Goal: Ask a question: Seek information or help from site administrators or community

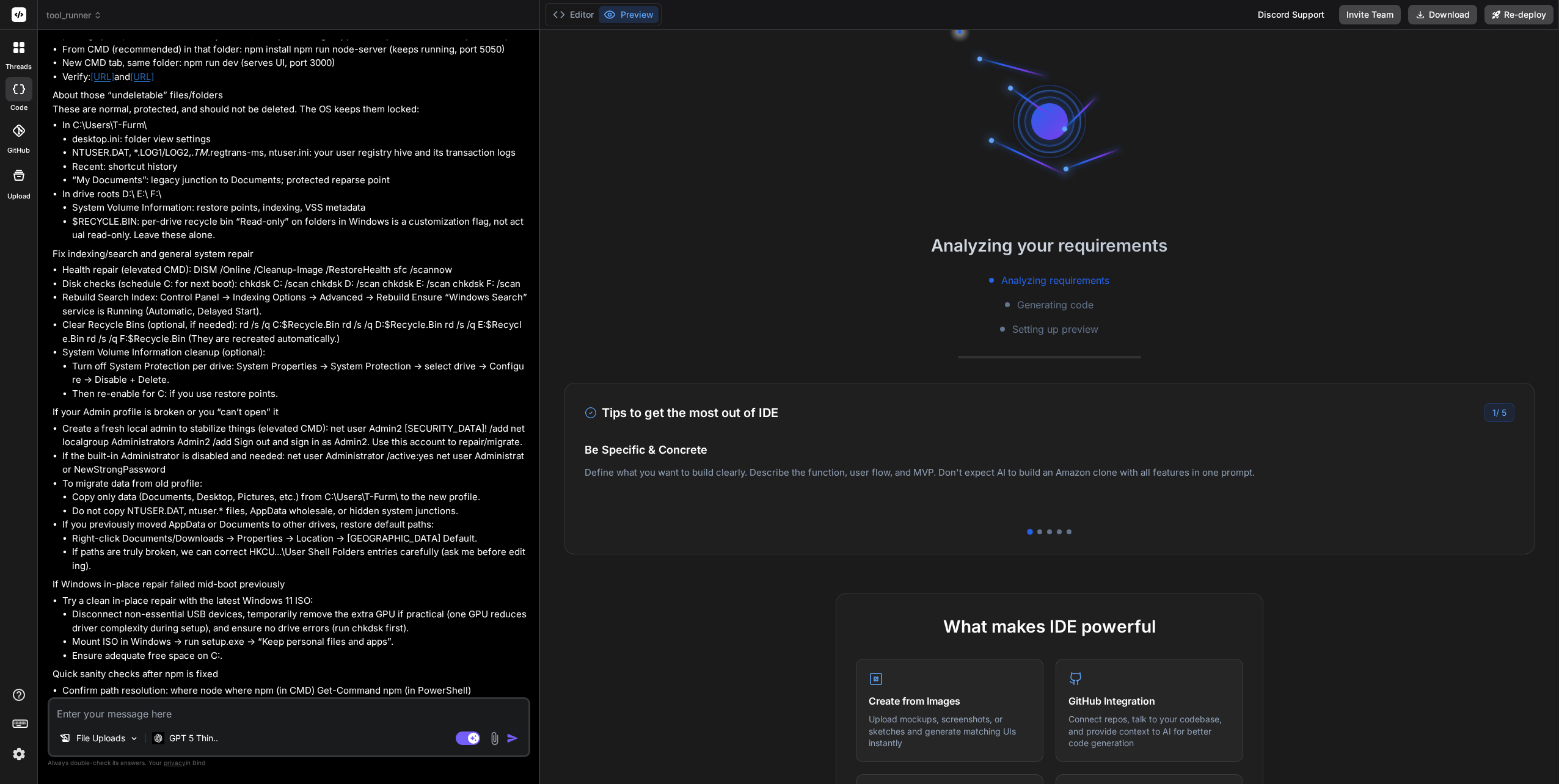
scroll to position [2707, 0]
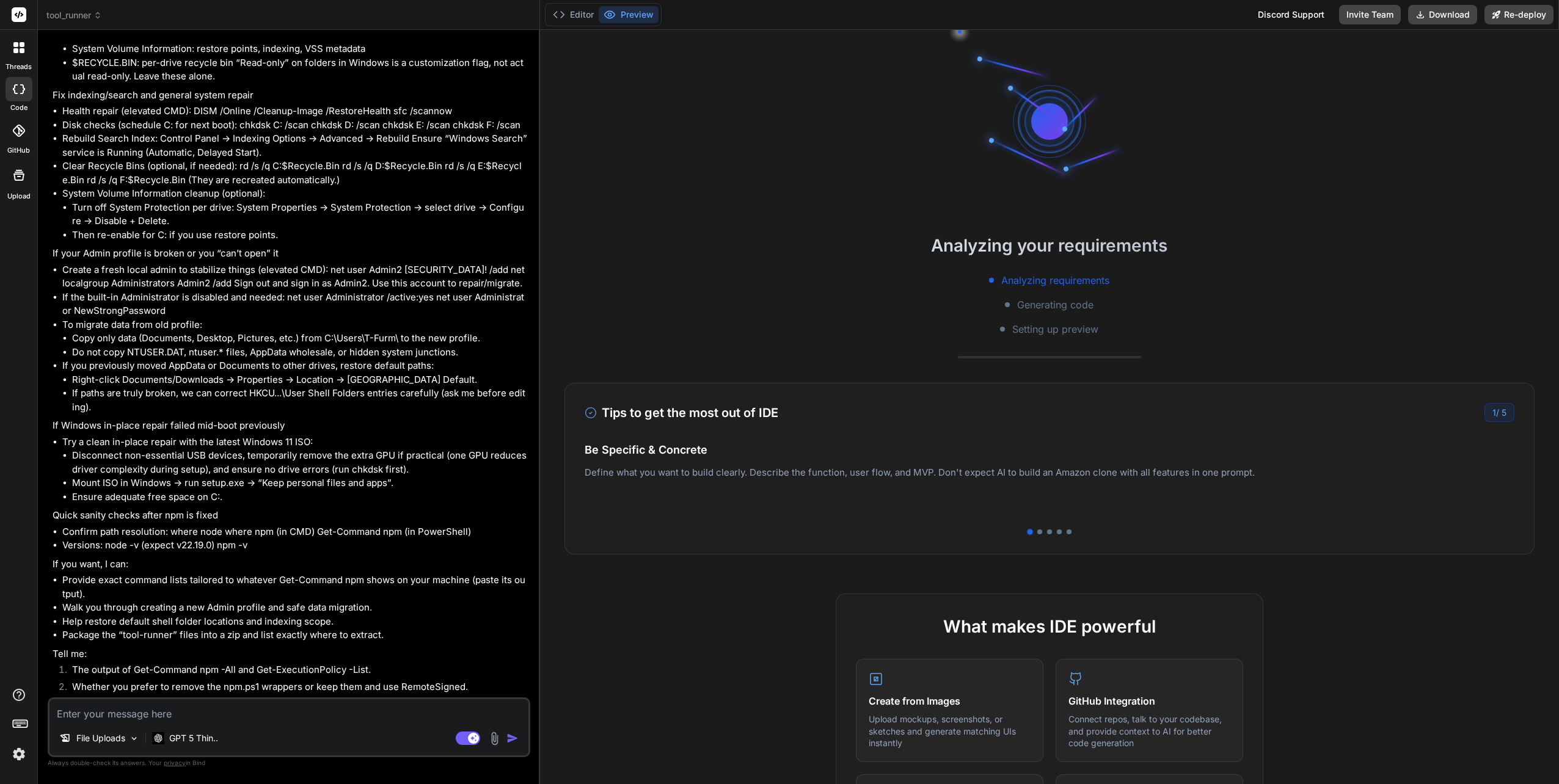
click at [145, 710] on textarea at bounding box center [288, 710] width 479 height 22
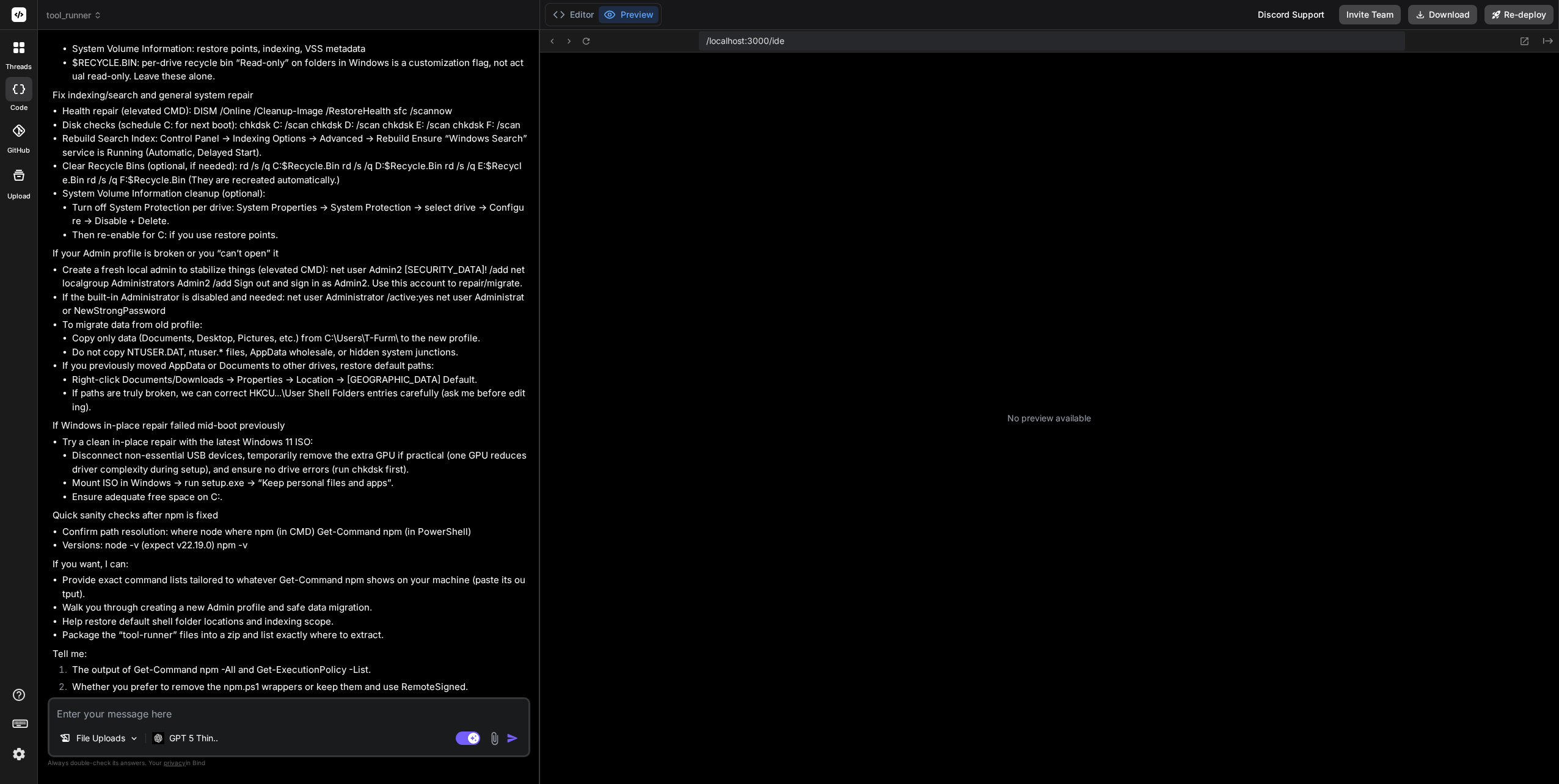
scroll to position [57, 0]
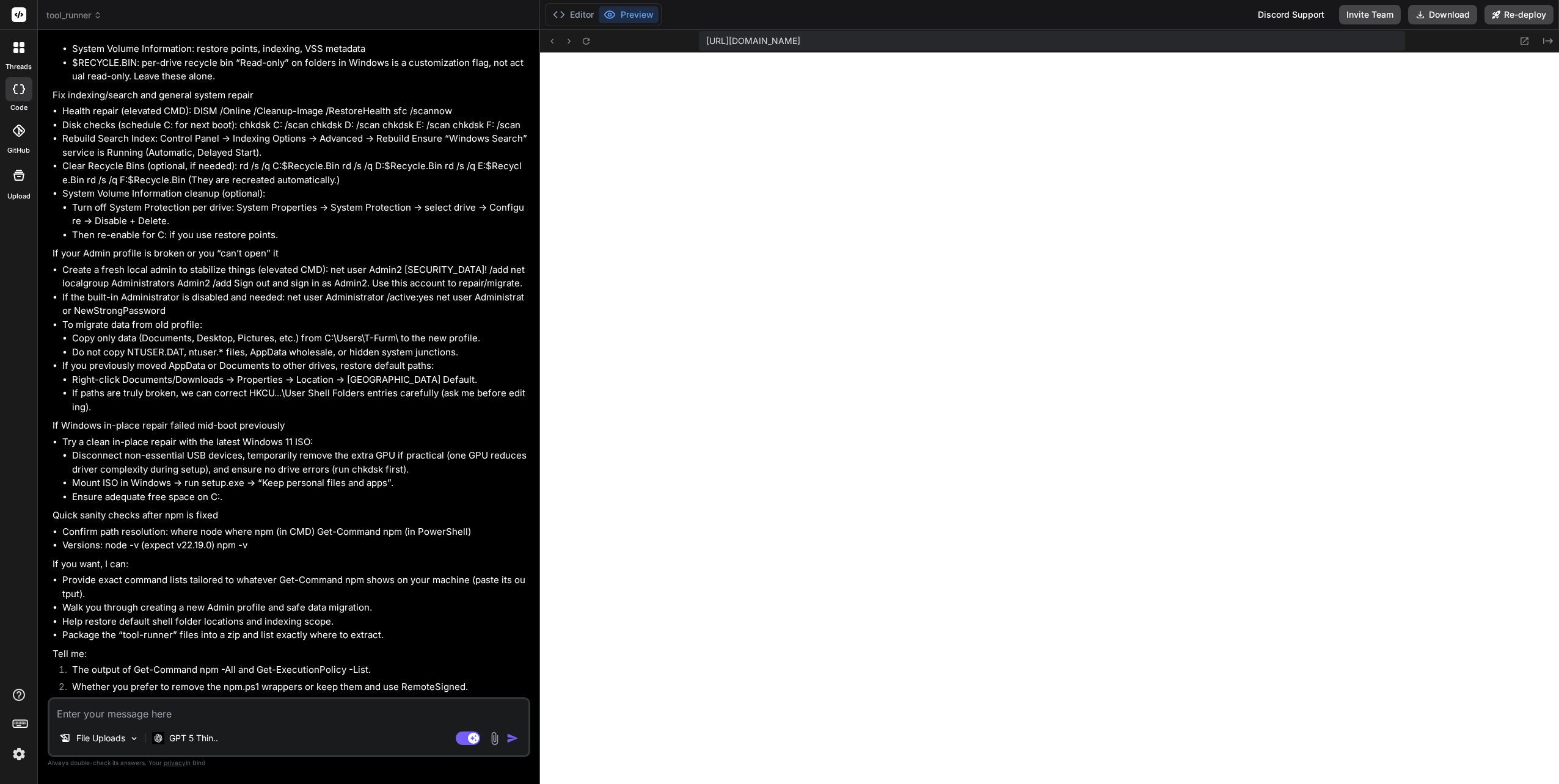
click at [10, 751] on img at bounding box center [19, 754] width 21 height 21
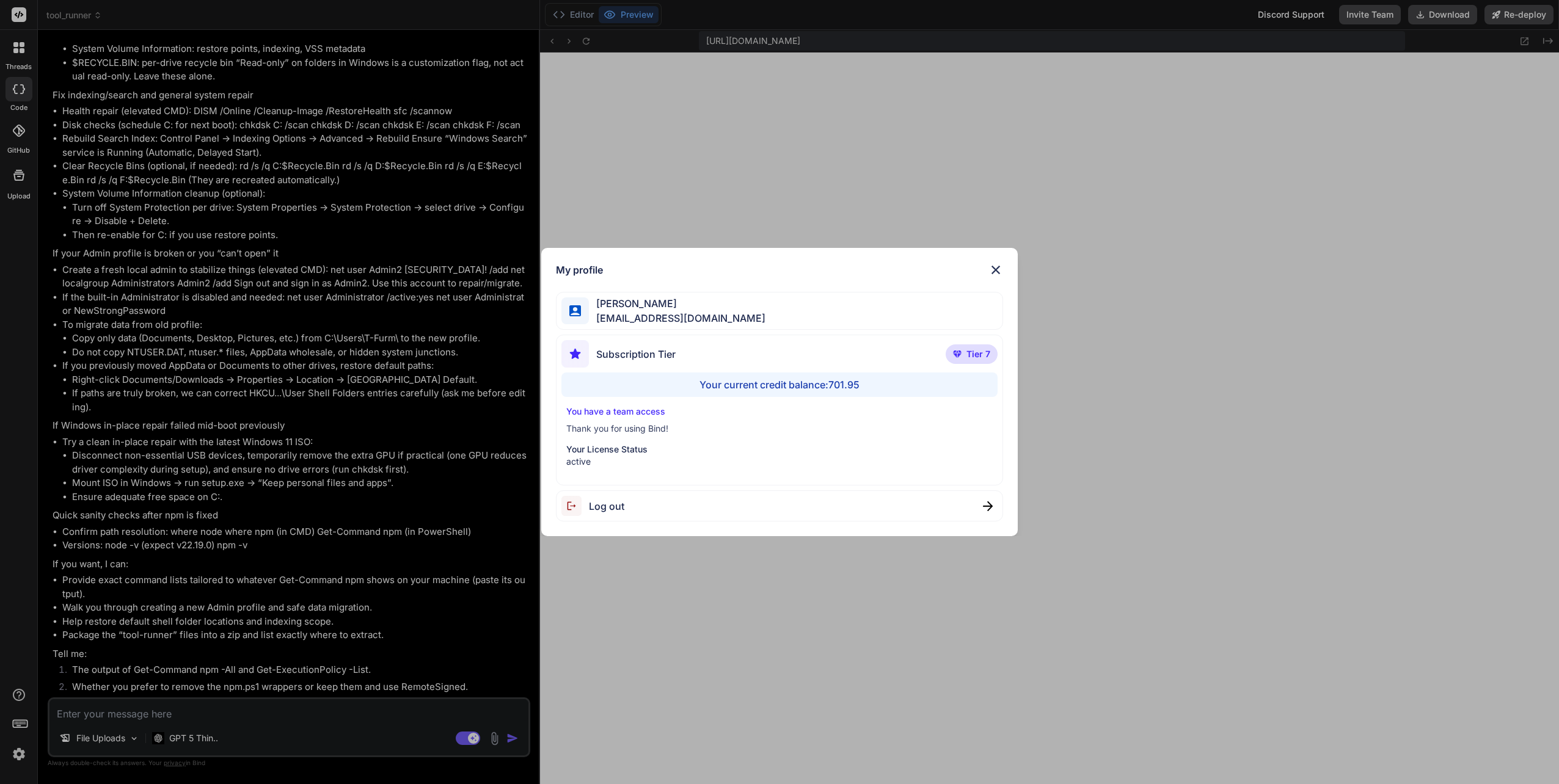
click at [993, 264] on img at bounding box center [996, 270] width 15 height 15
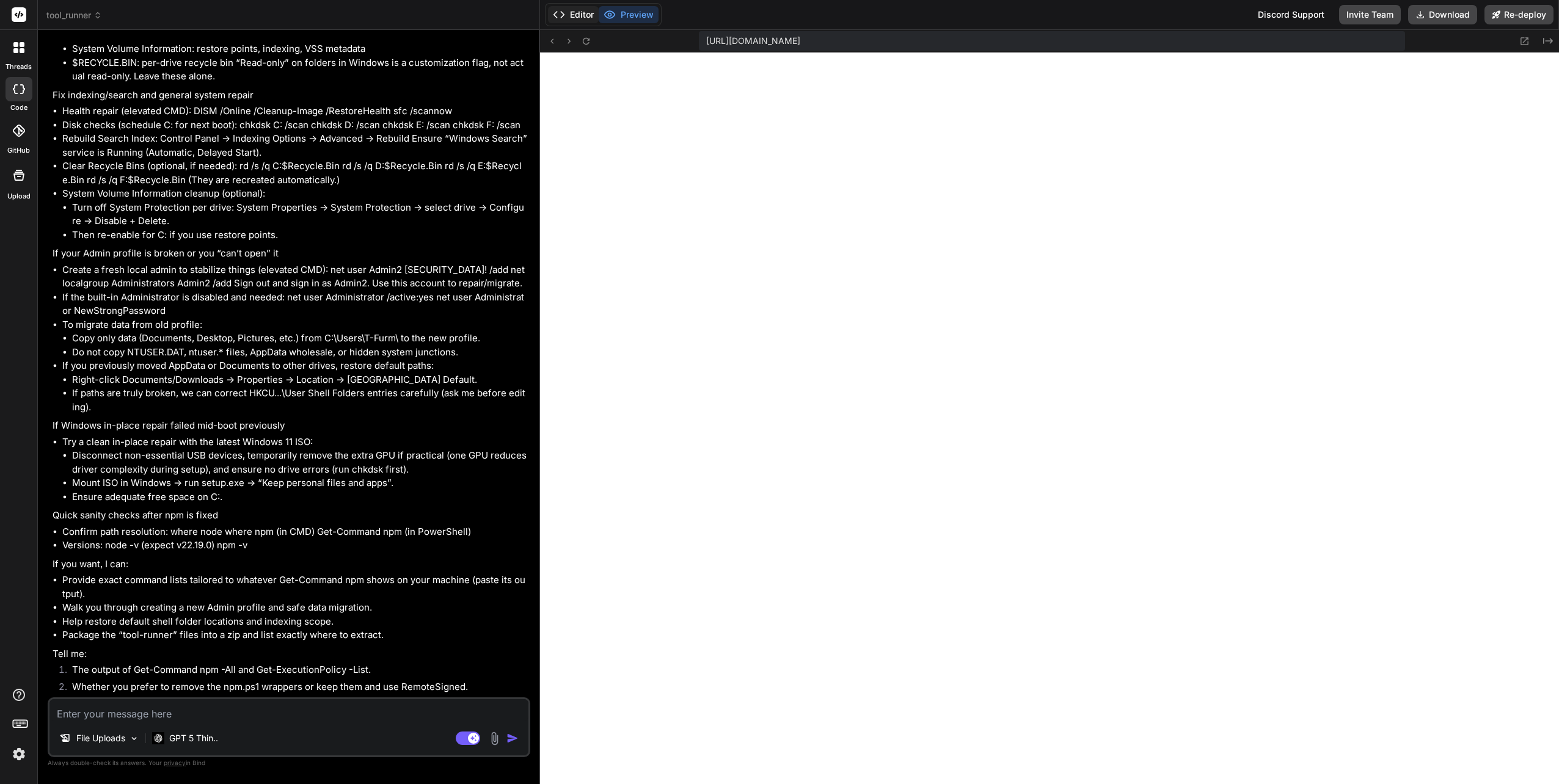
click at [572, 11] on button "Editor" at bounding box center [573, 15] width 50 height 17
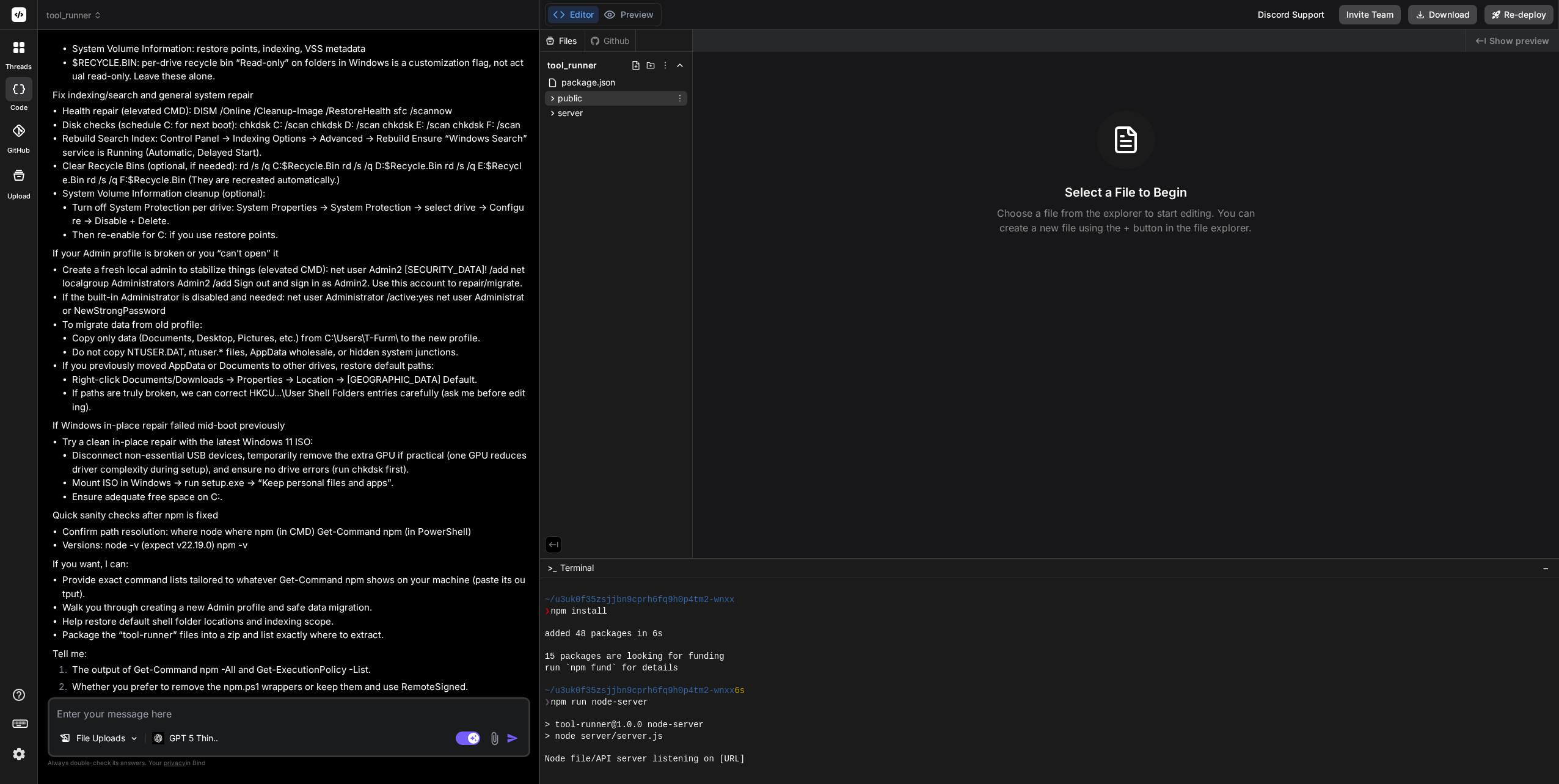
click at [551, 98] on icon at bounding box center [552, 98] width 10 height 10
click at [555, 202] on icon at bounding box center [552, 198] width 10 height 10
click at [561, 233] on icon at bounding box center [562, 232] width 10 height 10
click at [583, 82] on span "package.json" at bounding box center [588, 82] width 56 height 15
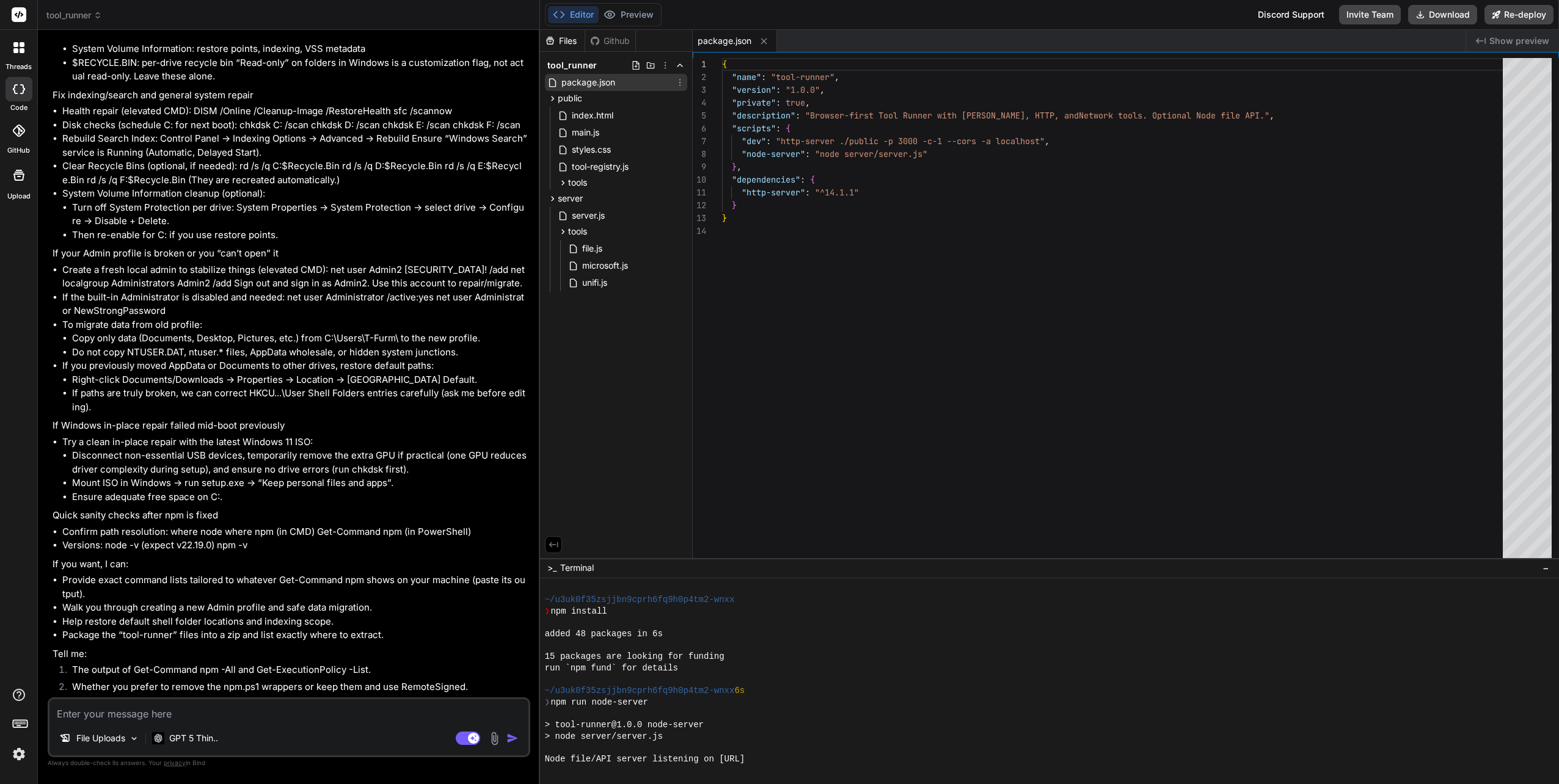
type textarea "x"
click at [681, 62] on icon at bounding box center [680, 65] width 10 height 10
click at [552, 95] on icon at bounding box center [552, 98] width 10 height 10
click at [553, 112] on icon at bounding box center [552, 113] width 10 height 10
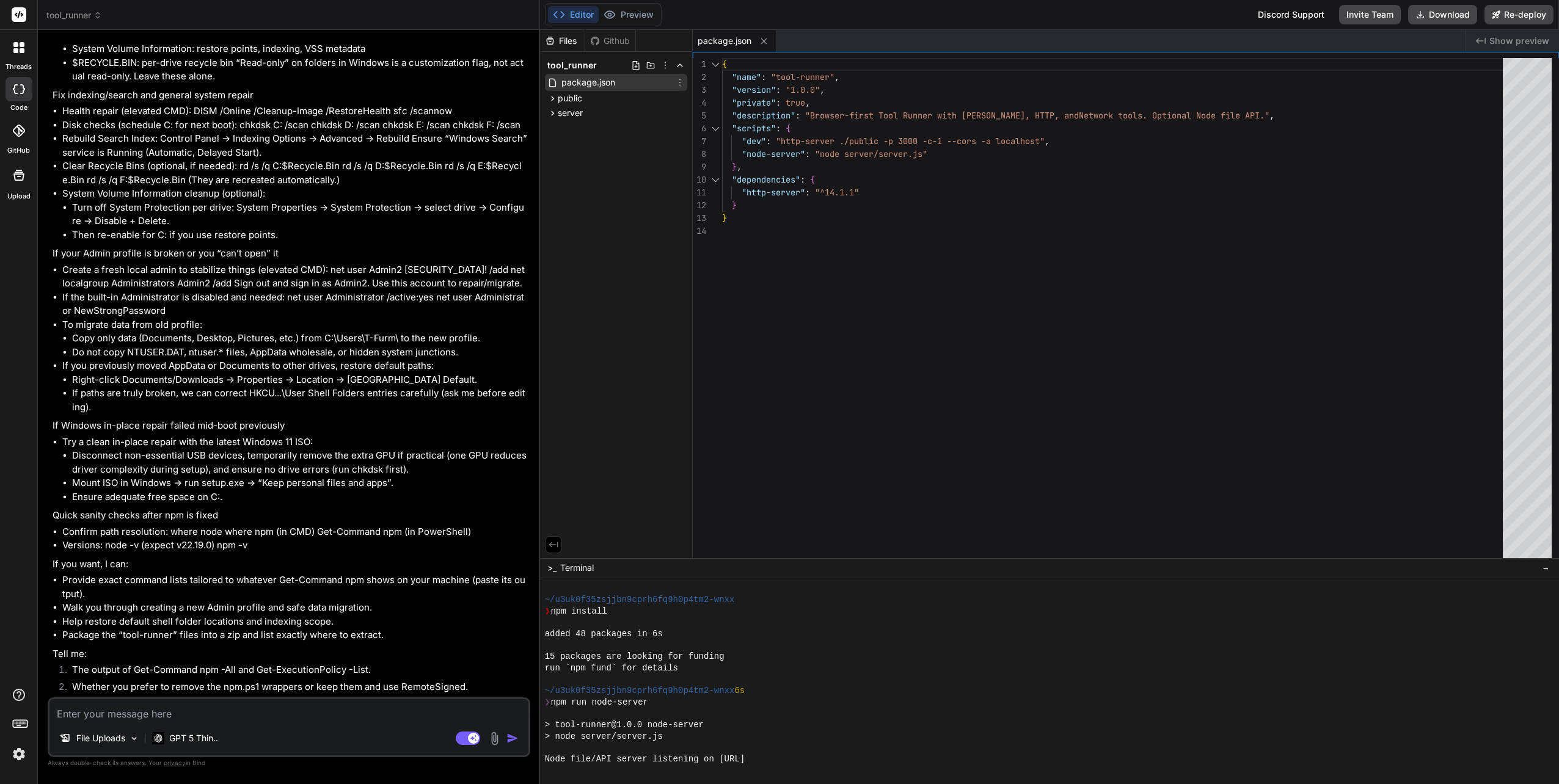
click at [577, 79] on span "package.json" at bounding box center [588, 82] width 56 height 15
click at [681, 66] on icon at bounding box center [680, 65] width 10 height 10
drag, startPoint x: 135, startPoint y: 670, endPoint x: 371, endPoint y: 668, distance: 236.0
click at [371, 668] on li "The output of Get-Command npm -All and Get-ExecutionPolicy -List." at bounding box center [294, 672] width 465 height 17
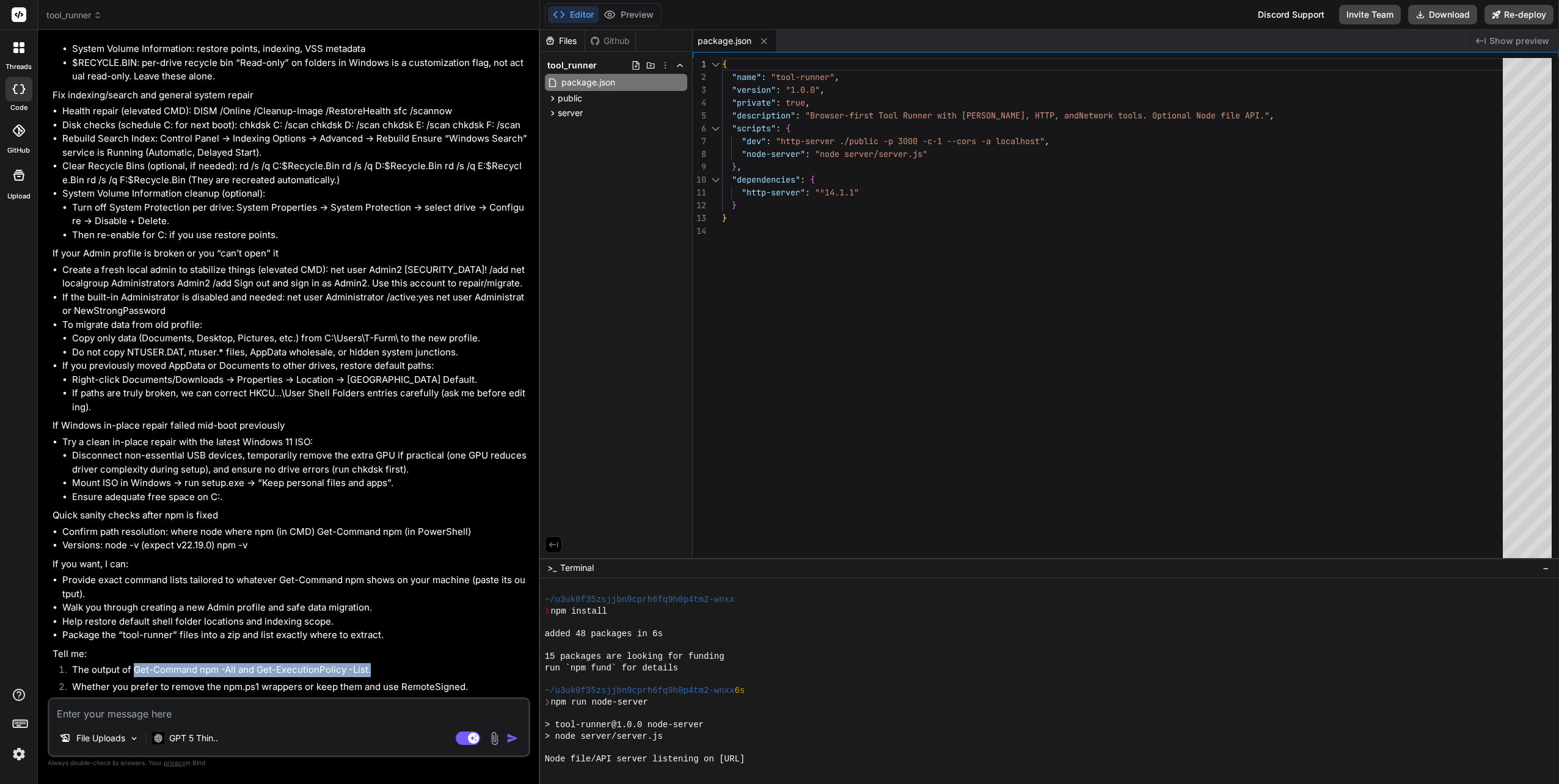
copy li "Get-Command npm -All and Get-ExecutionPolicy -List."
paste textarea "PS C:\WINDOWS\system32> Get-ExecutionPolicy -List Scope ExecutionPolicy ----- -…"
type textarea "PS C:\WINDOWS\system32> Get-ExecutionPolicy -List Scope ExecutionPolicy ----- -…"
type textarea "x"
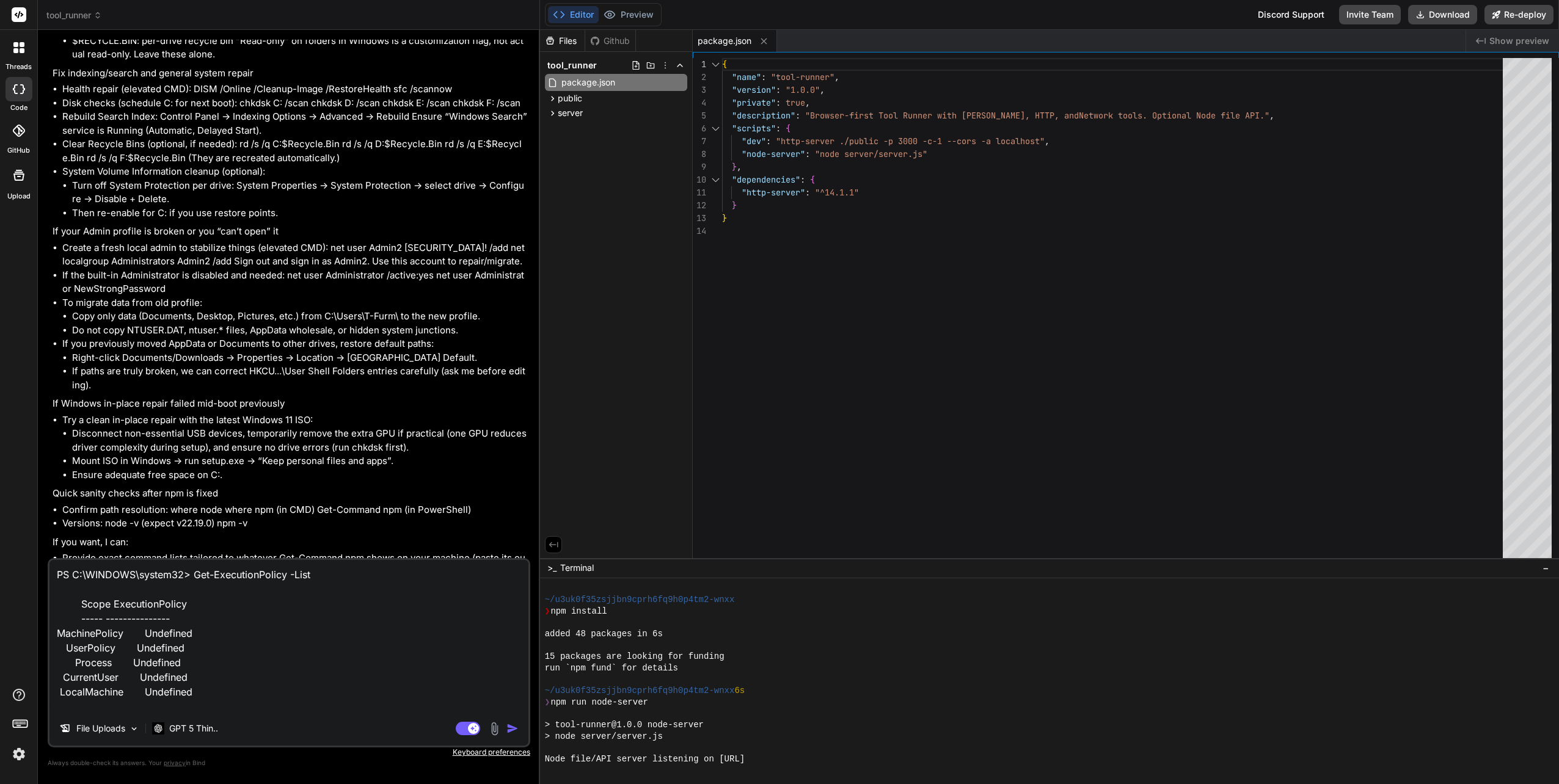
scroll to position [1, 0]
type textarea "PS C:\WINDOWS\system32> Get-ExecutionPolicy -List Scope ExecutionPolicy ----- -…"
type textarea "x"
type textarea "PS C:\WINDOWS\system32> Get-ExecutionPolicy -List Scope ExecutionPolicy ----- -…"
type textarea "x"
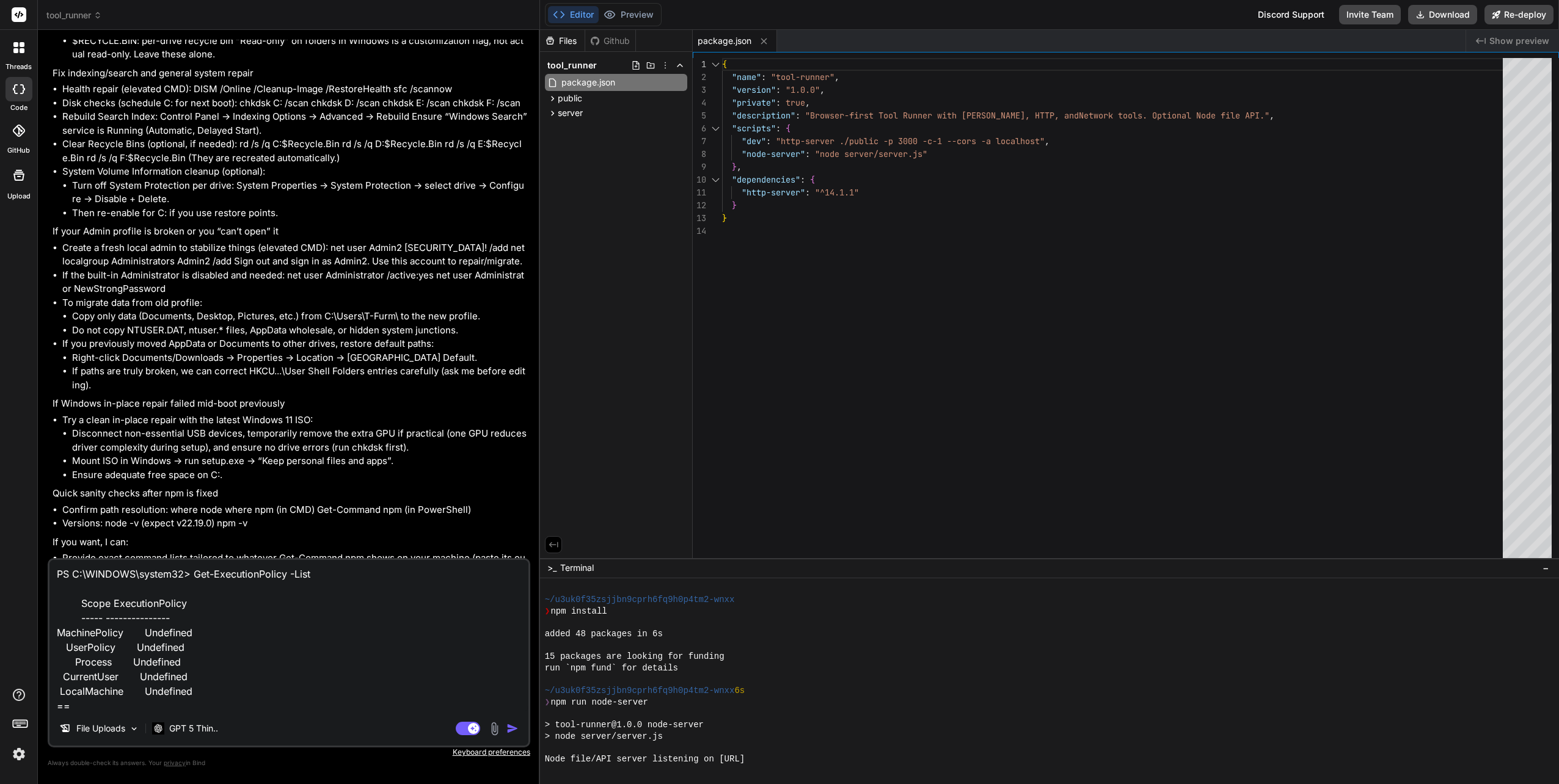
type textarea "PS C:\WINDOWS\system32> Get-ExecutionPolicy -List Scope ExecutionPolicy ----- -…"
type textarea "x"
type textarea "PS C:\WINDOWS\system32> Get-ExecutionPolicy -List Scope ExecutionPolicy ----- -…"
type textarea "x"
type textarea "PS C:\WINDOWS\system32> Get-ExecutionPolicy -List Scope ExecutionPolicy ----- -…"
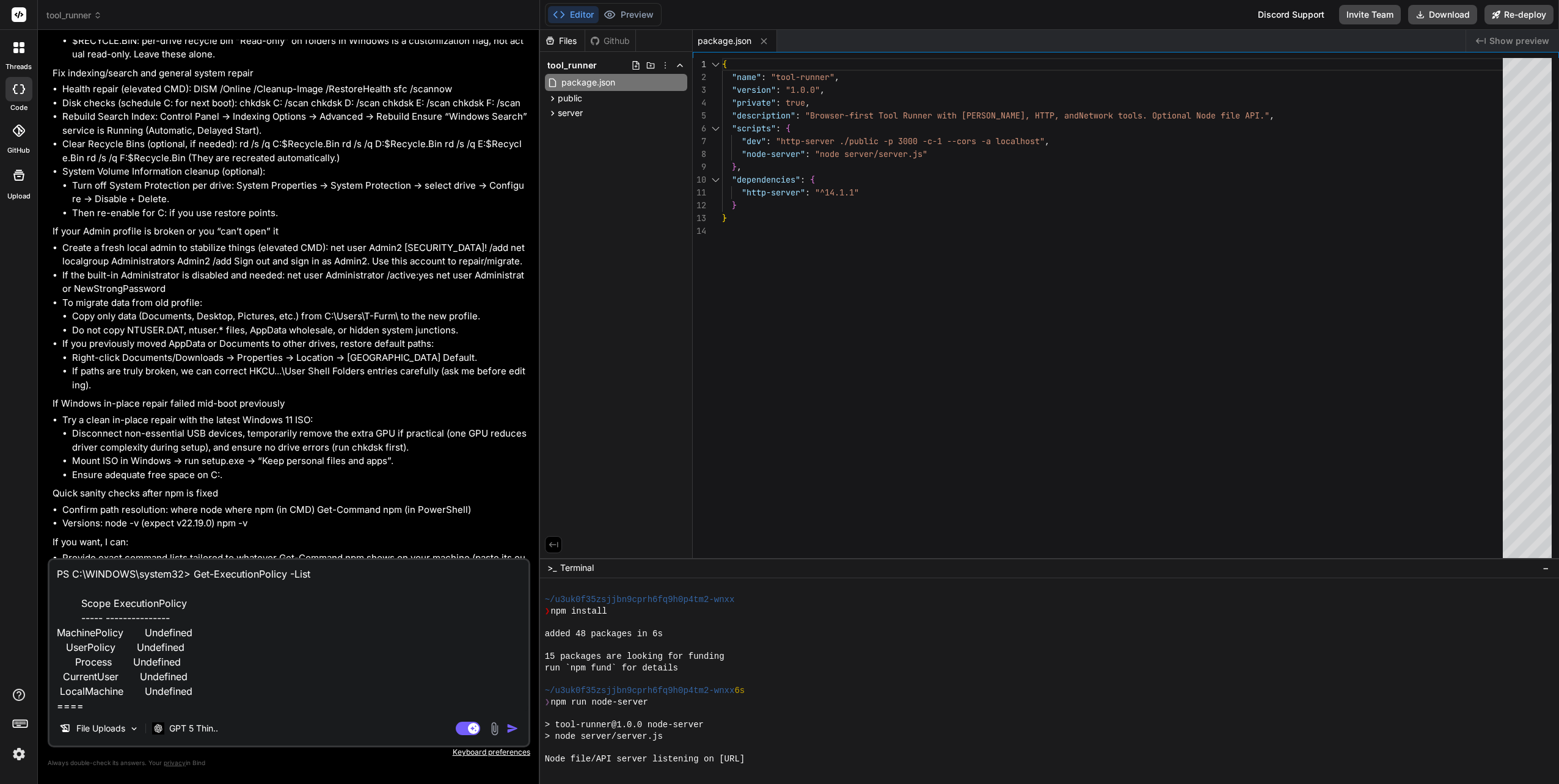
type textarea "x"
type textarea "PS C:\WINDOWS\system32> Get-ExecutionPolicy -List Scope ExecutionPolicy ----- -…"
type textarea "x"
type textarea "PS C:\WINDOWS\system32> Get-ExecutionPolicy -List Scope ExecutionPolicy ----- -…"
type textarea "x"
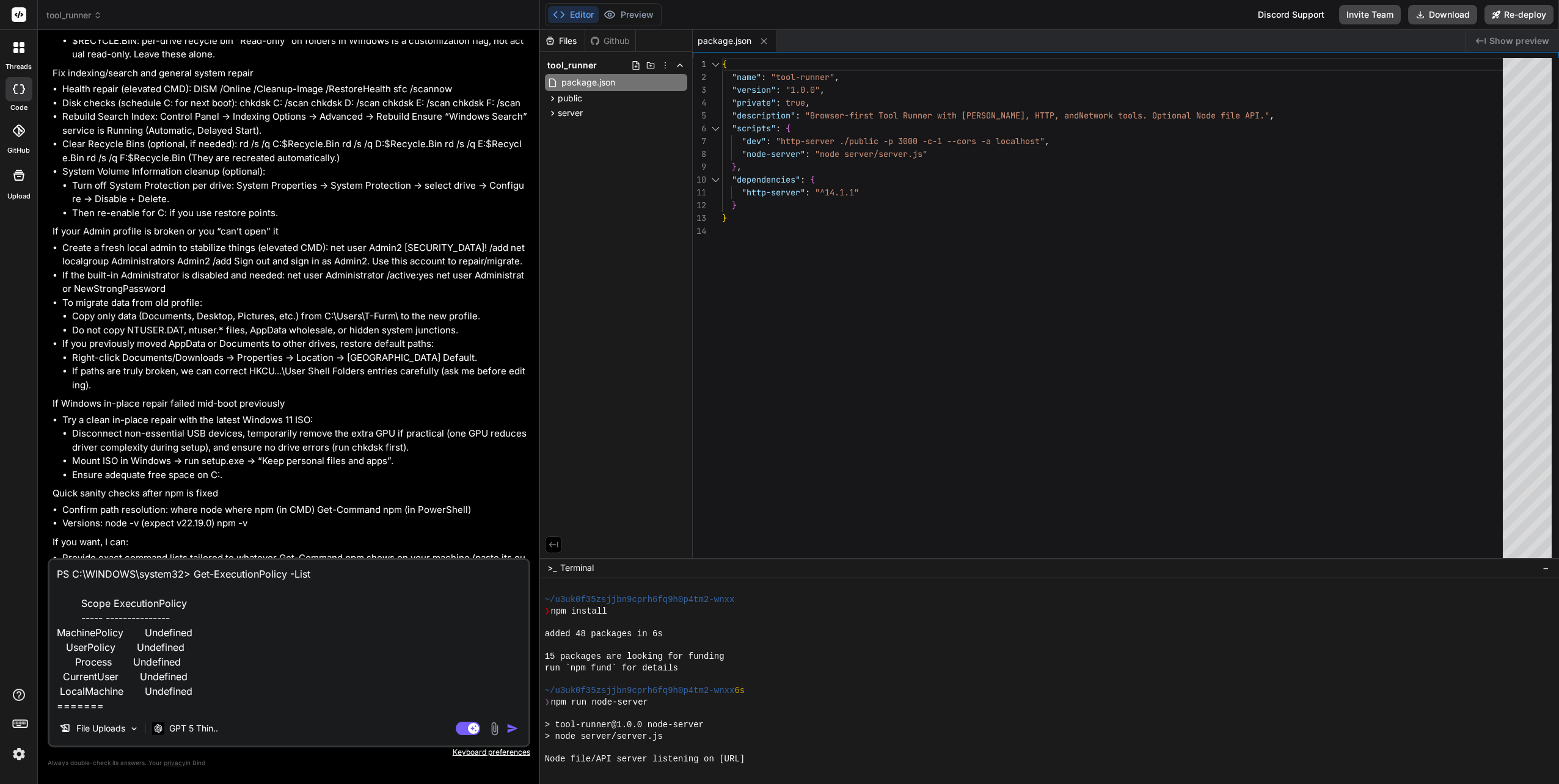
type textarea "PS C:\WINDOWS\system32> Get-ExecutionPolicy -List Scope ExecutionPolicy ----- -…"
type textarea "x"
type textarea "PS C:\WINDOWS\system32> Get-ExecutionPolicy -List Scope ExecutionPolicy ----- -…"
type textarea "x"
type textarea "PS C:\WINDOWS\system32> Get-ExecutionPolicy -List Scope ExecutionPolicy ----- -…"
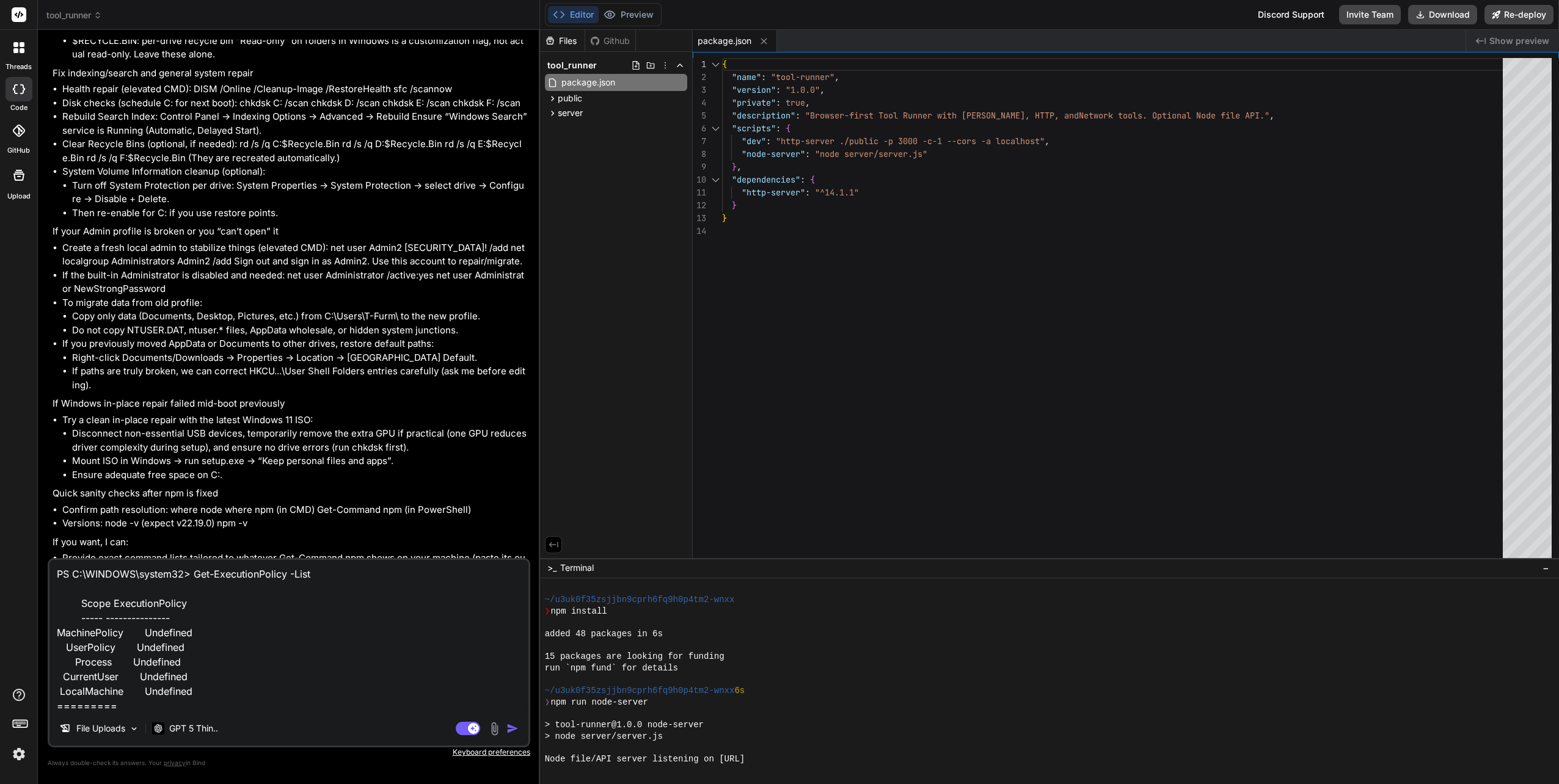
type textarea "x"
type textarea "PS C:\WINDOWS\system32> Get-ExecutionPolicy -List Scope ExecutionPolicy ----- -…"
type textarea "x"
type textarea "PS C:\WINDOWS\system32> Get-ExecutionPolicy -List Scope ExecutionPolicy ----- -…"
type textarea "x"
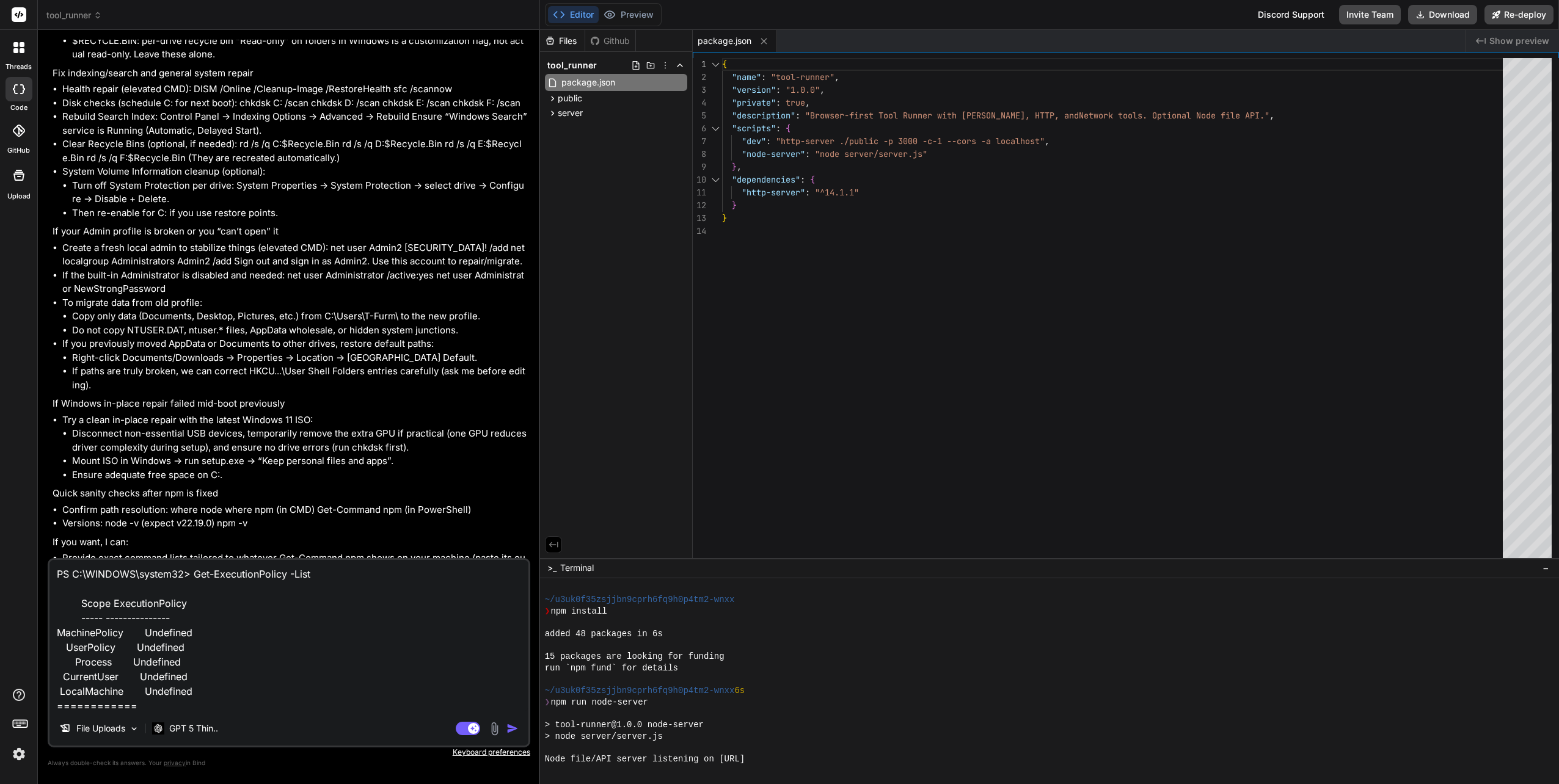
type textarea "PS C:\WINDOWS\system32> Get-ExecutionPolicy -List Scope ExecutionPolicy ----- -…"
type textarea "x"
type textarea "PS C:\WINDOWS\system32> Get-ExecutionPolicy -List Scope ExecutionPolicy ----- -…"
type textarea "x"
type textarea "PS C:\WINDOWS\system32> Get-ExecutionPolicy -List Scope ExecutionPolicy ----- -…"
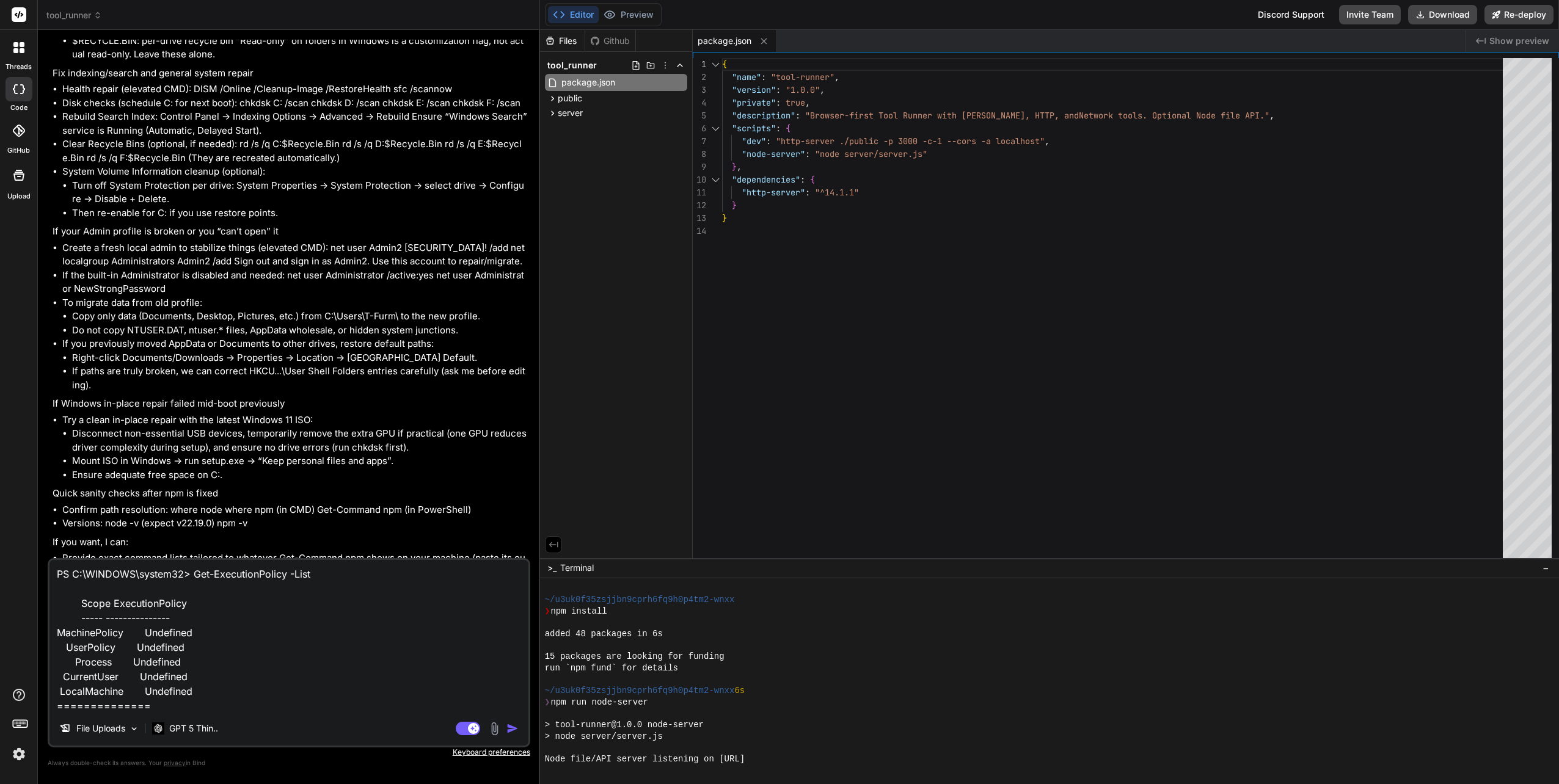
type textarea "x"
type textarea "PS C:\WINDOWS\system32> Get-ExecutionPolicy -List Scope ExecutionPolicy ----- -…"
type textarea "x"
type textarea "PS C:\WINDOWS\system32> Get-ExecutionPolicy -List Scope ExecutionPolicy ----- -…"
type textarea "x"
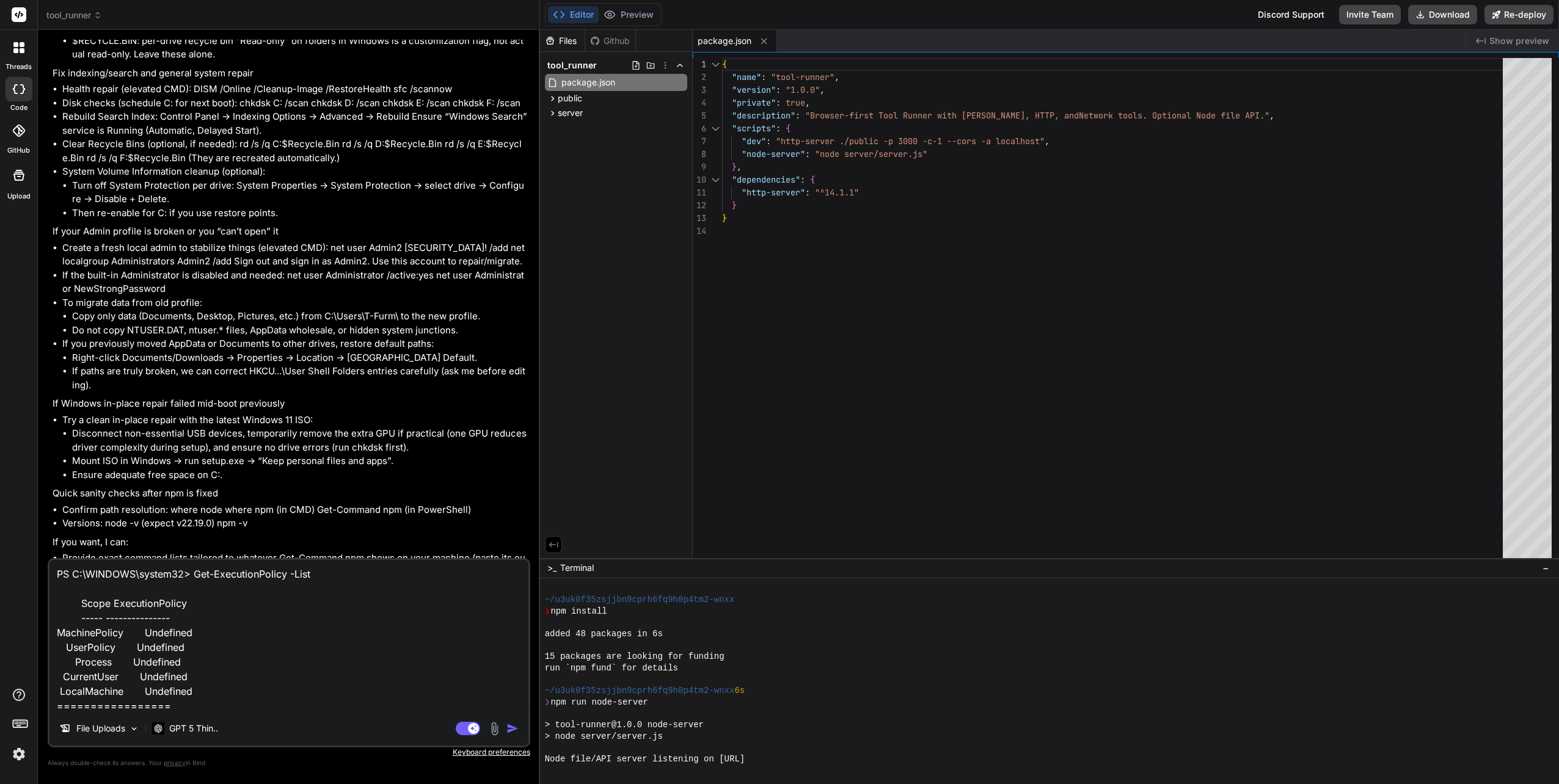
type textarea "PS C:\WINDOWS\system32> Get-ExecutionPolicy -List Scope ExecutionPolicy ----- -…"
type textarea "x"
type textarea "PS C:\WINDOWS\system32> Get-ExecutionPolicy -List Scope ExecutionPolicy ----- -…"
type textarea "x"
type textarea "PS C:\WINDOWS\system32> Get-ExecutionPolicy -List Scope ExecutionPolicy ----- -…"
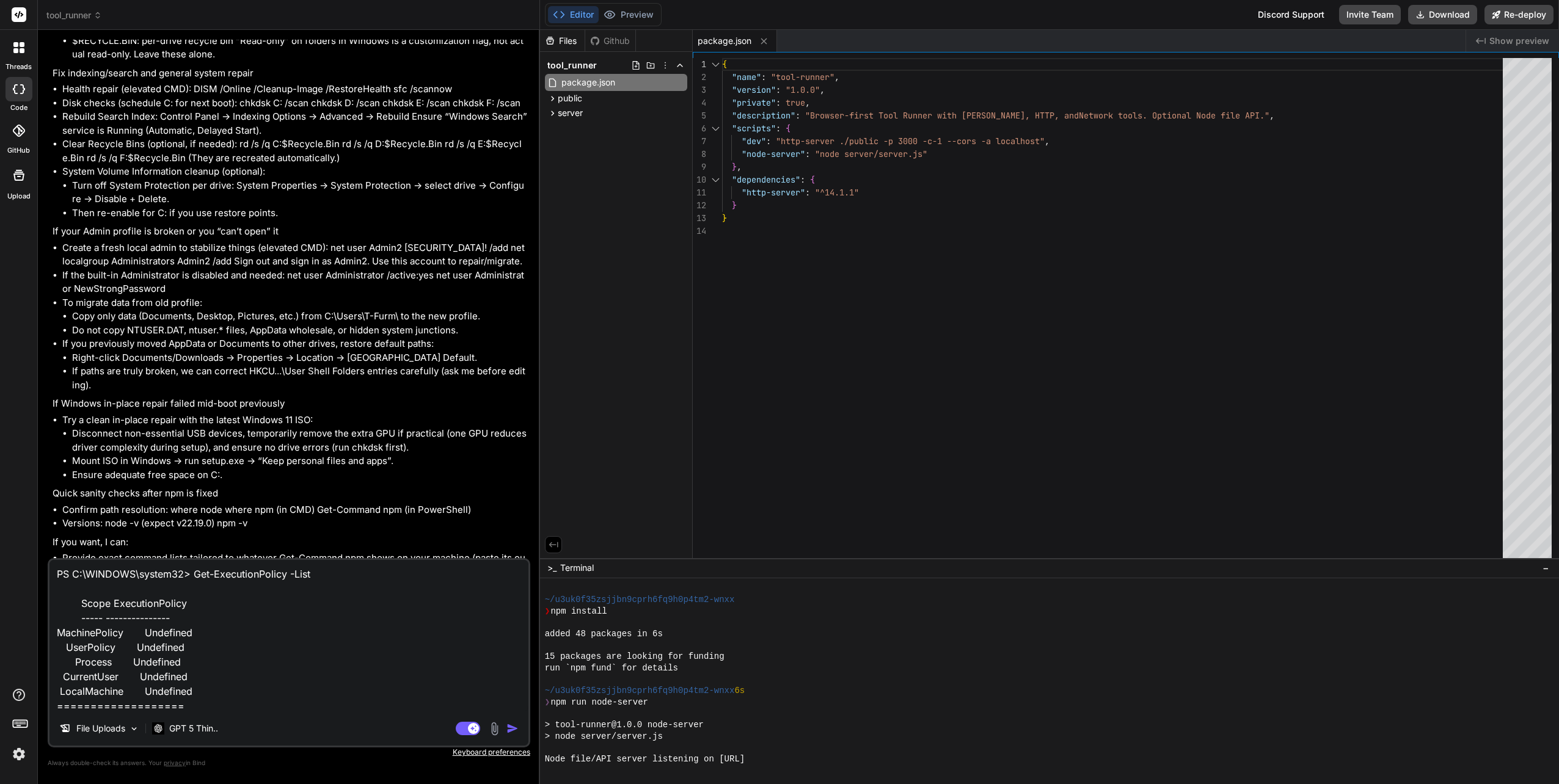
type textarea "x"
type textarea "PS C:\WINDOWS\system32> Get-ExecutionPolicy -List Scope ExecutionPolicy ----- -…"
type textarea "x"
type textarea "PS C:\WINDOWS\system32> Get-ExecutionPolicy -List Scope ExecutionPolicy ----- -…"
type textarea "x"
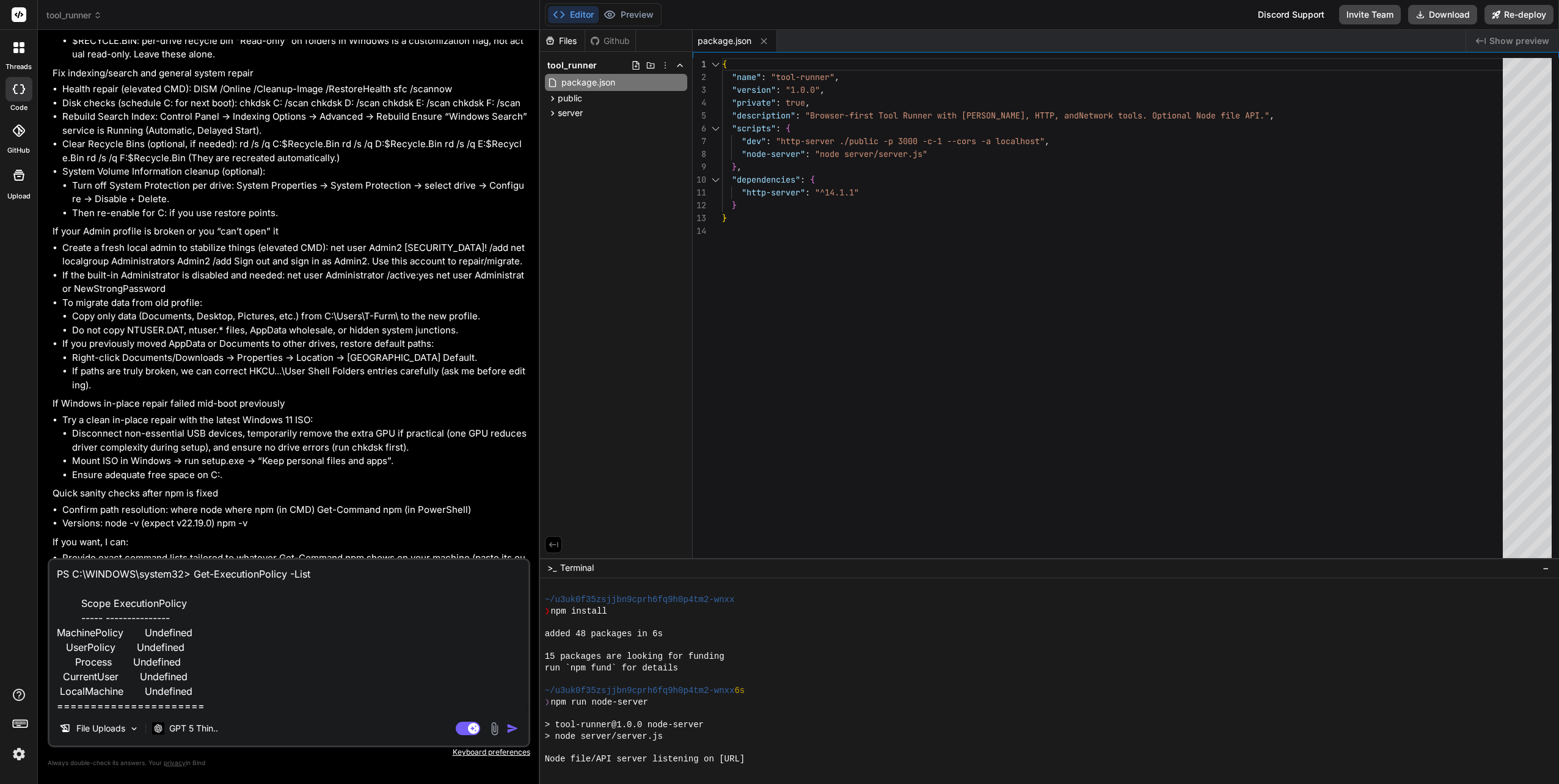
type textarea "PS C:\WINDOWS\system32> Get-ExecutionPolicy -List Scope ExecutionPolicy ----- -…"
type textarea "x"
type textarea "PS C:\WINDOWS\system32> Get-ExecutionPolicy -List Scope ExecutionPolicy ----- -…"
type textarea "x"
type textarea "PS C:\WINDOWS\system32> Get-ExecutionPolicy -List Scope ExecutionPolicy ----- -…"
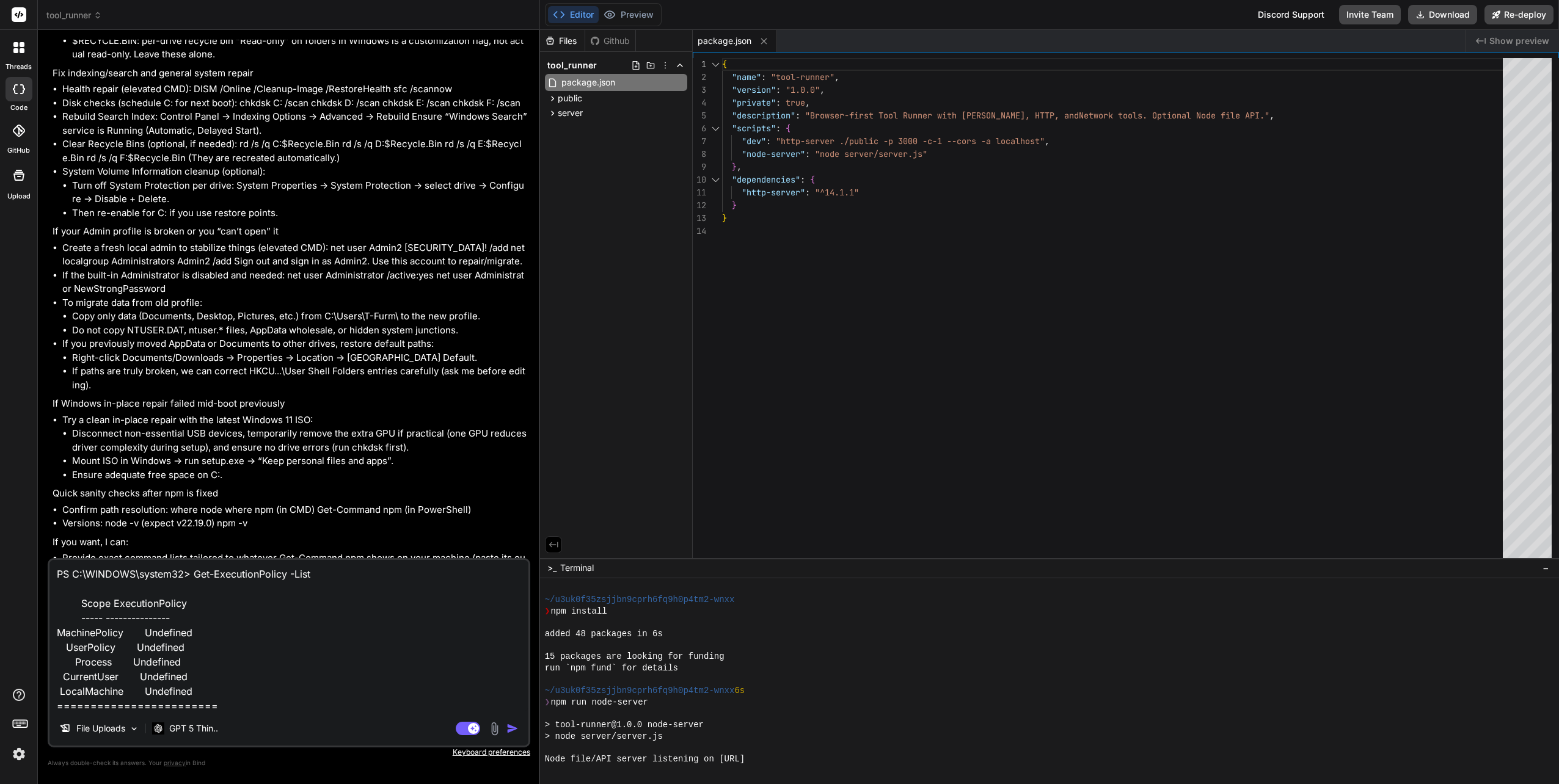
type textarea "x"
type textarea "PS C:\WINDOWS\system32> Get-ExecutionPolicy -List Scope ExecutionPolicy ----- -…"
type textarea "x"
type textarea "PS C:\WINDOWS\system32> Get-ExecutionPolicy -List Scope ExecutionPolicy ----- -…"
type textarea "x"
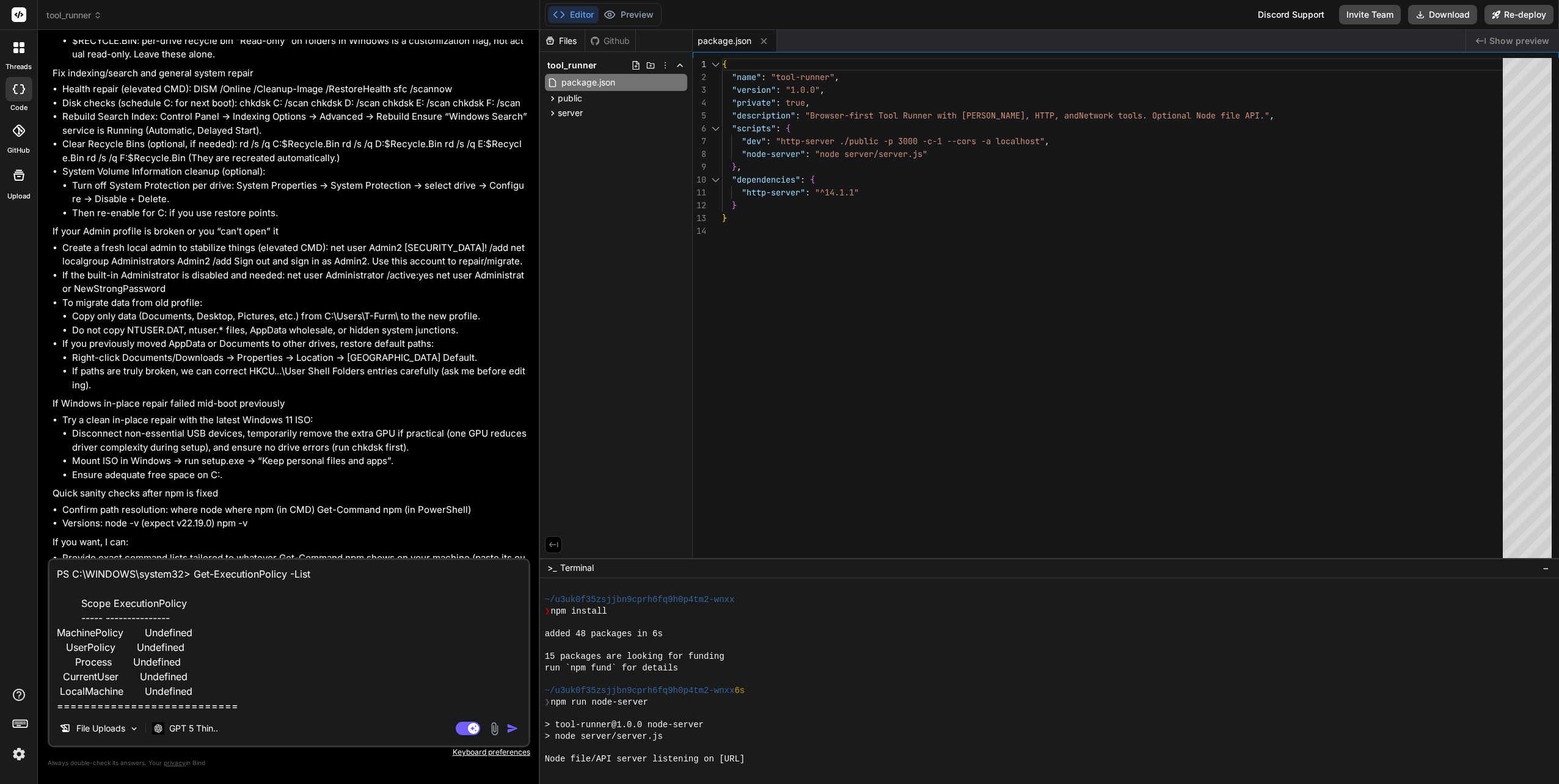
type textarea "PS C:\WINDOWS\system32> Get-ExecutionPolicy -List Scope ExecutionPolicy ----- -…"
type textarea "x"
type textarea "PS C:\WINDOWS\system32> Get-ExecutionPolicy -List Scope ExecutionPolicy ----- -…"
type textarea "x"
type textarea "PS C:\WINDOWS\system32> Get-ExecutionPolicy -List Scope ExecutionPolicy ----- -…"
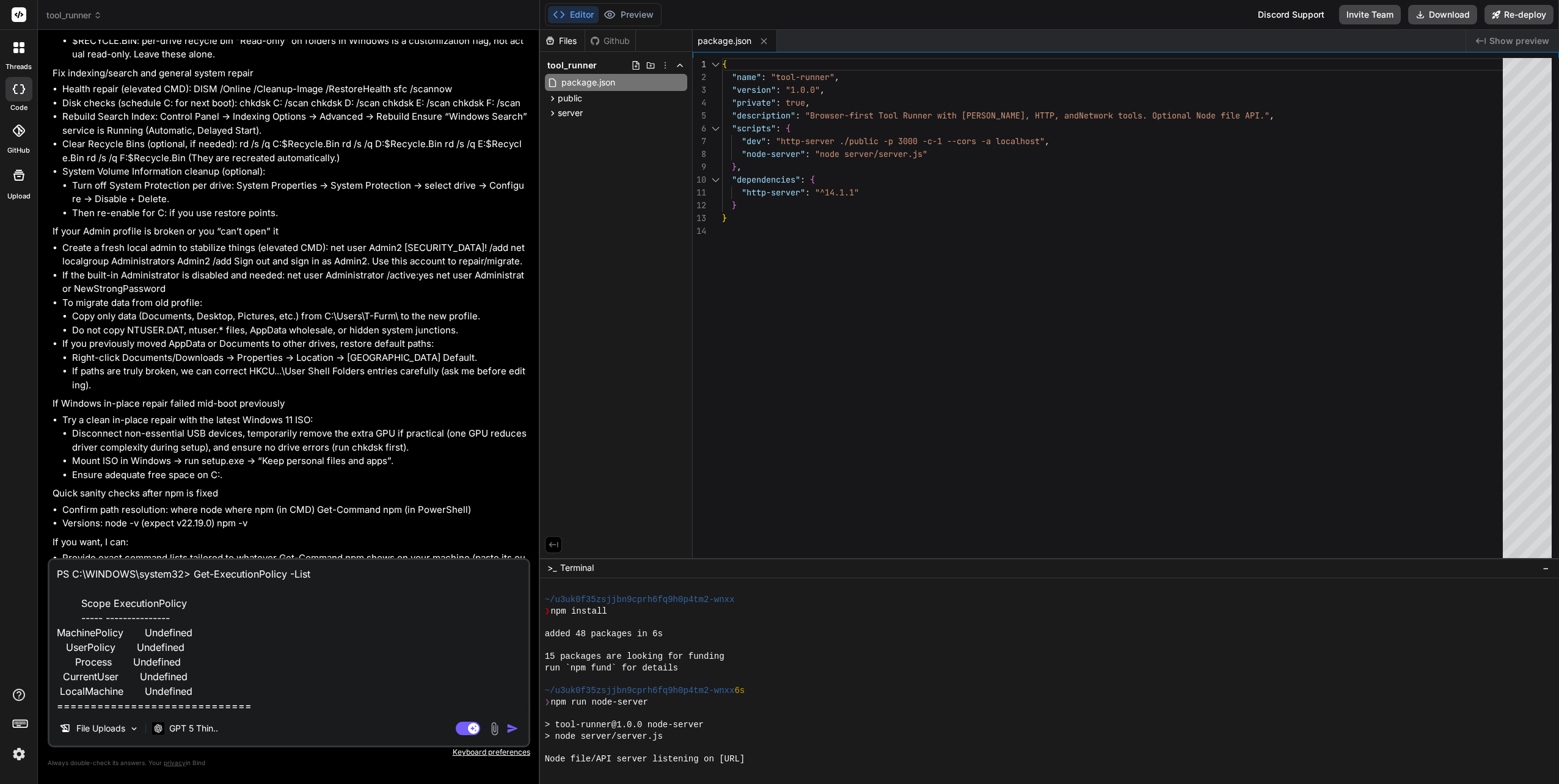
type textarea "x"
type textarea "PS C:\WINDOWS\system32> Get-ExecutionPolicy -List Scope ExecutionPolicy ----- -…"
type textarea "x"
type textarea "PS C:\WINDOWS\system32> Get-ExecutionPolicy -List Scope ExecutionPolicy ----- -…"
type textarea "x"
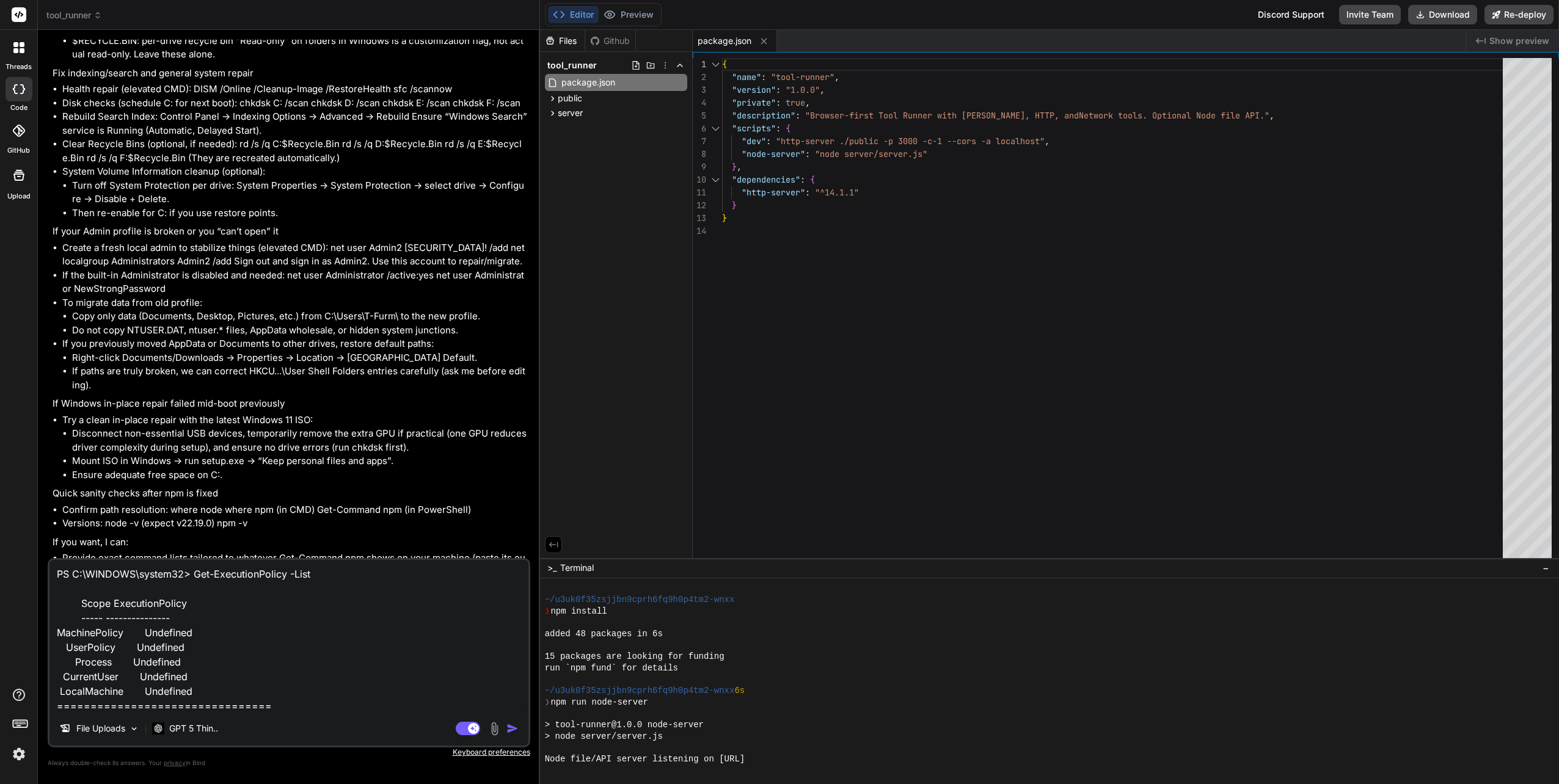
type textarea "PS C:\WINDOWS\system32> Get-ExecutionPolicy -List Scope ExecutionPolicy ----- -…"
type textarea "x"
type textarea "PS C:\WINDOWS\system32> Get-ExecutionPolicy -List Scope ExecutionPolicy ----- -…"
type textarea "x"
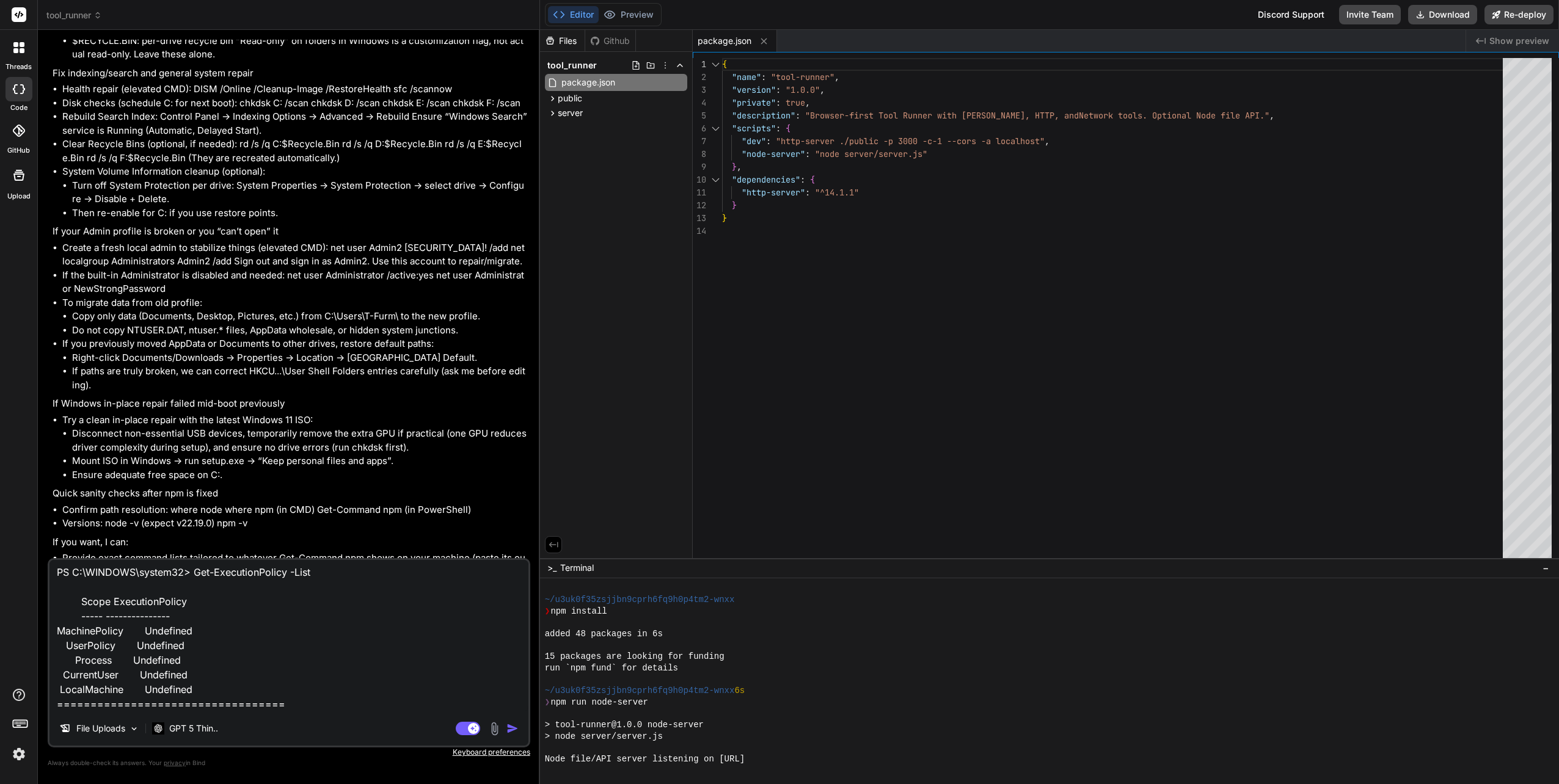
paste textarea "PS D:\> Get-ExecutionPolicy -List Scope ExecutionPolicy ----- --------------- M…"
type textarea "PS C:\WINDOWS\system32> Get-ExecutionPolicy -List Scope ExecutionPolicy ----- -…"
type textarea "x"
type textarea "PS C:\WINDOWS\system32> Get-ExecutionPolicy -List Scope ExecutionPolicy ----- -…"
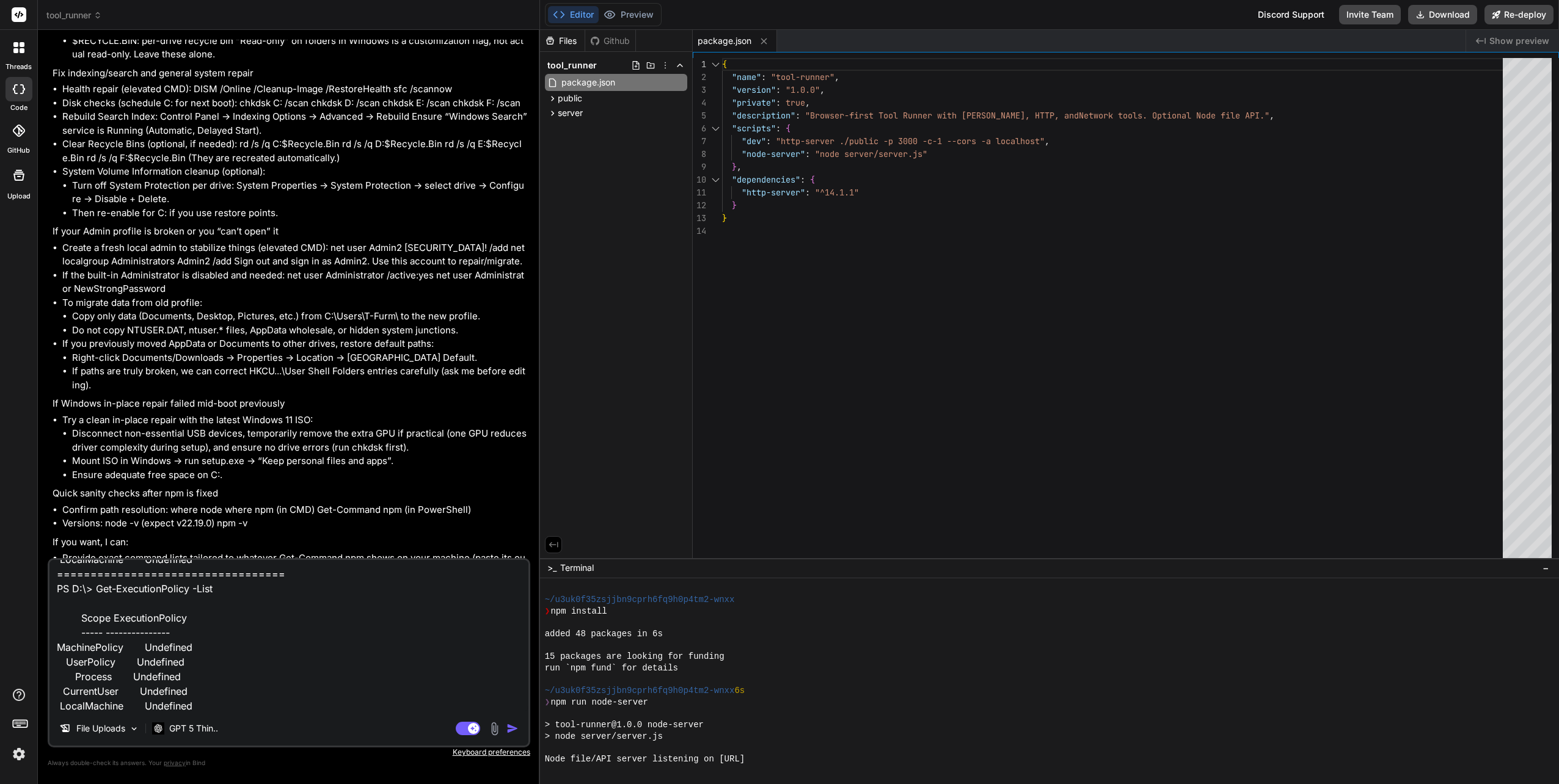
type textarea "x"
type textarea "PS C:\WINDOWS\system32> Get-ExecutionPolicy -List Scope ExecutionPolicy ----- -…"
type textarea "x"
type textarea "PS C:\WINDOWS\system32> Get-ExecutionPolicy -List Scope ExecutionPolicy ----- -…"
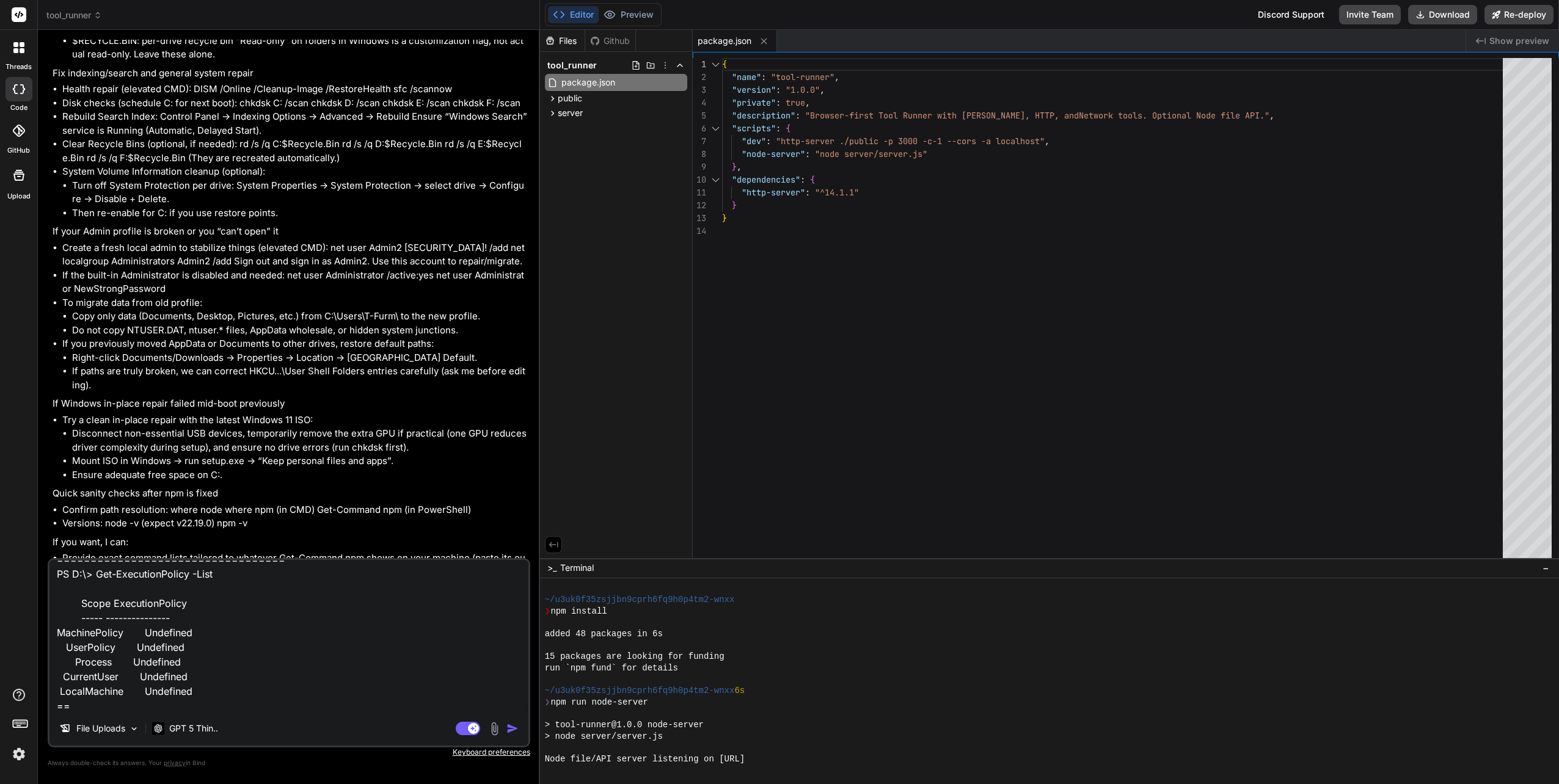
type textarea "x"
type textarea "PS C:\WINDOWS\system32> Get-ExecutionPolicy -List Scope ExecutionPolicy ----- -…"
type textarea "x"
type textarea "PS C:\WINDOWS\system32> Get-ExecutionPolicy -List Scope ExecutionPolicy ----- -…"
type textarea "x"
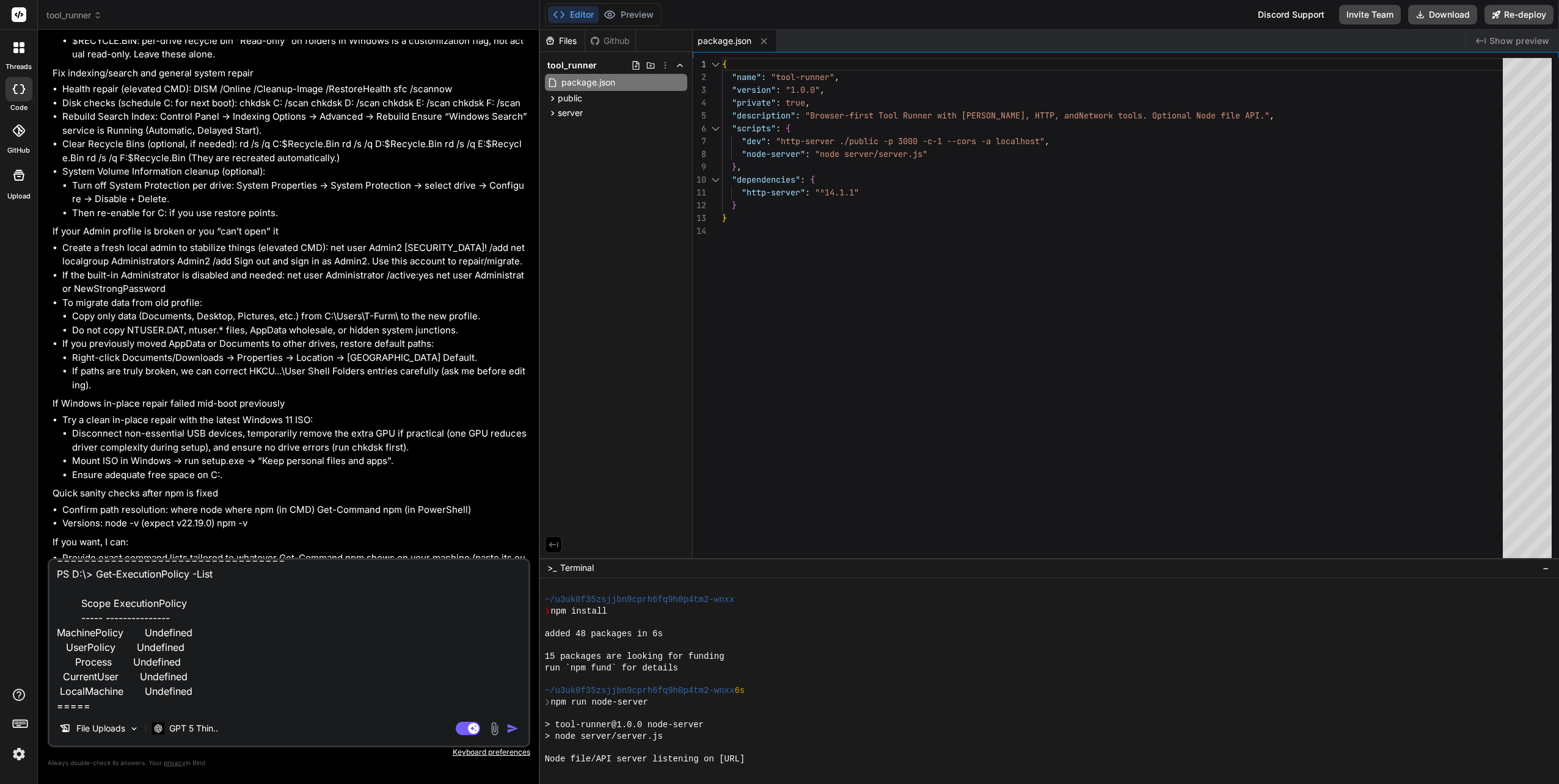
type textarea "PS C:\WINDOWS\system32> Get-ExecutionPolicy -List Scope ExecutionPolicy ----- -…"
type textarea "x"
type textarea "PS C:\WINDOWS\system32> Get-ExecutionPolicy -List Scope ExecutionPolicy ----- -…"
type textarea "x"
type textarea "PS C:\WINDOWS\system32> Get-ExecutionPolicy -List Scope ExecutionPolicy ----- -…"
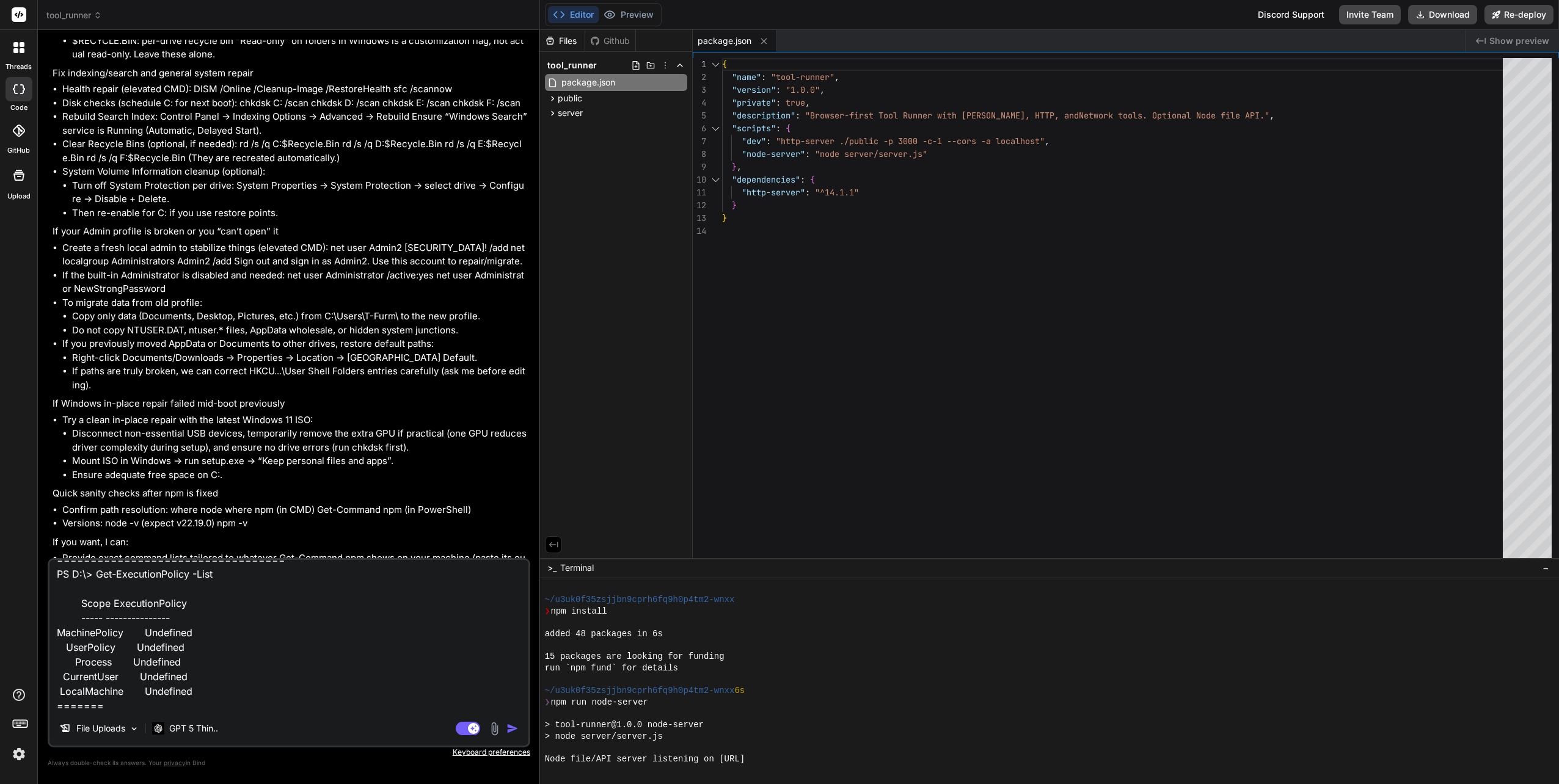
type textarea "x"
type textarea "PS C:\WINDOWS\system32> Get-ExecutionPolicy -List Scope ExecutionPolicy ----- -…"
type textarea "x"
type textarea "PS C:\WINDOWS\system32> Get-ExecutionPolicy -List Scope ExecutionPolicy ----- -…"
type textarea "x"
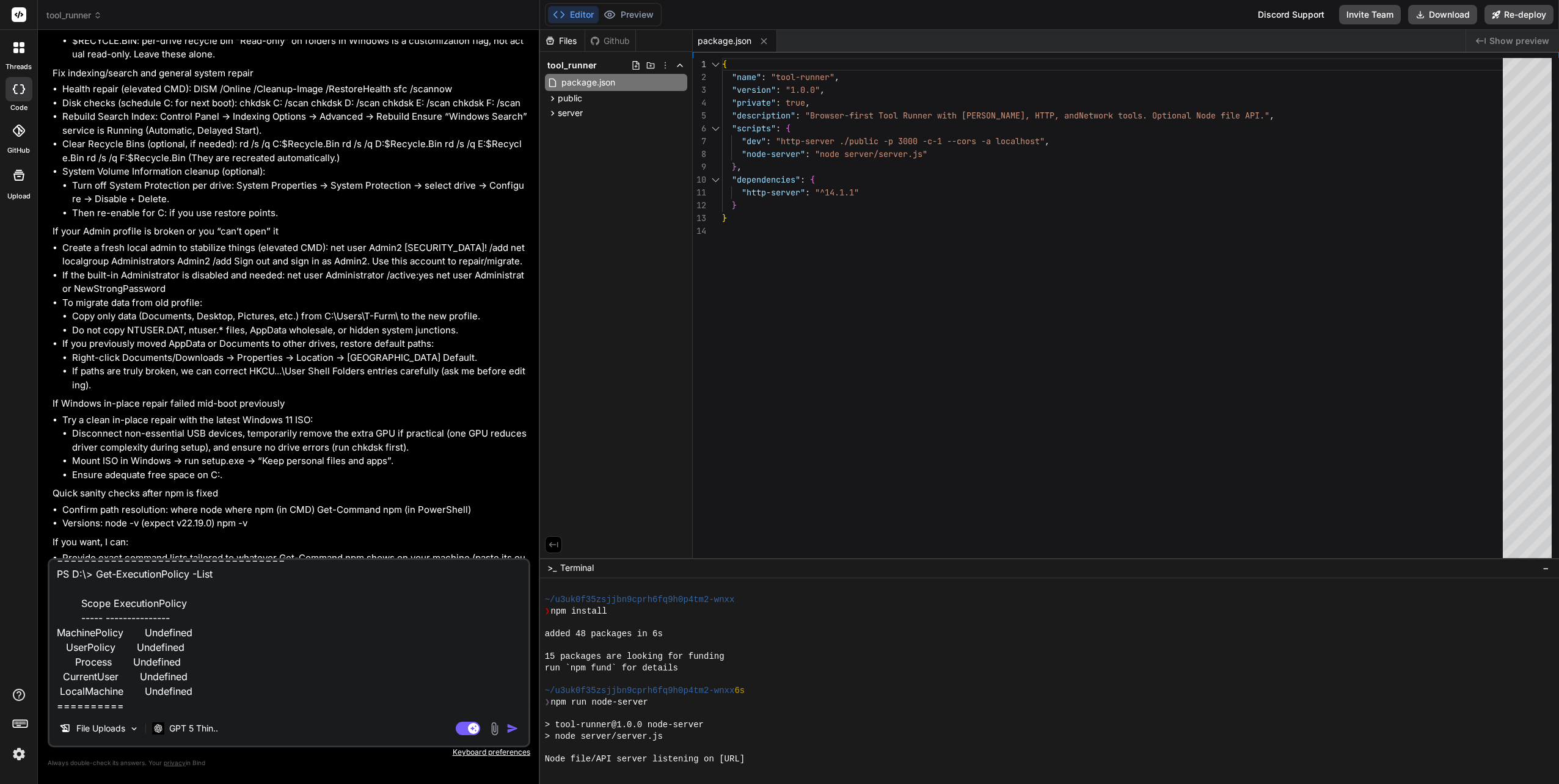
type textarea "PS C:\WINDOWS\system32> Get-ExecutionPolicy -List Scope ExecutionPolicy ----- -…"
type textarea "x"
type textarea "PS C:\WINDOWS\system32> Get-ExecutionPolicy -List Scope ExecutionPolicy ----- -…"
type textarea "x"
type textarea "PS C:\WINDOWS\system32> Get-ExecutionPolicy -List Scope ExecutionPolicy ----- -…"
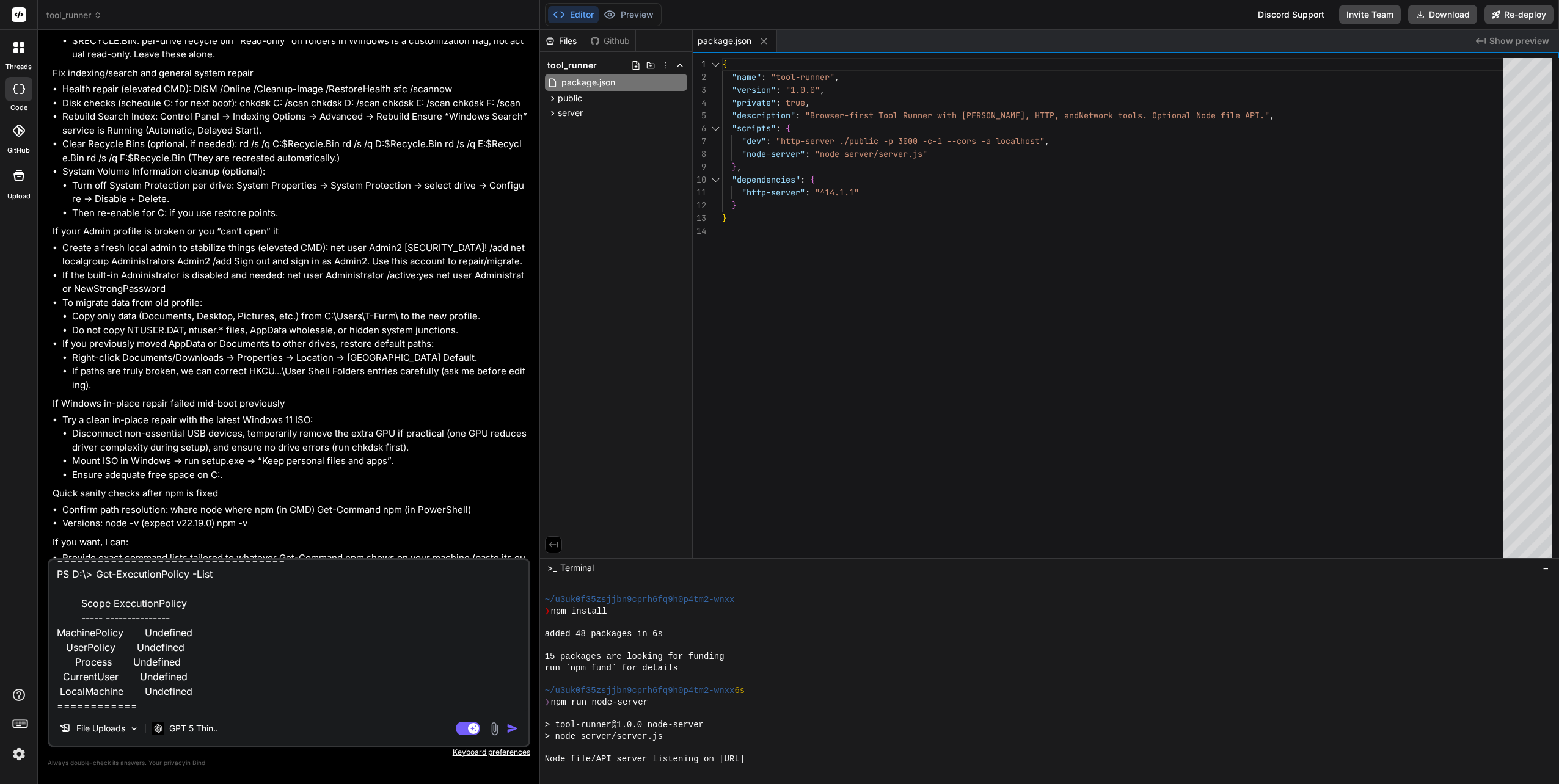
type textarea "x"
type textarea "PS C:\WINDOWS\system32> Get-ExecutionPolicy -List Scope ExecutionPolicy ----- -…"
type textarea "x"
type textarea "PS C:\WINDOWS\system32> Get-ExecutionPolicy -List Scope ExecutionPolicy ----- -…"
type textarea "x"
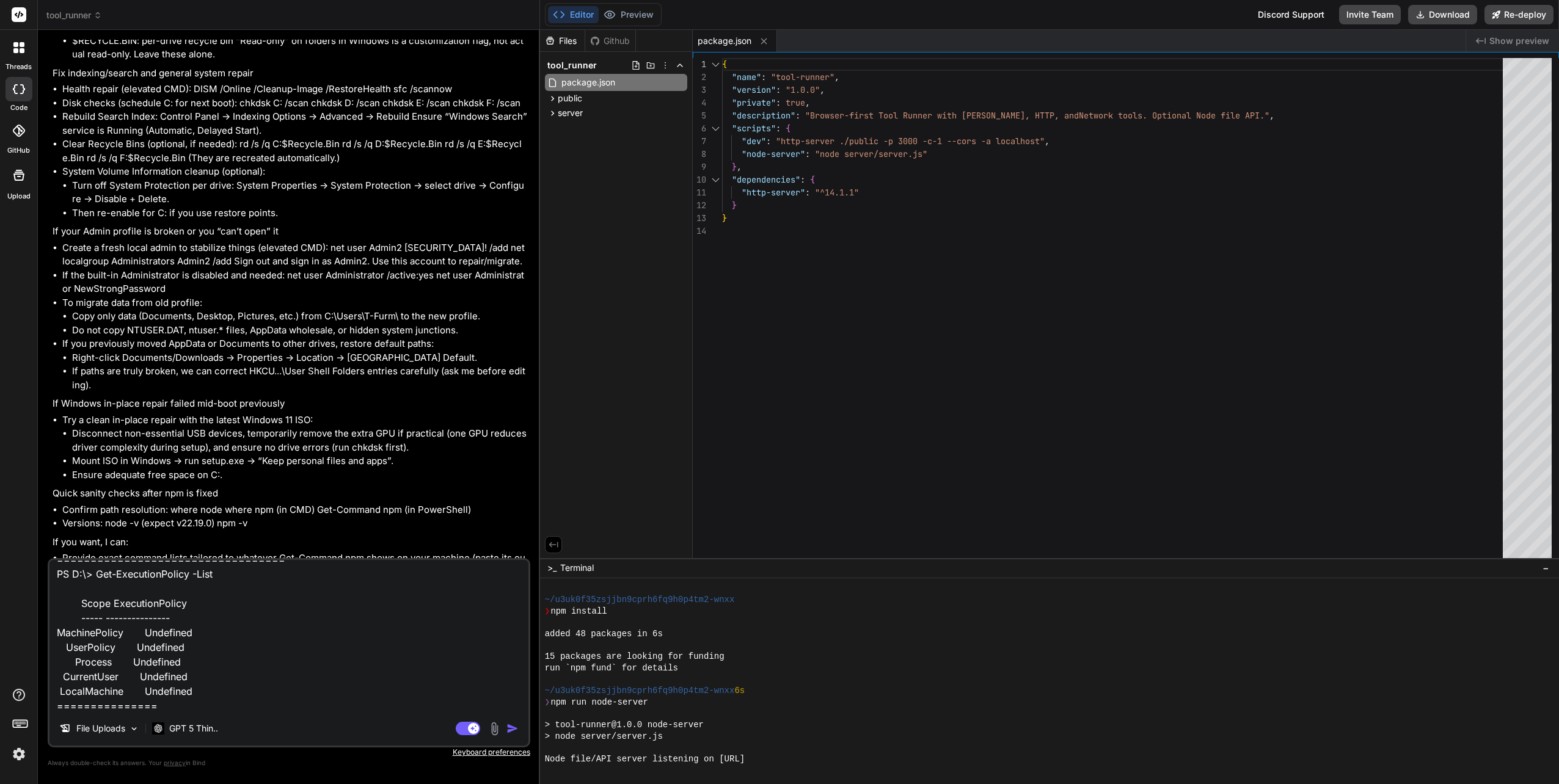
type textarea "PS C:\WINDOWS\system32> Get-ExecutionPolicy -List Scope ExecutionPolicy ----- -…"
type textarea "x"
type textarea "PS C:\WINDOWS\system32> Get-ExecutionPolicy -List Scope ExecutionPolicy ----- -…"
type textarea "x"
type textarea "PS C:\WINDOWS\system32> Get-ExecutionPolicy -List Scope ExecutionPolicy ----- -…"
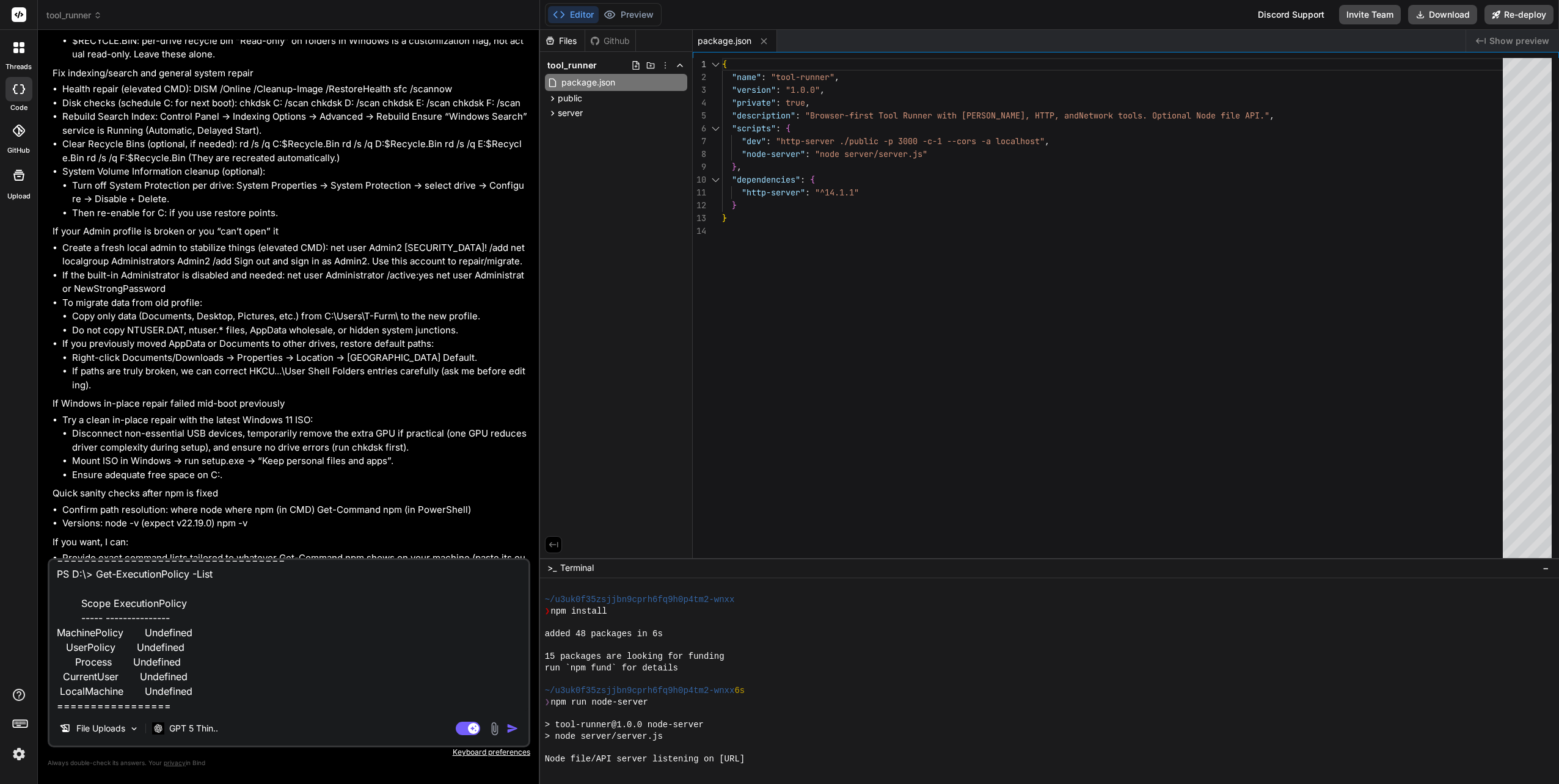
type textarea "x"
type textarea "PS C:\WINDOWS\system32> Get-ExecutionPolicy -List Scope ExecutionPolicy ----- -…"
type textarea "x"
type textarea "PS C:\WINDOWS\system32> Get-ExecutionPolicy -List Scope ExecutionPolicy ----- -…"
type textarea "x"
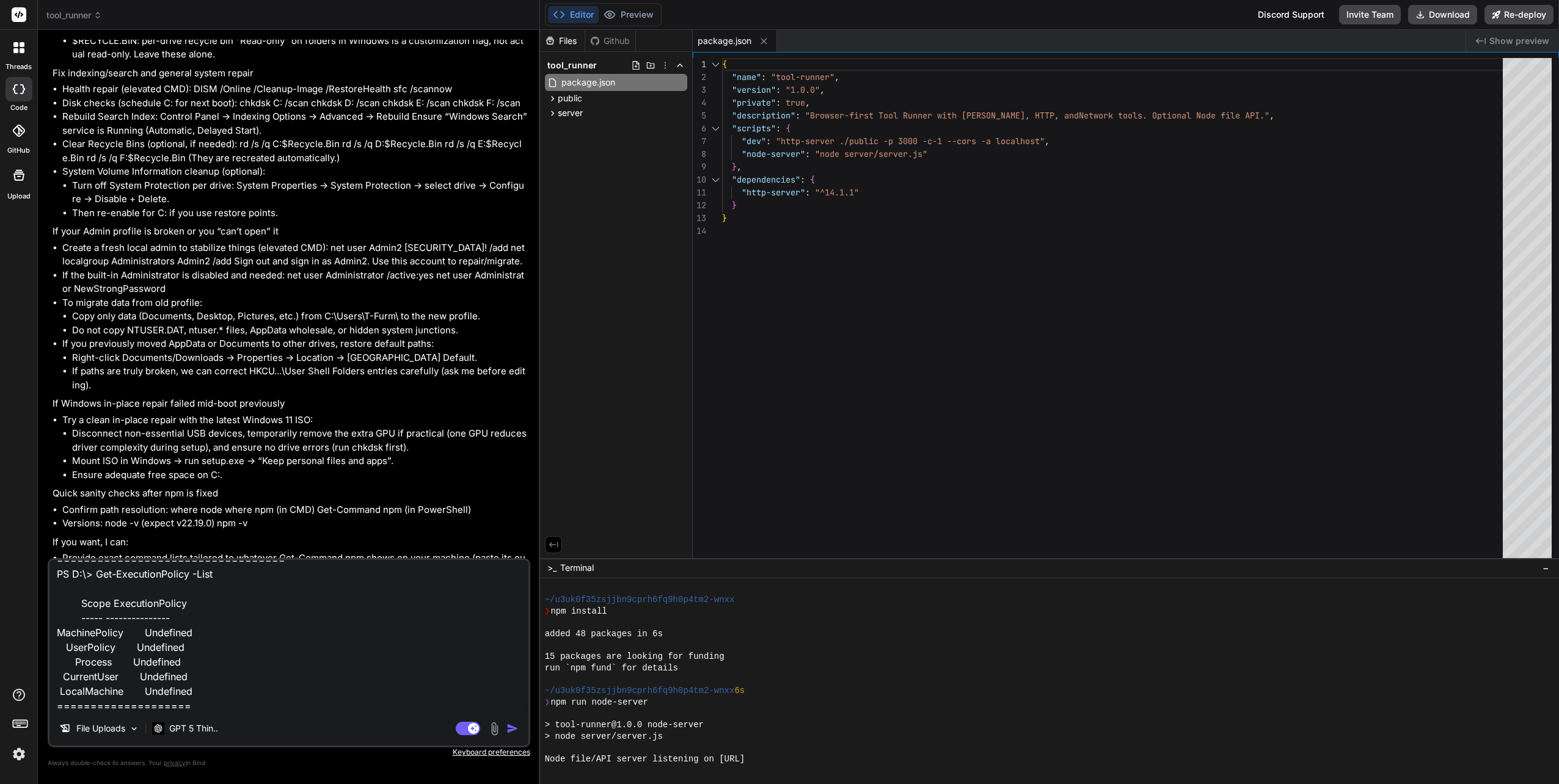
type textarea "PS C:\WINDOWS\system32> Get-ExecutionPolicy -List Scope ExecutionPolicy ----- -…"
type textarea "x"
type textarea "PS C:\WINDOWS\system32> Get-ExecutionPolicy -List Scope ExecutionPolicy ----- -…"
type textarea "x"
type textarea "PS C:\WINDOWS\system32> Get-ExecutionPolicy -List Scope ExecutionPolicy ----- -…"
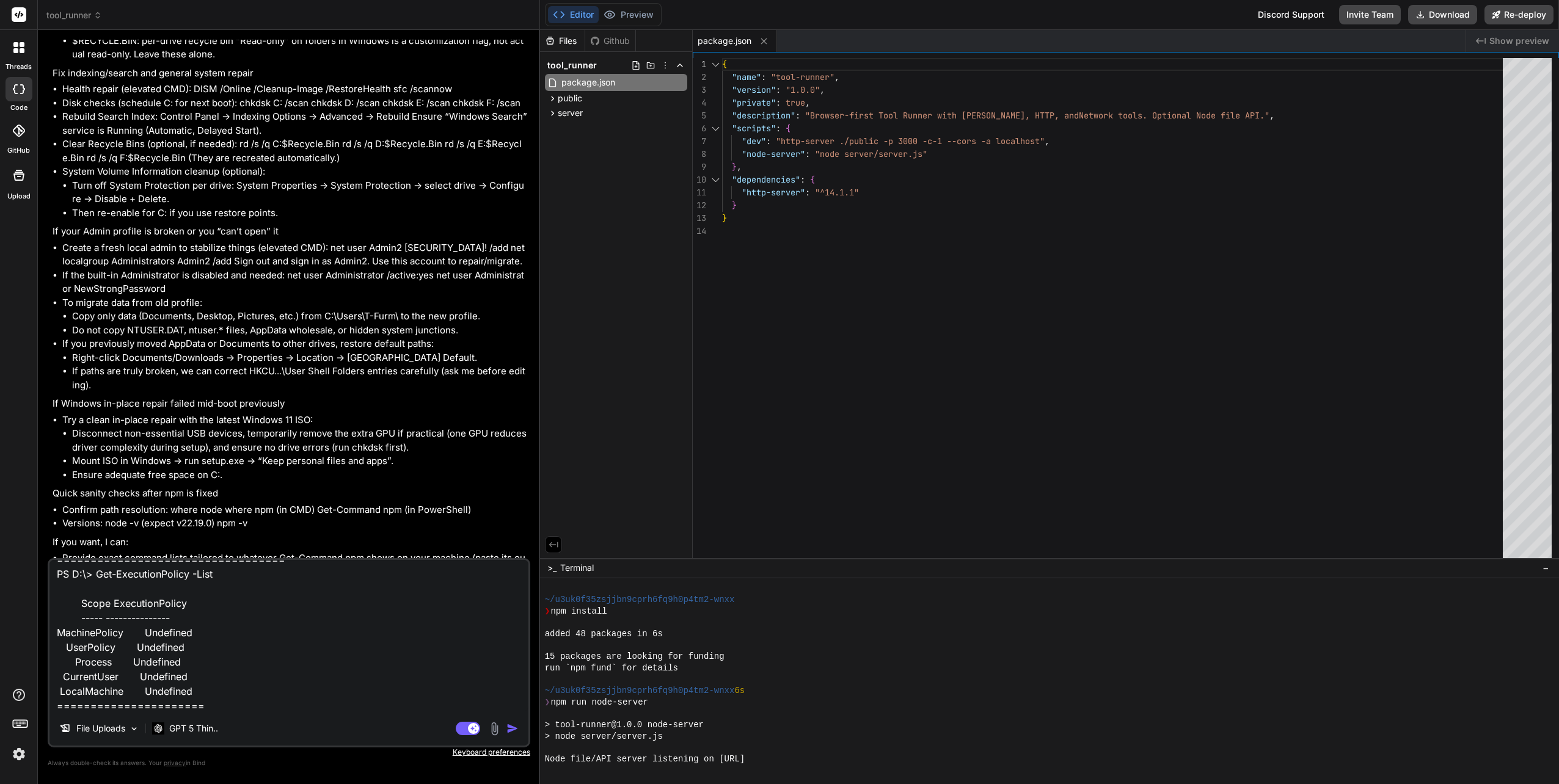
type textarea "x"
type textarea "PS C:\WINDOWS\system32> Get-ExecutionPolicy -List Scope ExecutionPolicy ----- -…"
type textarea "x"
type textarea "PS C:\WINDOWS\system32> Get-ExecutionPolicy -List Scope ExecutionPolicy ----- -…"
type textarea "x"
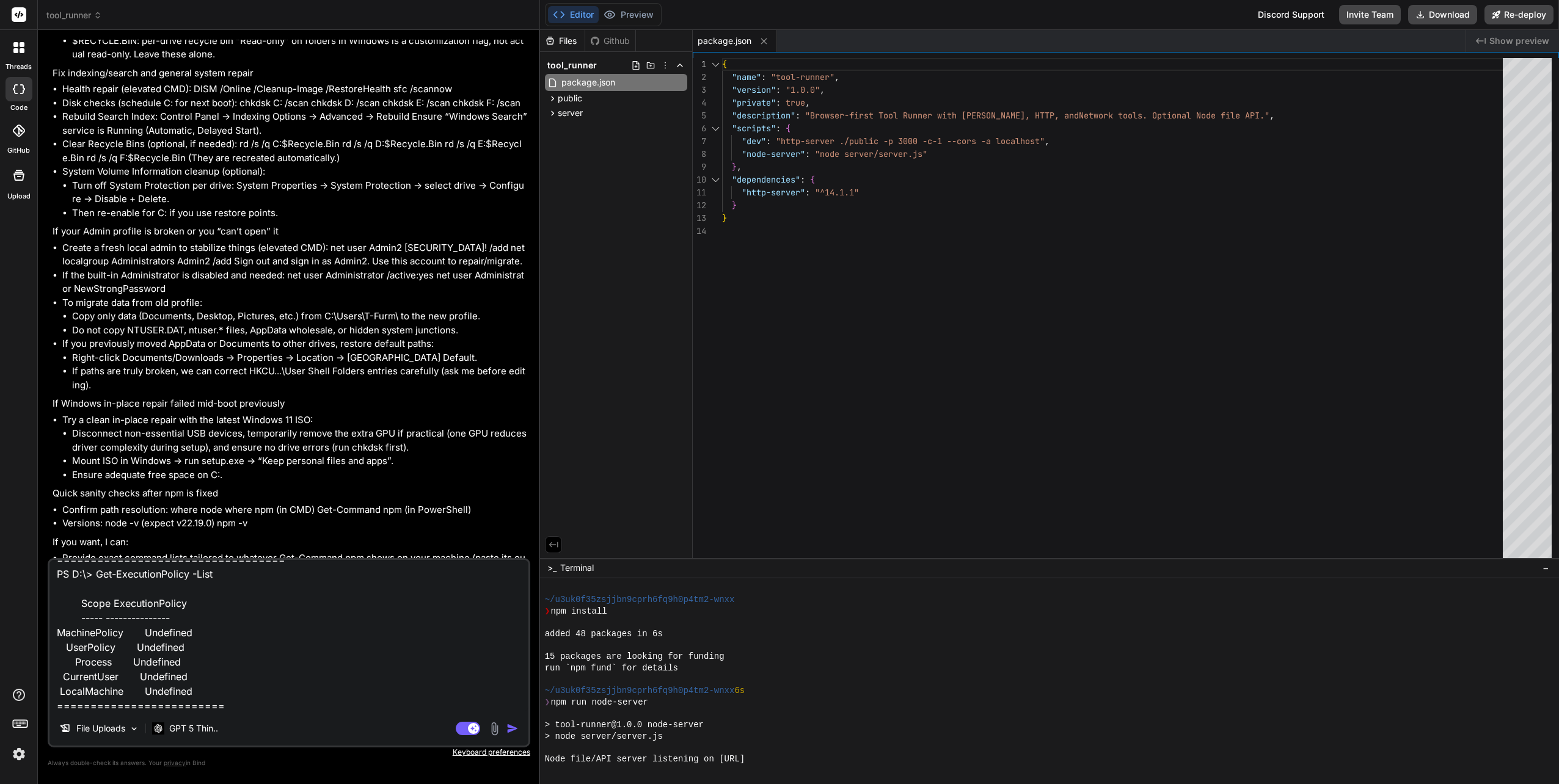
type textarea "PS C:\WINDOWS\system32> Get-ExecutionPolicy -List Scope ExecutionPolicy ----- -…"
type textarea "x"
type textarea "PS C:\WINDOWS\system32> Get-ExecutionPolicy -List Scope ExecutionPolicy ----- -…"
type textarea "x"
type textarea "PS C:\WINDOWS\system32> Get-ExecutionPolicy -List Scope ExecutionPolicy ----- -…"
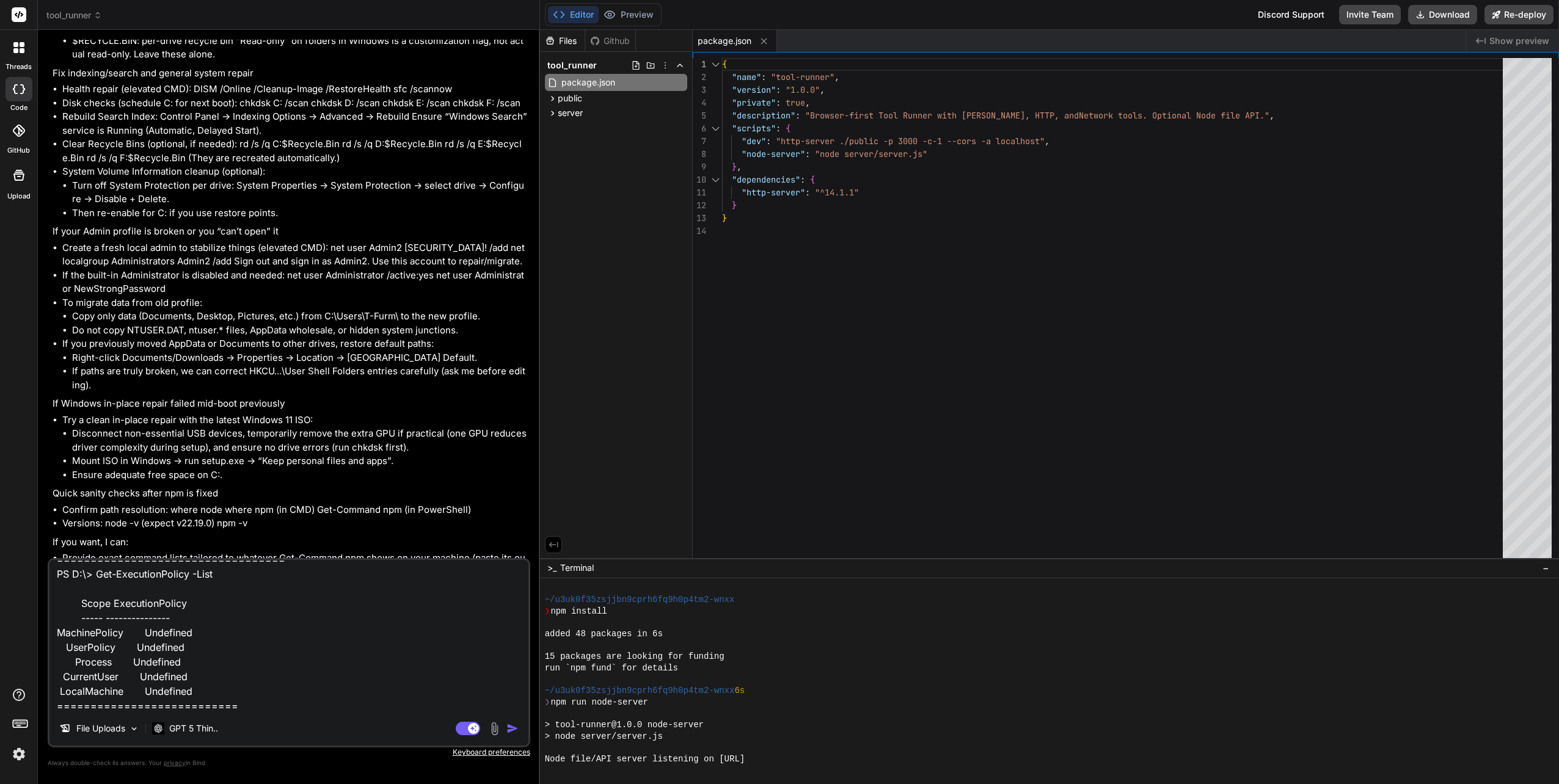
type textarea "x"
type textarea "PS C:\WINDOWS\system32> Get-ExecutionPolicy -List Scope ExecutionPolicy ----- -…"
type textarea "x"
type textarea "PS C:\WINDOWS\system32> Get-ExecutionPolicy -List Scope ExecutionPolicy ----- -…"
type textarea "x"
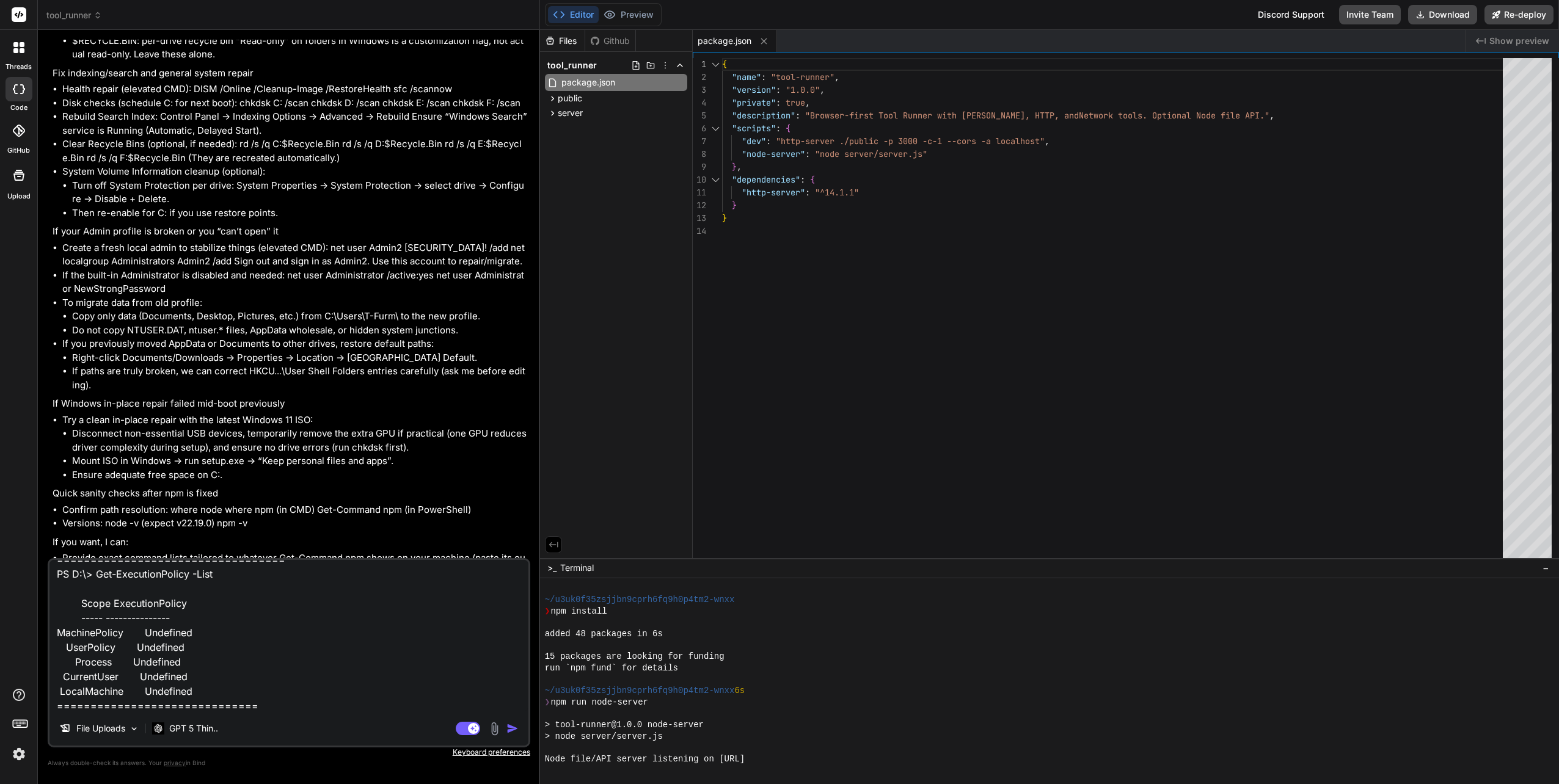
type textarea "PS C:\WINDOWS\system32> Get-ExecutionPolicy -List Scope ExecutionPolicy ----- -…"
type textarea "x"
type textarea "PS C:\WINDOWS\system32> Get-ExecutionPolicy -List Scope ExecutionPolicy ----- -…"
type textarea "x"
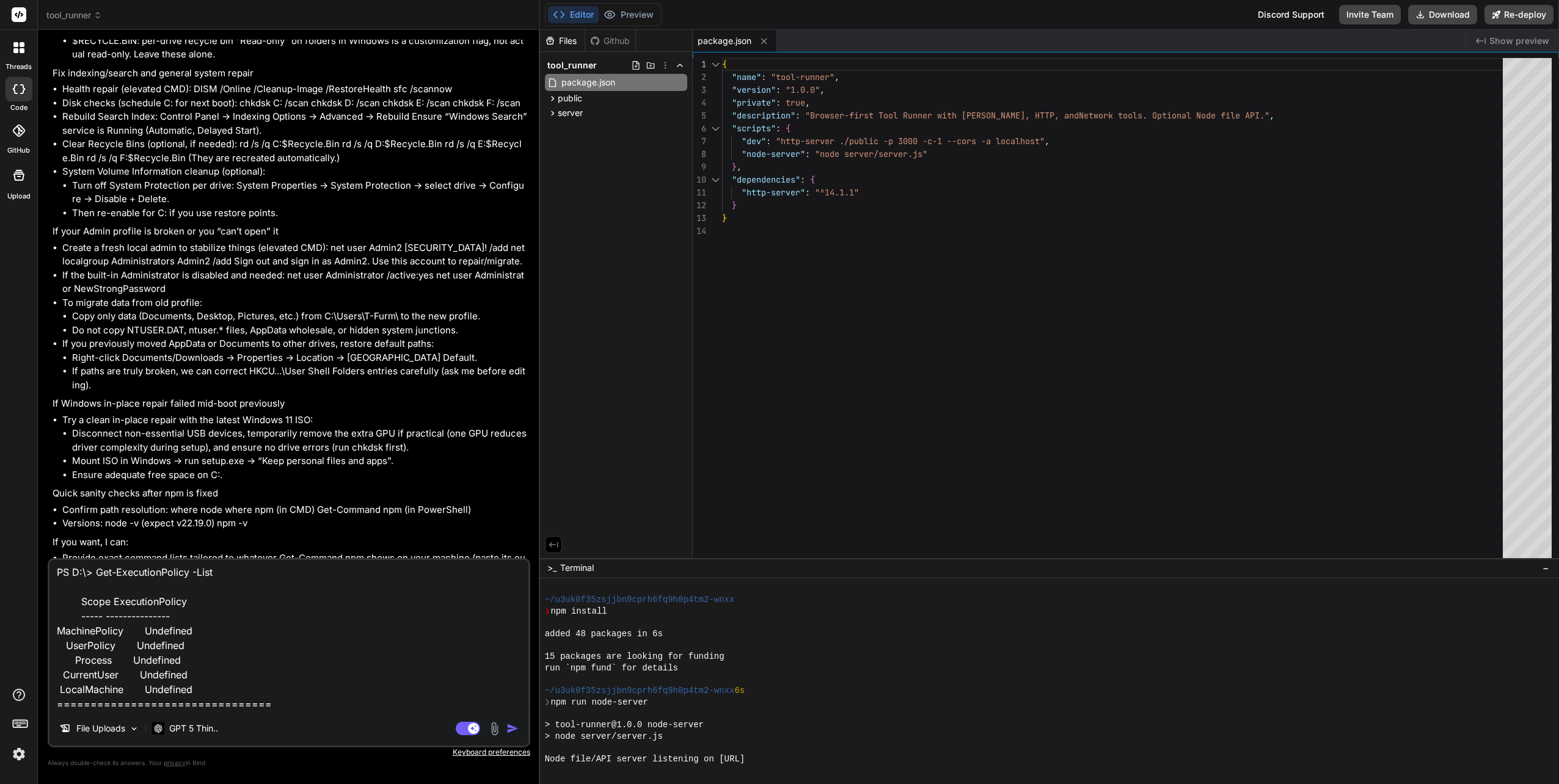
paste textarea "PS E:\> Get-ExecutionPolicy -List Scope ExecutionPolicy ----- --------------- M…"
type textarea "PS C:\WINDOWS\system32> Get-ExecutionPolicy -List Scope ExecutionPolicy ----- -…"
type textarea "x"
type textarea "PS C:\WINDOWS\system32> Get-ExecutionPolicy -List Scope ExecutionPolicy ----- -…"
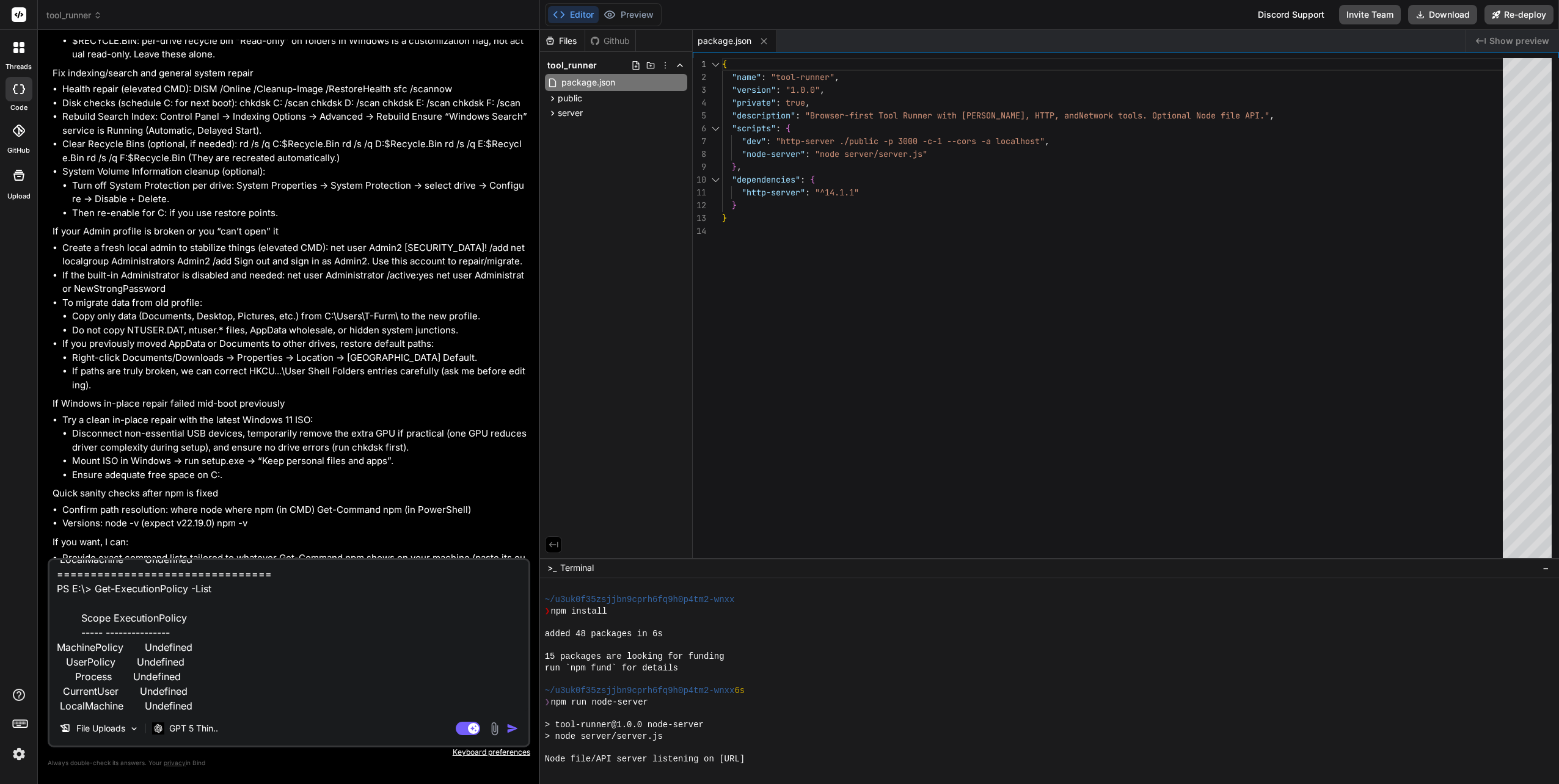
type textarea "x"
type textarea "PS C:\WINDOWS\system32> Get-ExecutionPolicy -List Scope ExecutionPolicy ----- -…"
type textarea "x"
type textarea "PS C:\WINDOWS\system32> Get-ExecutionPolicy -List Scope ExecutionPolicy ----- -…"
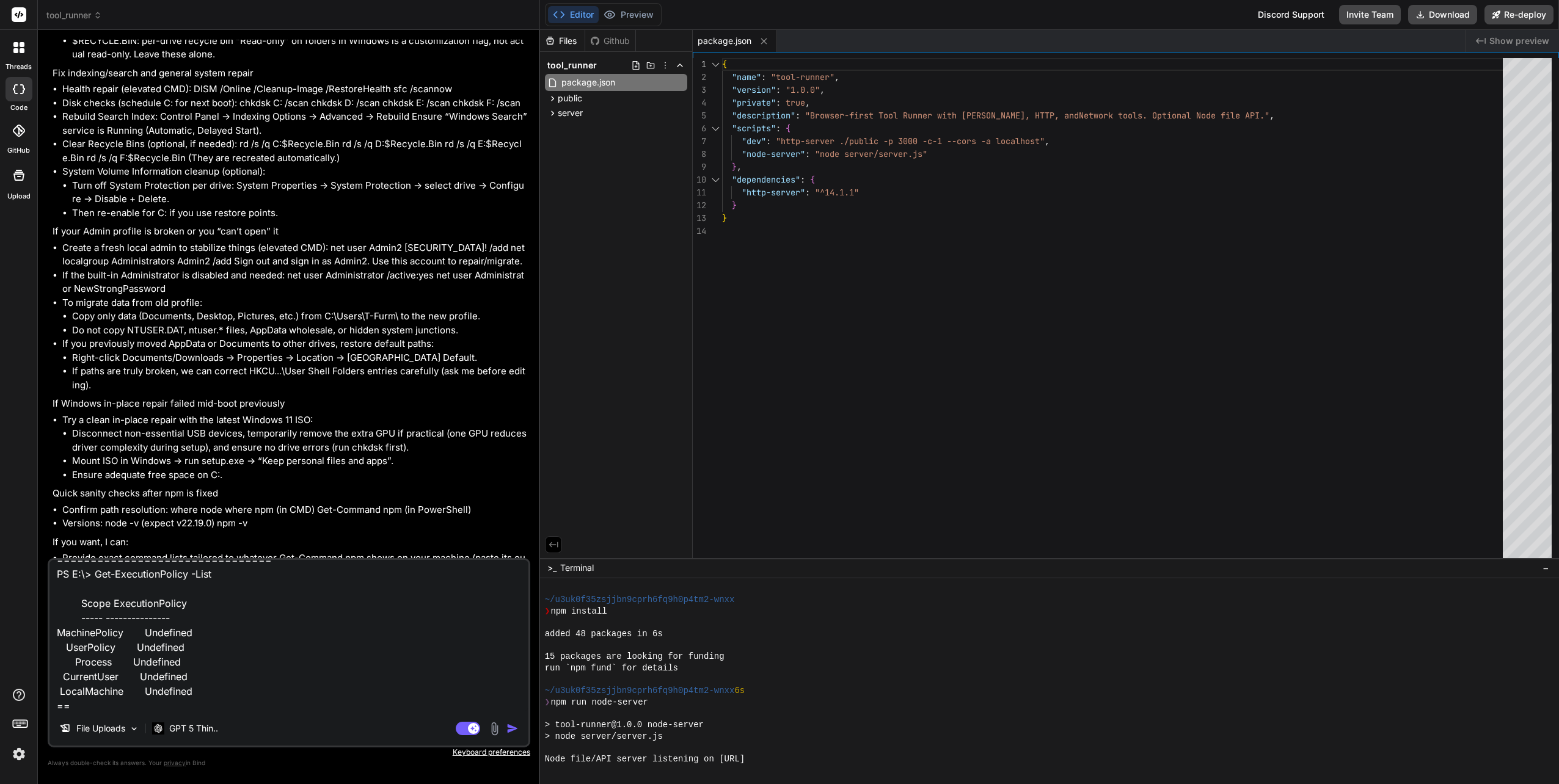
type textarea "x"
type textarea "PS C:\WINDOWS\system32> Get-ExecutionPolicy -List Scope ExecutionPolicy ----- -…"
type textarea "x"
type textarea "PS C:\WINDOWS\system32> Get-ExecutionPolicy -List Scope ExecutionPolicy ----- -…"
type textarea "x"
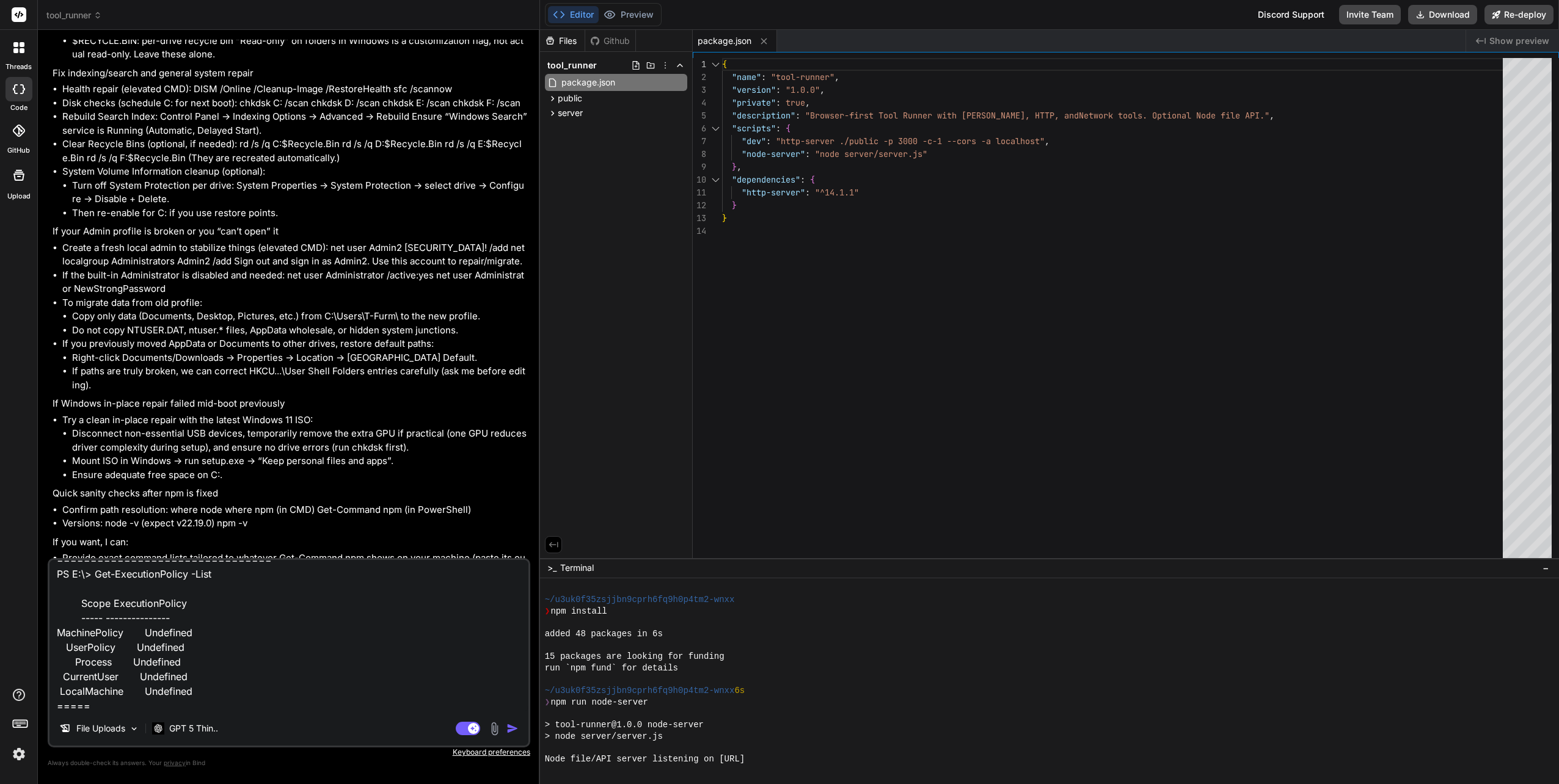
type textarea "PS C:\WINDOWS\system32> Get-ExecutionPolicy -List Scope ExecutionPolicy ----- -…"
type textarea "x"
type textarea "PS C:\WINDOWS\system32> Get-ExecutionPolicy -List Scope ExecutionPolicy ----- -…"
type textarea "x"
type textarea "PS C:\WINDOWS\system32> Get-ExecutionPolicy -List Scope ExecutionPolicy ----- -…"
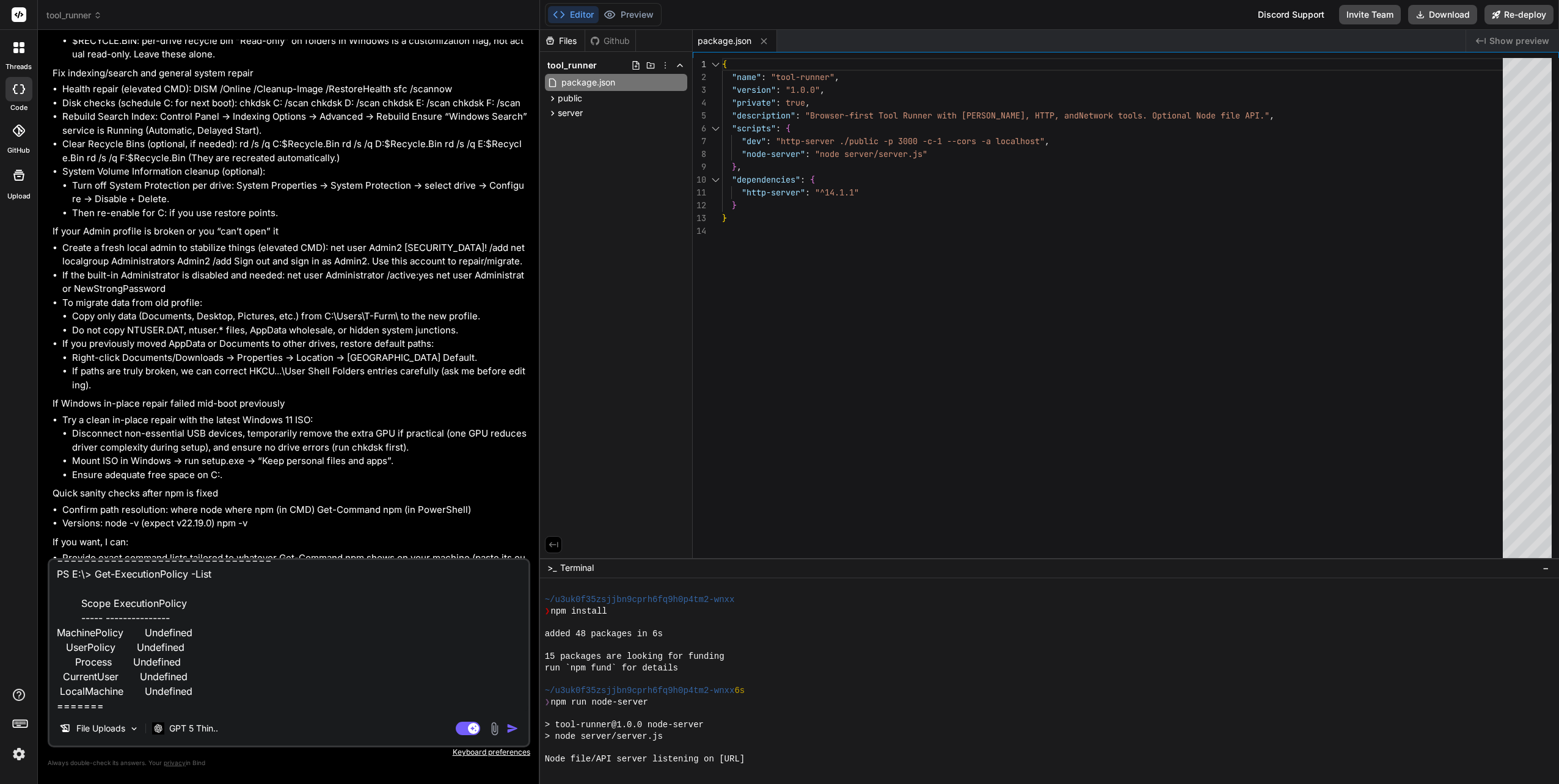
type textarea "x"
type textarea "PS C:\WINDOWS\system32> Get-ExecutionPolicy -List Scope ExecutionPolicy ----- -…"
type textarea "x"
type textarea "PS C:\WINDOWS\system32> Get-ExecutionPolicy -List Scope ExecutionPolicy ----- -…"
type textarea "x"
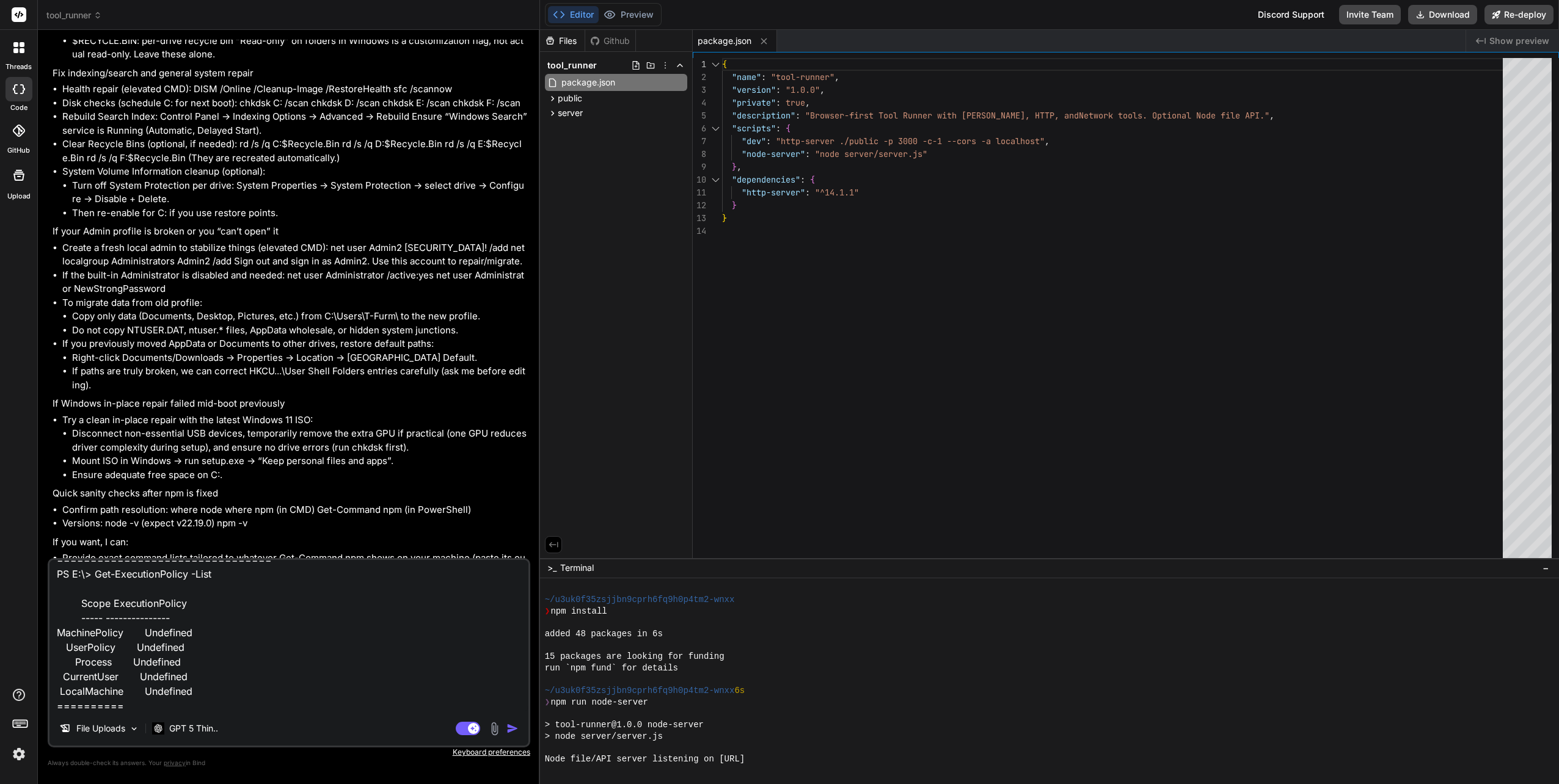
type textarea "PS C:\WINDOWS\system32> Get-ExecutionPolicy -List Scope ExecutionPolicy ----- -…"
type textarea "x"
type textarea "PS C:\WINDOWS\system32> Get-ExecutionPolicy -List Scope ExecutionPolicy ----- -…"
type textarea "x"
type textarea "PS C:\WINDOWS\system32> Get-ExecutionPolicy -List Scope ExecutionPolicy ----- -…"
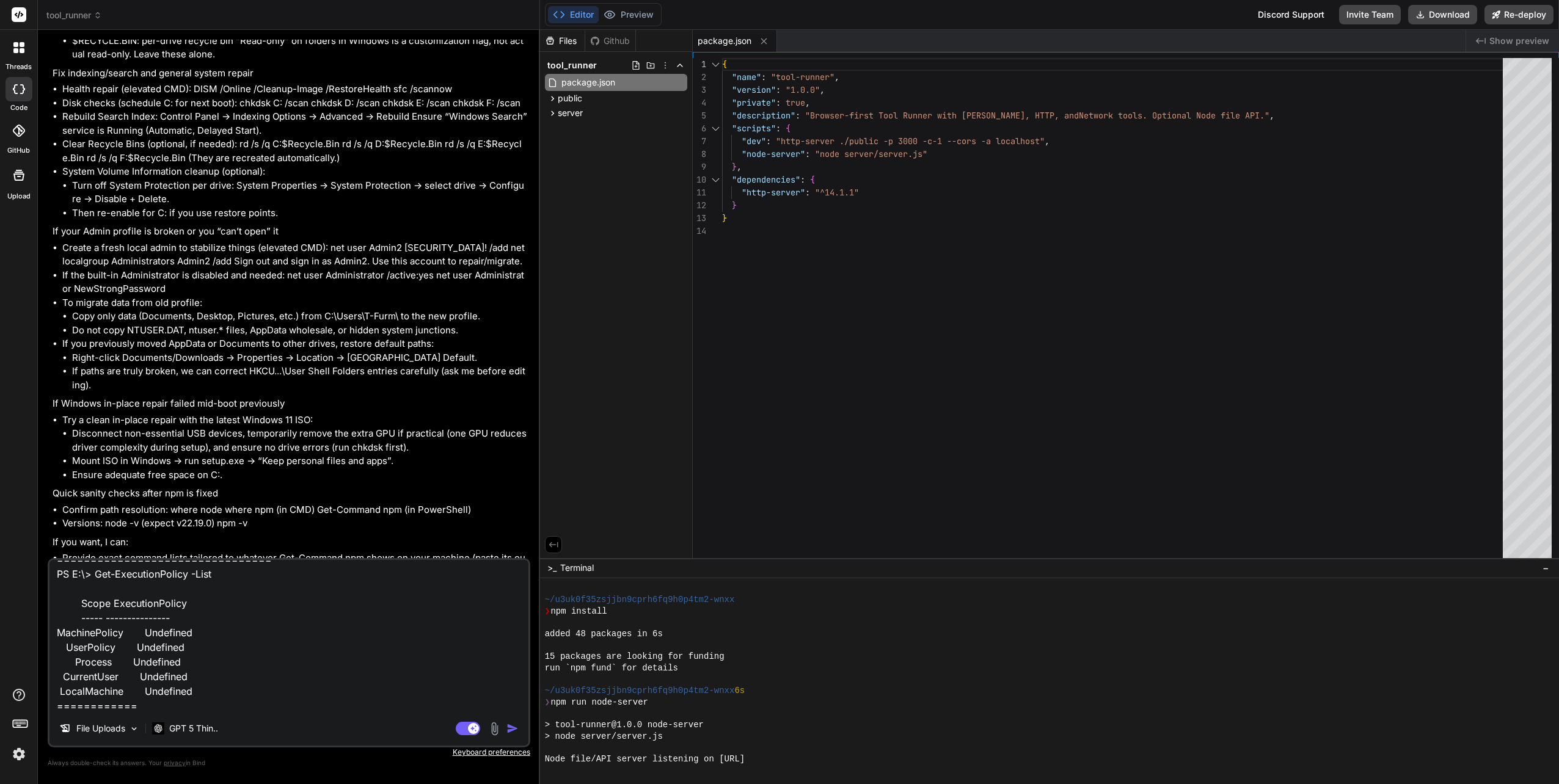
type textarea "x"
type textarea "PS C:\WINDOWS\system32> Get-ExecutionPolicy -List Scope ExecutionPolicy ----- -…"
type textarea "x"
type textarea "PS C:\WINDOWS\system32> Get-ExecutionPolicy -List Scope ExecutionPolicy ----- -…"
type textarea "x"
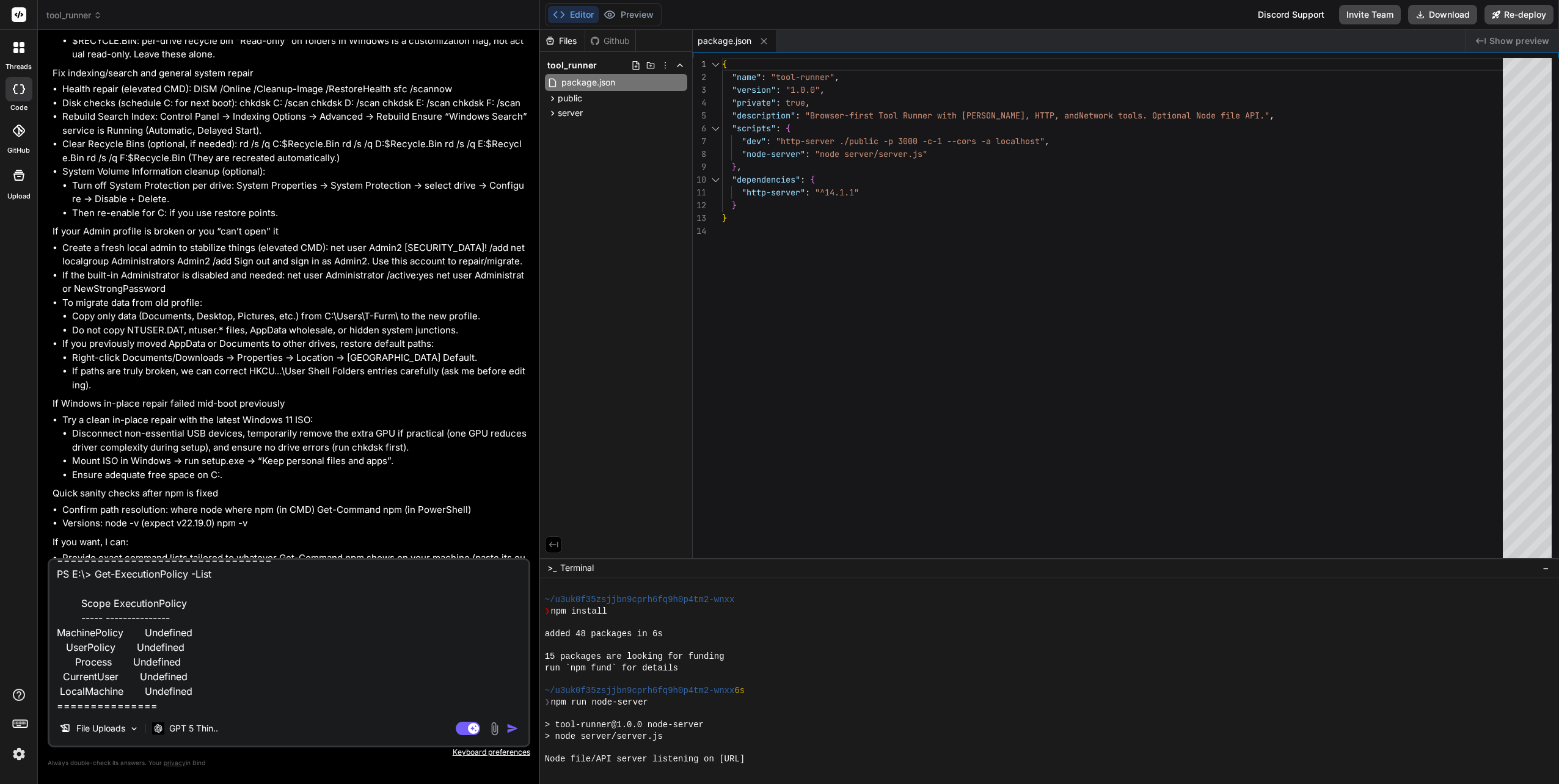
type textarea "PS C:\WINDOWS\system32> Get-ExecutionPolicy -List Scope ExecutionPolicy ----- -…"
type textarea "x"
type textarea "PS C:\WINDOWS\system32> Get-ExecutionPolicy -List Scope ExecutionPolicy ----- -…"
type textarea "x"
type textarea "PS C:\WINDOWS\system32> Get-ExecutionPolicy -List Scope ExecutionPolicy ----- -…"
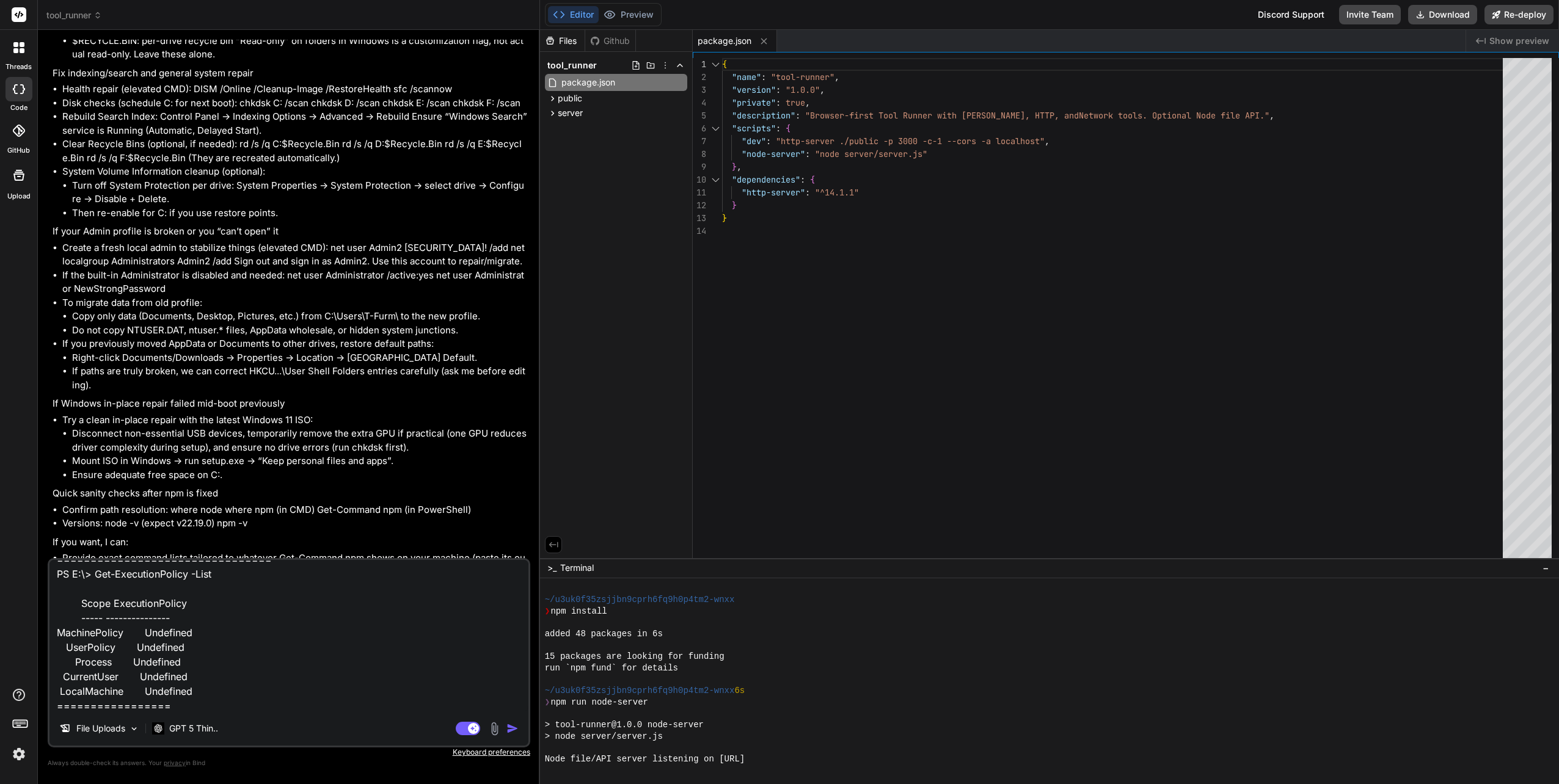
type textarea "x"
type textarea "PS C:\WINDOWS\system32> Get-ExecutionPolicy -List Scope ExecutionPolicy ----- -…"
type textarea "x"
type textarea "PS C:\WINDOWS\system32> Get-ExecutionPolicy -List Scope ExecutionPolicy ----- -…"
type textarea "x"
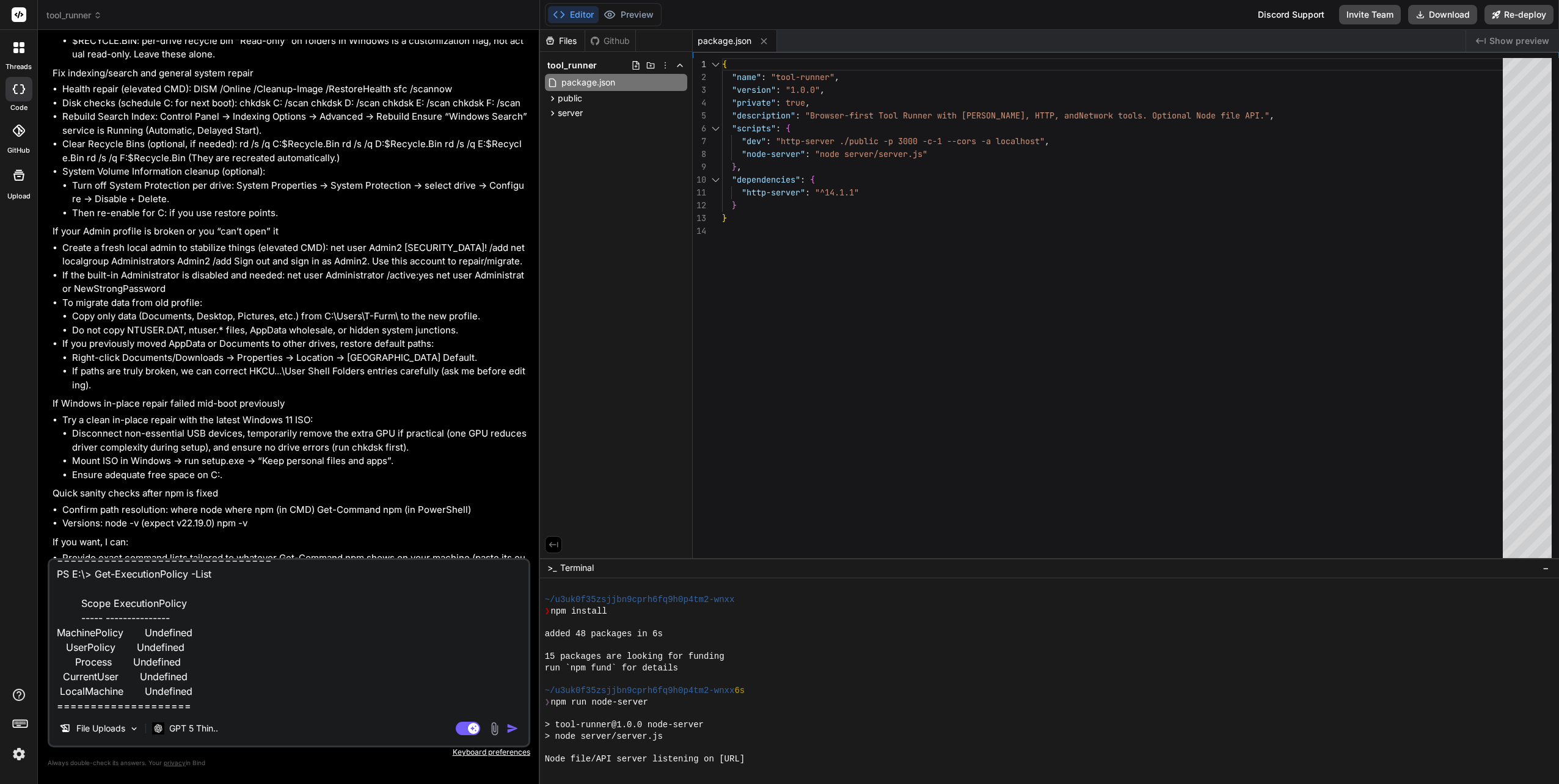
type textarea "PS C:\WINDOWS\system32> Get-ExecutionPolicy -List Scope ExecutionPolicy ----- -…"
type textarea "x"
type textarea "PS C:\WINDOWS\system32> Get-ExecutionPolicy -List Scope ExecutionPolicy ----- -…"
type textarea "x"
type textarea "PS C:\WINDOWS\system32> Get-ExecutionPolicy -List Scope ExecutionPolicy ----- -…"
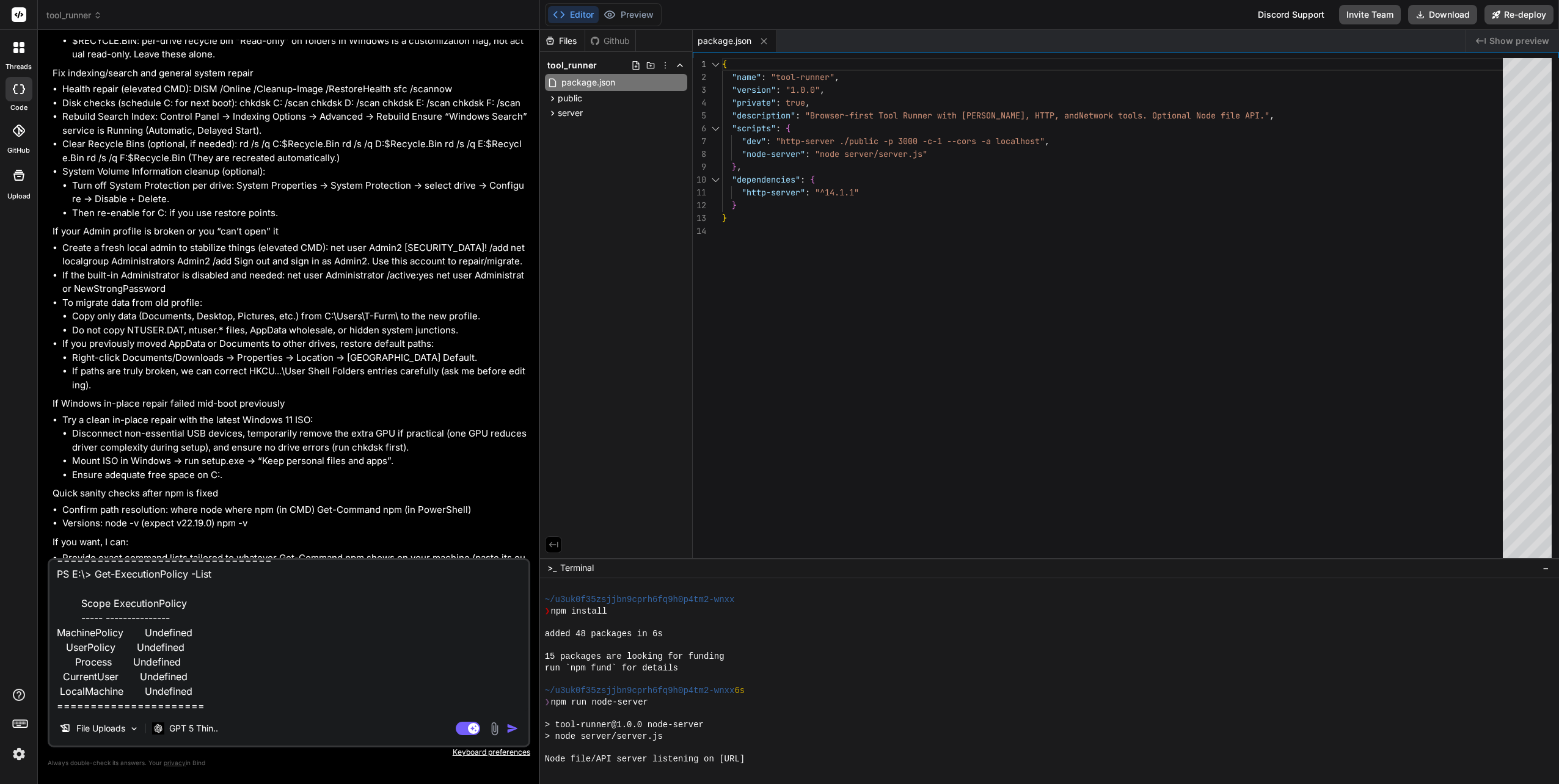
type textarea "x"
type textarea "PS C:\WINDOWS\system32> Get-ExecutionPolicy -List Scope ExecutionPolicy ----- -…"
type textarea "x"
type textarea "PS C:\WINDOWS\system32> Get-ExecutionPolicy -List Scope ExecutionPolicy ----- -…"
type textarea "x"
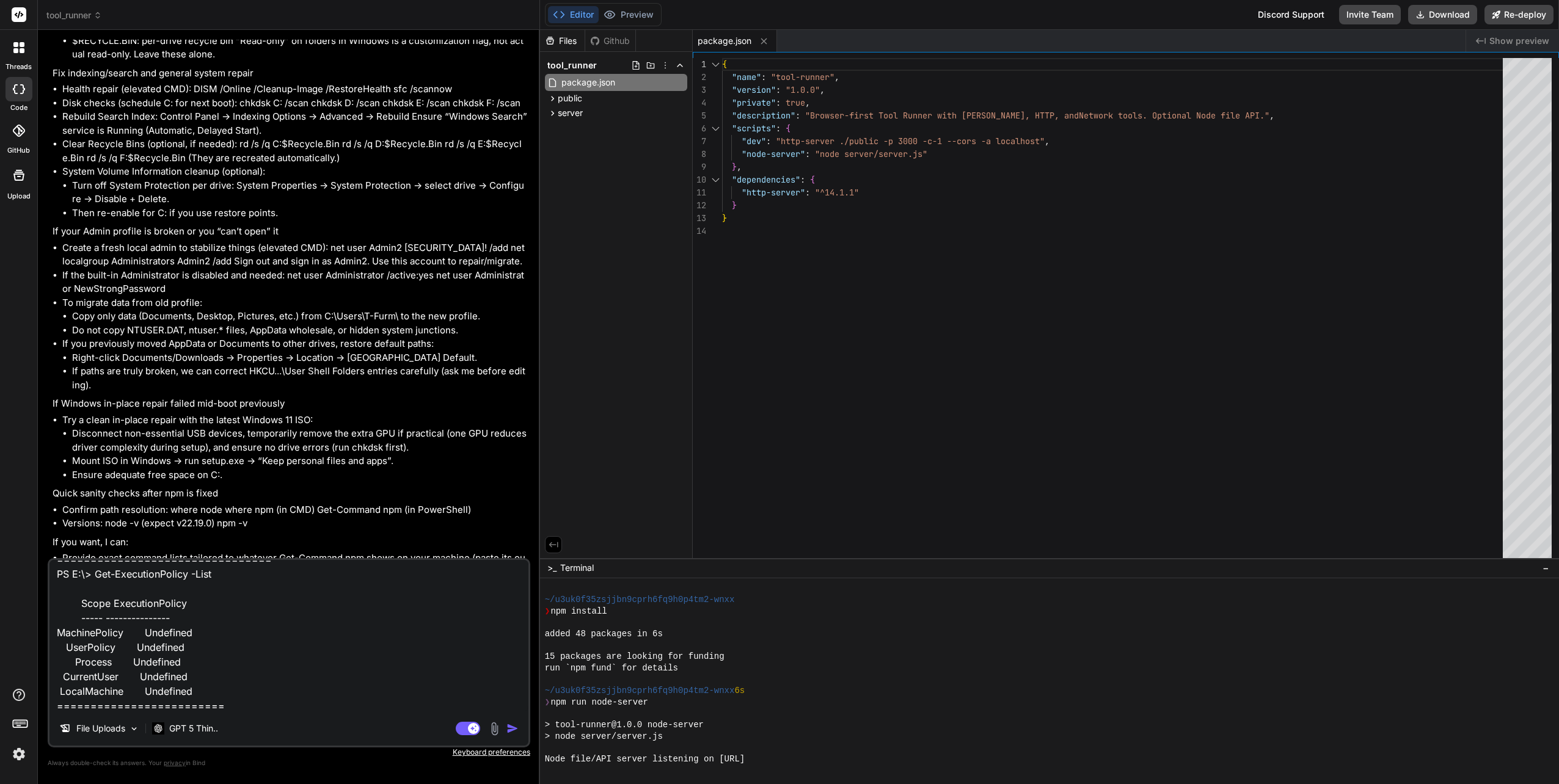
type textarea "PS C:\WINDOWS\system32> Get-ExecutionPolicy -List Scope ExecutionPolicy ----- -…"
type textarea "x"
type textarea "PS C:\WINDOWS\system32> Get-ExecutionPolicy -List Scope ExecutionPolicy ----- -…"
type textarea "x"
type textarea "PS C:\WINDOWS\system32> Get-ExecutionPolicy -List Scope ExecutionPolicy ----- -…"
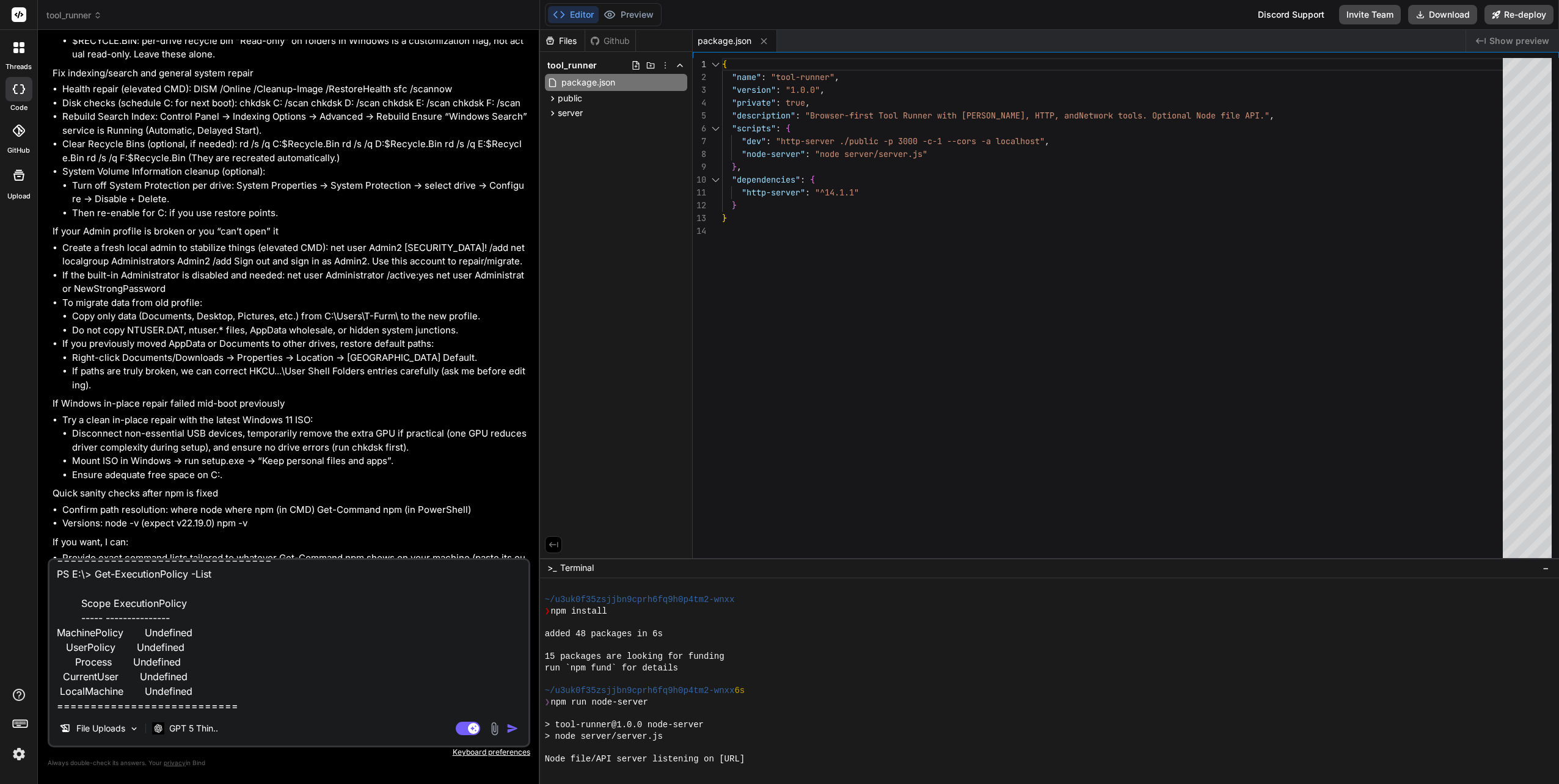
type textarea "x"
type textarea "PS C:\WINDOWS\system32> Get-ExecutionPolicy -List Scope ExecutionPolicy ----- -…"
type textarea "x"
type textarea "PS C:\WINDOWS\system32> Get-ExecutionPolicy -List Scope ExecutionPolicy ----- -…"
type textarea "x"
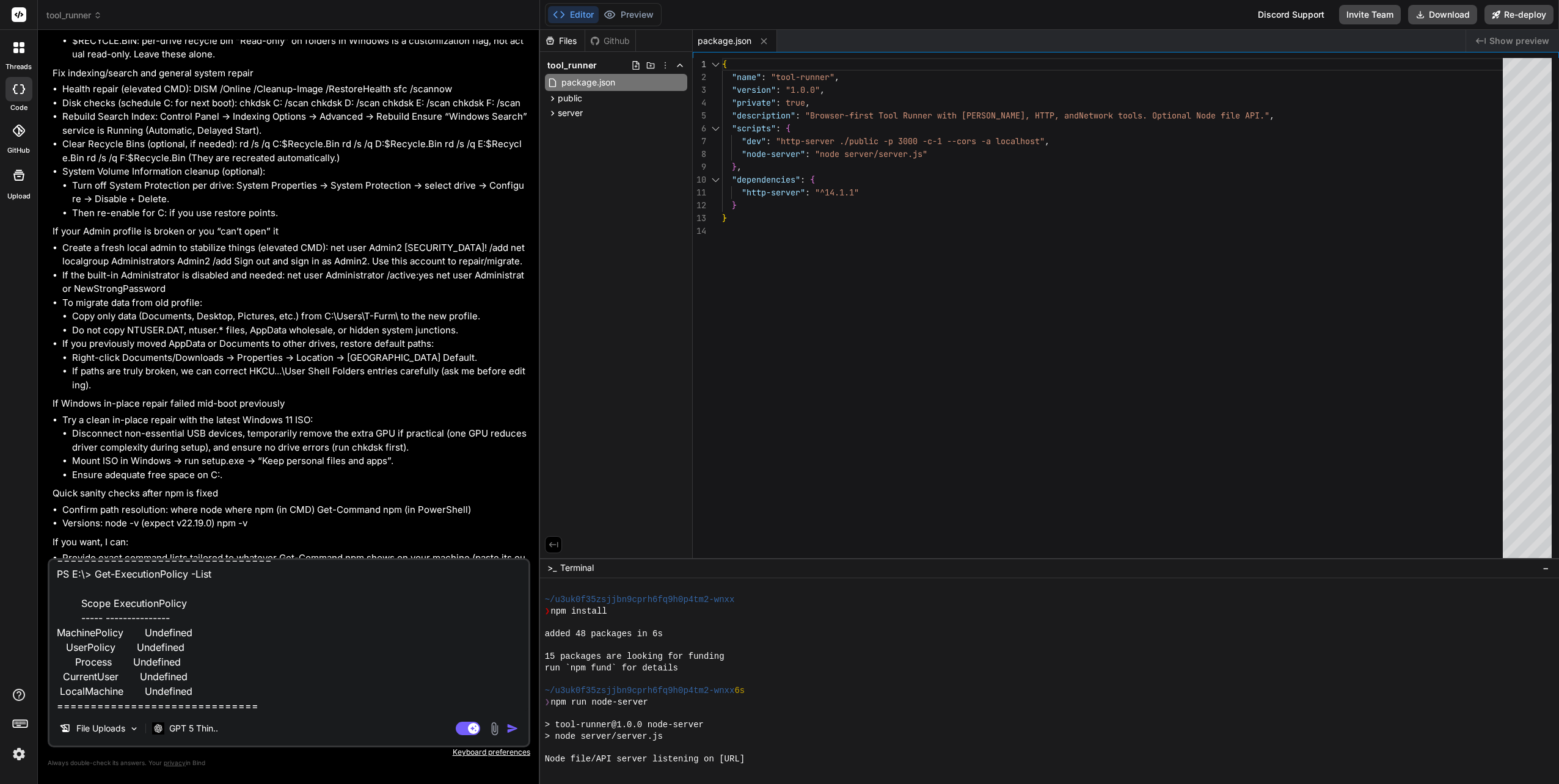
type textarea "PS C:\WINDOWS\system32> Get-ExecutionPolicy -List Scope ExecutionPolicy ----- -…"
paste textarea "PS F:\> Get-ExecutionPolicy -List Scope ExecutionPolicy ----- --------------- M…"
click at [511, 730] on img "button" at bounding box center [513, 728] width 12 height 12
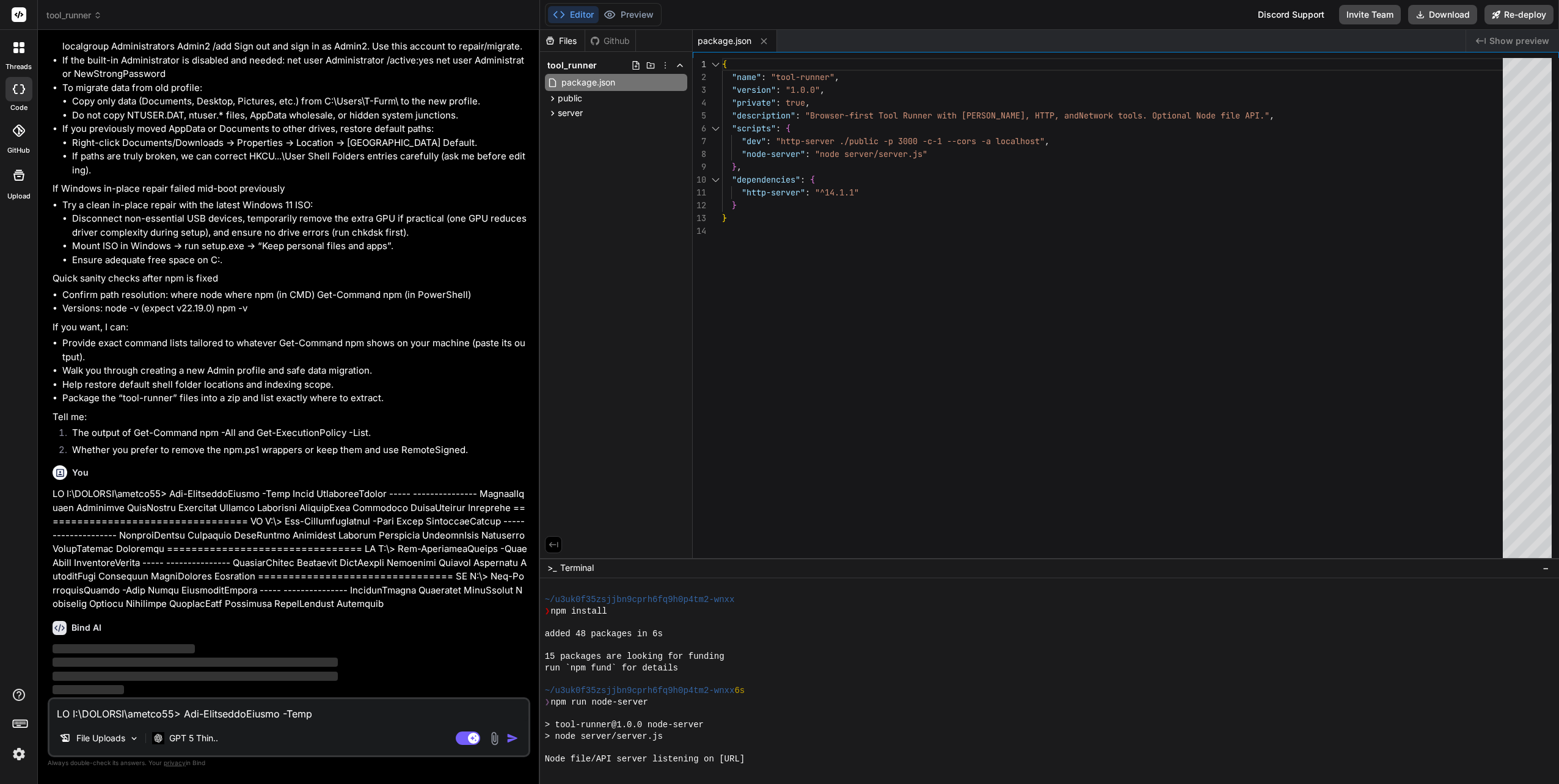
scroll to position [2943, 0]
drag, startPoint x: 132, startPoint y: 449, endPoint x: 258, endPoint y: 455, distance: 126.1
click at [258, 455] on li "Whether you prefer to remove the npm.ps1 wrappers or keep them and use RemoteSi…" at bounding box center [294, 452] width 465 height 17
click at [170, 459] on li "Whether you prefer to remove the npm.ps1 wrappers or keep them and use RemoteSi…" at bounding box center [294, 452] width 465 height 17
drag, startPoint x: 168, startPoint y: 449, endPoint x: 301, endPoint y: 452, distance: 133.0
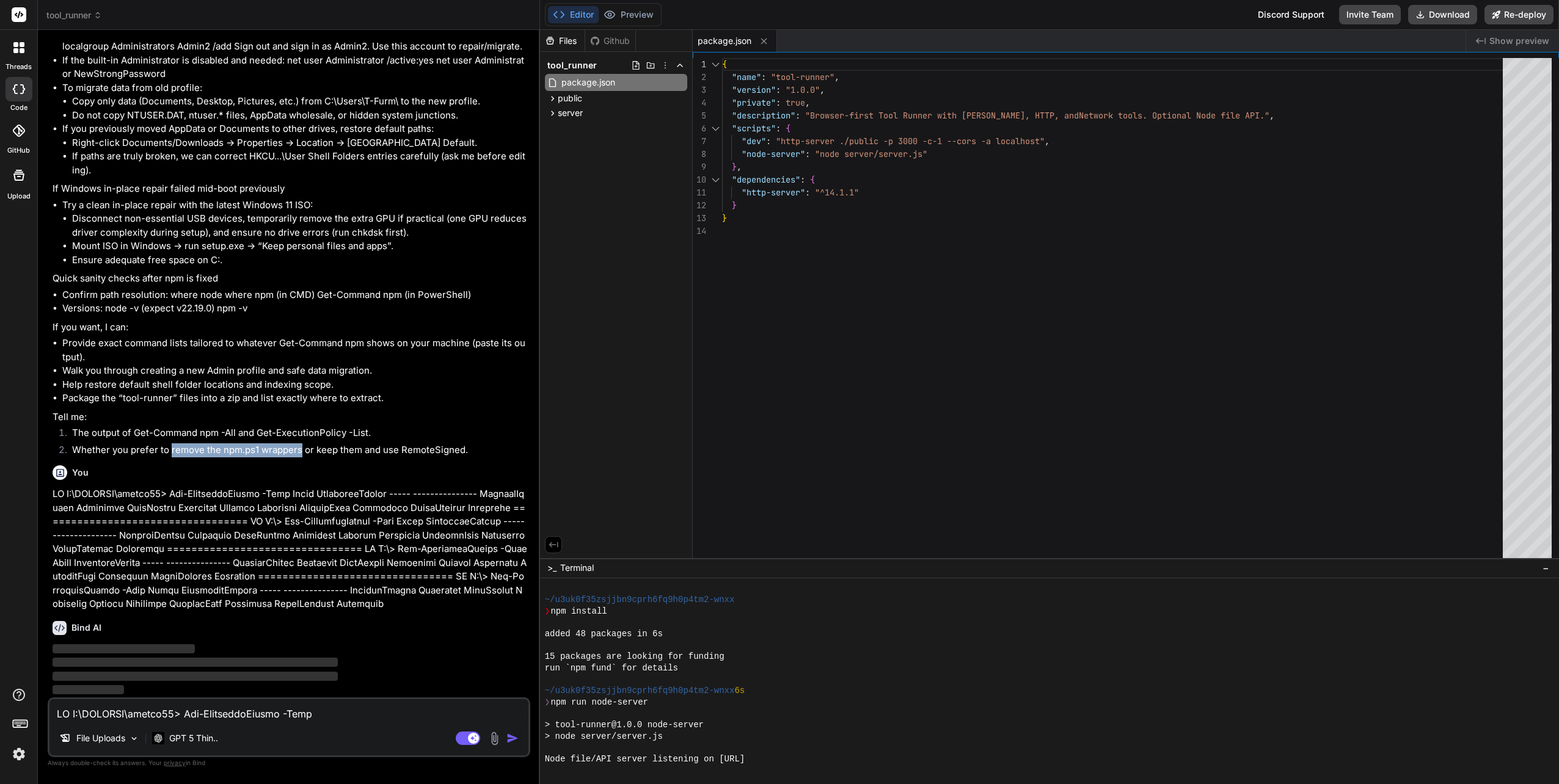
click at [301, 452] on li "Whether you prefer to remove the npm.ps1 wrappers or keep them and use RemoteSi…" at bounding box center [294, 452] width 465 height 17
copy li "remove the npm.ps1 wrappers"
paste textarea "remove the npm.ps1 wrappers"
click at [511, 740] on img "button" at bounding box center [513, 738] width 12 height 12
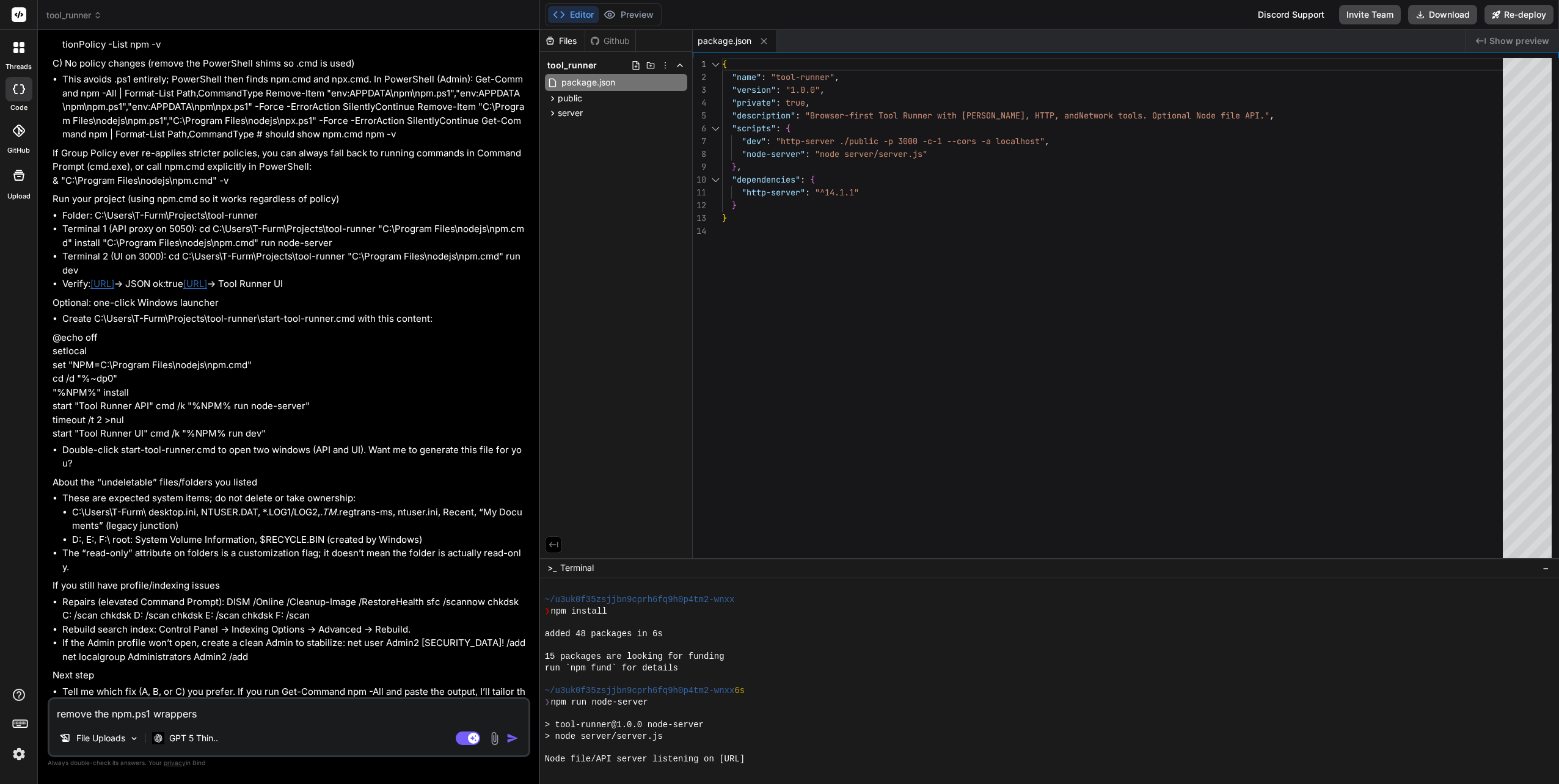
scroll to position [3870, 0]
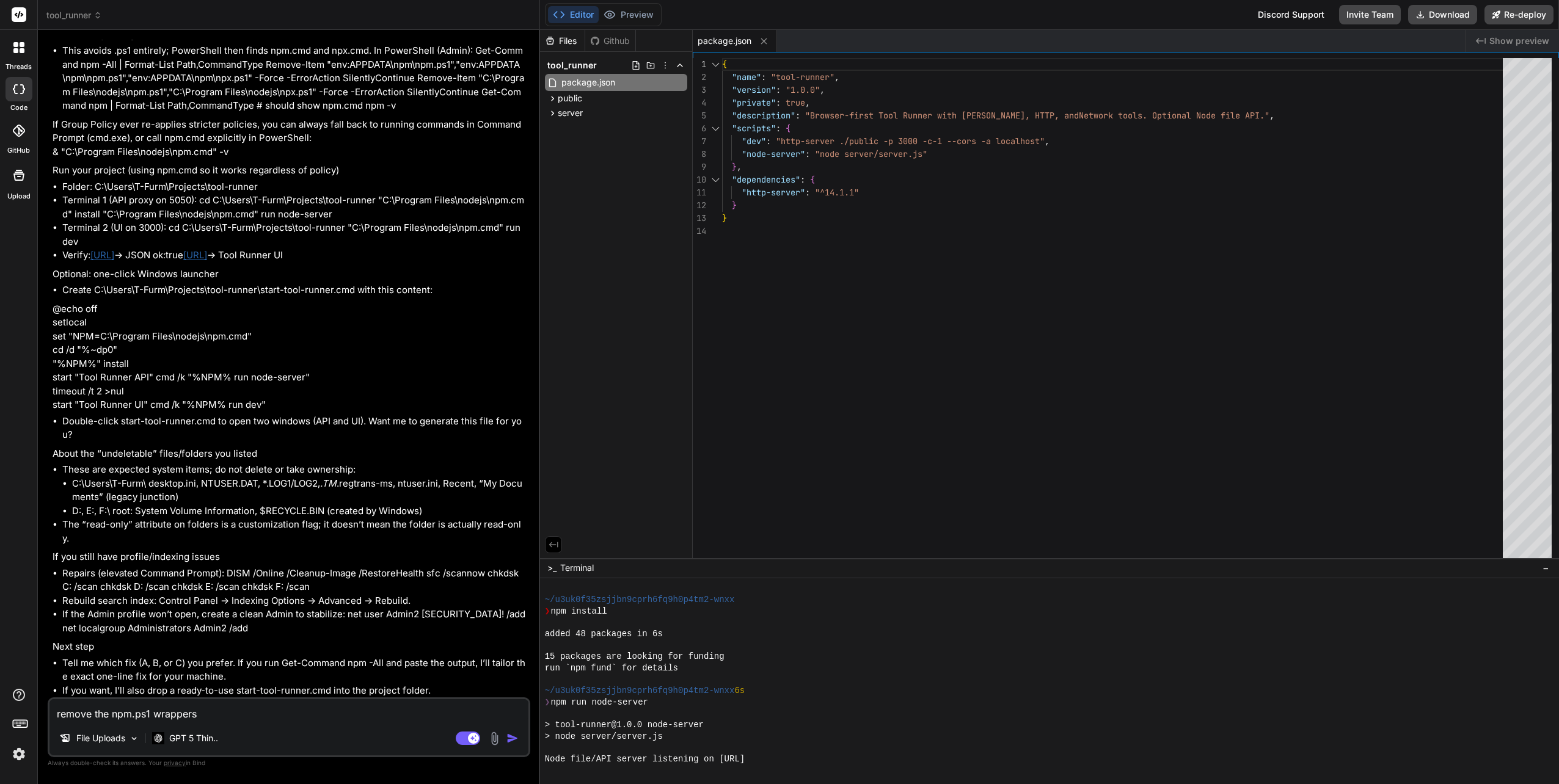
click at [233, 717] on textarea "remove the npm.ps1 wrappers" at bounding box center [288, 710] width 479 height 22
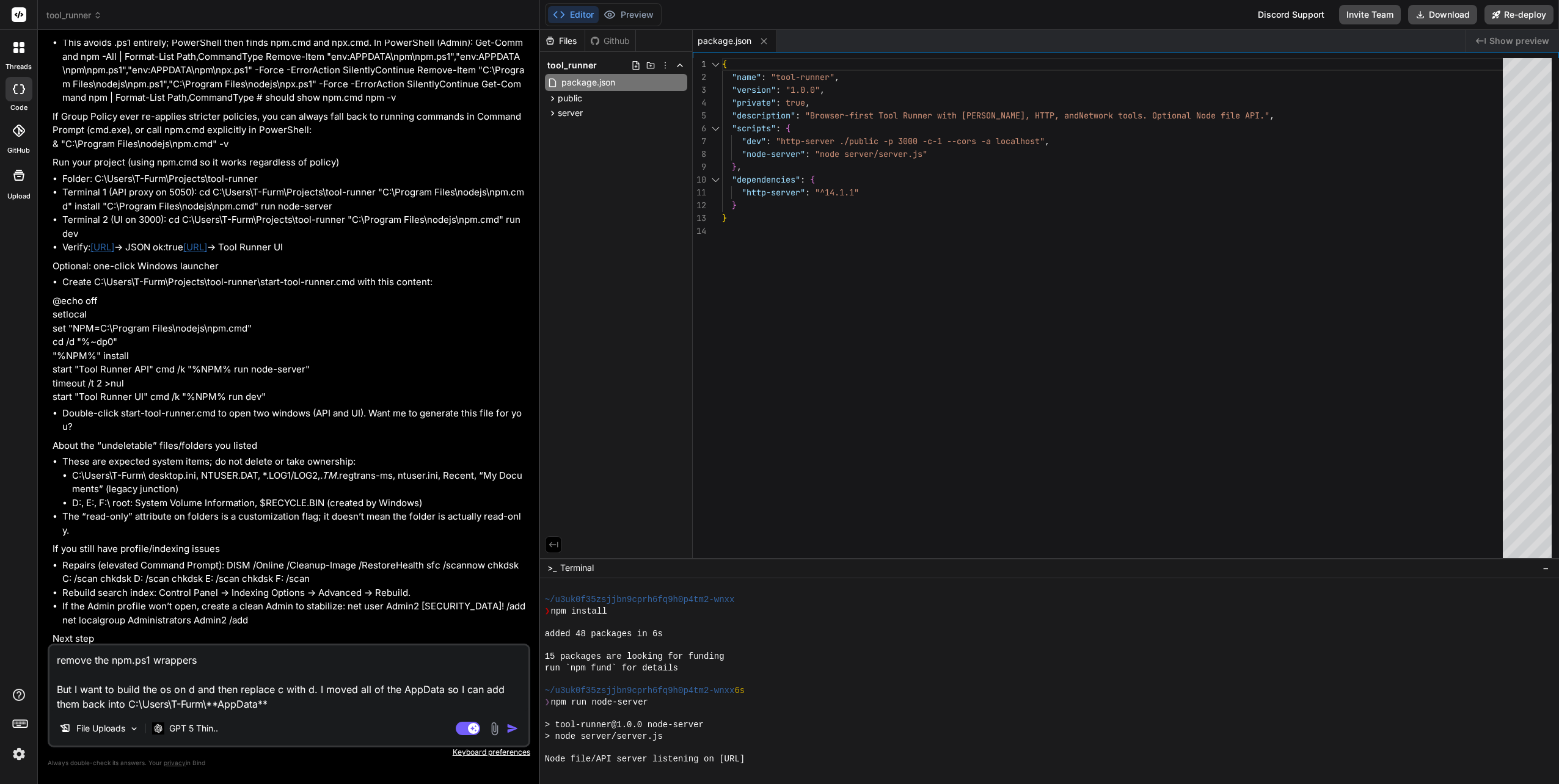
click at [208, 701] on textarea "remove the npm.ps1 wrappers But I want to build the os on d and then replace c …" at bounding box center [288, 678] width 479 height 66
click at [213, 704] on textarea "remove the npm.ps1 wrappers But I want to build the os on d and then replace c …" at bounding box center [288, 678] width 479 height 66
click at [275, 706] on textarea "remove the npm.ps1 wrappers But I want to build the os on d and then replace c …" at bounding box center [288, 678] width 479 height 66
drag, startPoint x: 209, startPoint y: 701, endPoint x: 216, endPoint y: 700, distance: 7.1
click at [216, 700] on textarea "remove the npm.ps1 wrappers But I want to build the os on d and then replace c …" at bounding box center [288, 678] width 479 height 66
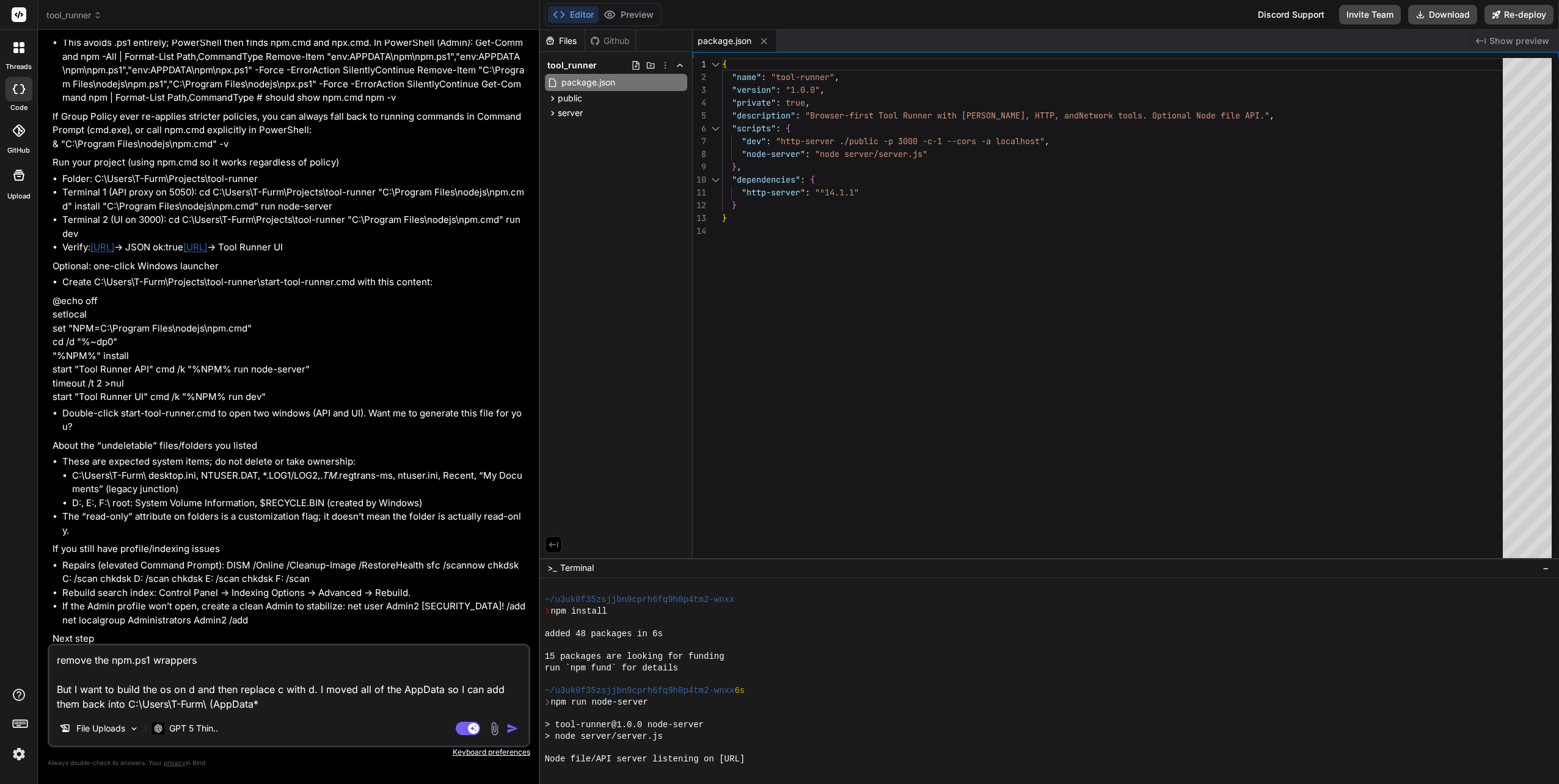
click at [264, 699] on textarea "remove the npm.ps1 wrappers But I want to build the os on d and then replace c …" at bounding box center [288, 678] width 479 height 66
click at [285, 701] on textarea "remove the npm.ps1 wrappers But I want to build the os on d and then replace c …" at bounding box center [288, 678] width 479 height 66
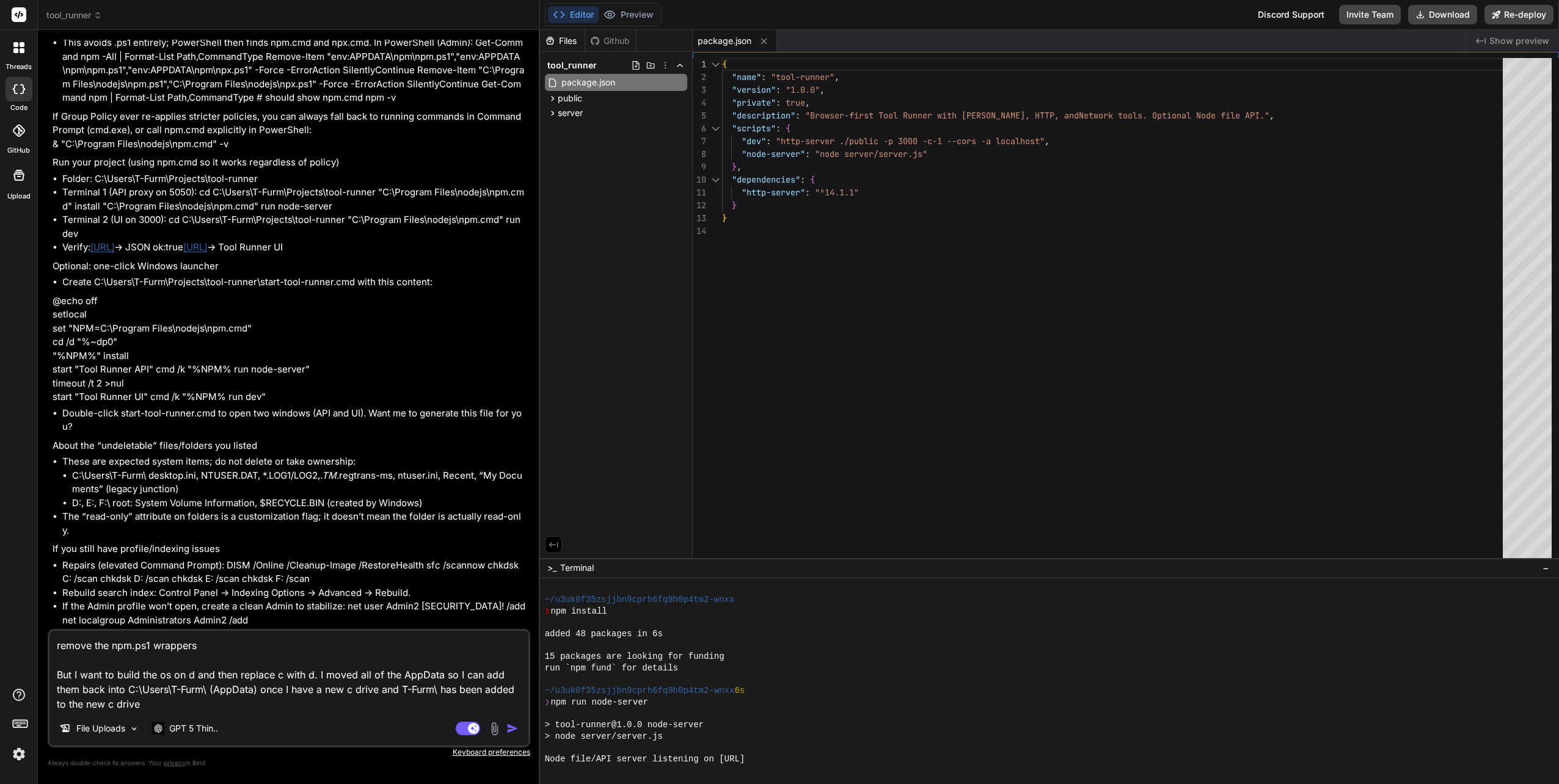
drag, startPoint x: 291, startPoint y: 689, endPoint x: 323, endPoint y: 693, distance: 32.2
click at [323, 693] on textarea "remove the npm.ps1 wrappers But I want to build the os on d and then replace c …" at bounding box center [288, 670] width 479 height 80
drag, startPoint x: 285, startPoint y: 688, endPoint x: 325, endPoint y: 692, distance: 40.2
click at [325, 692] on textarea "remove the npm.ps1 wrappers But I want to build the os on d and then replace c …" at bounding box center [288, 670] width 479 height 80
drag, startPoint x: 344, startPoint y: 689, endPoint x: 361, endPoint y: 691, distance: 17.1
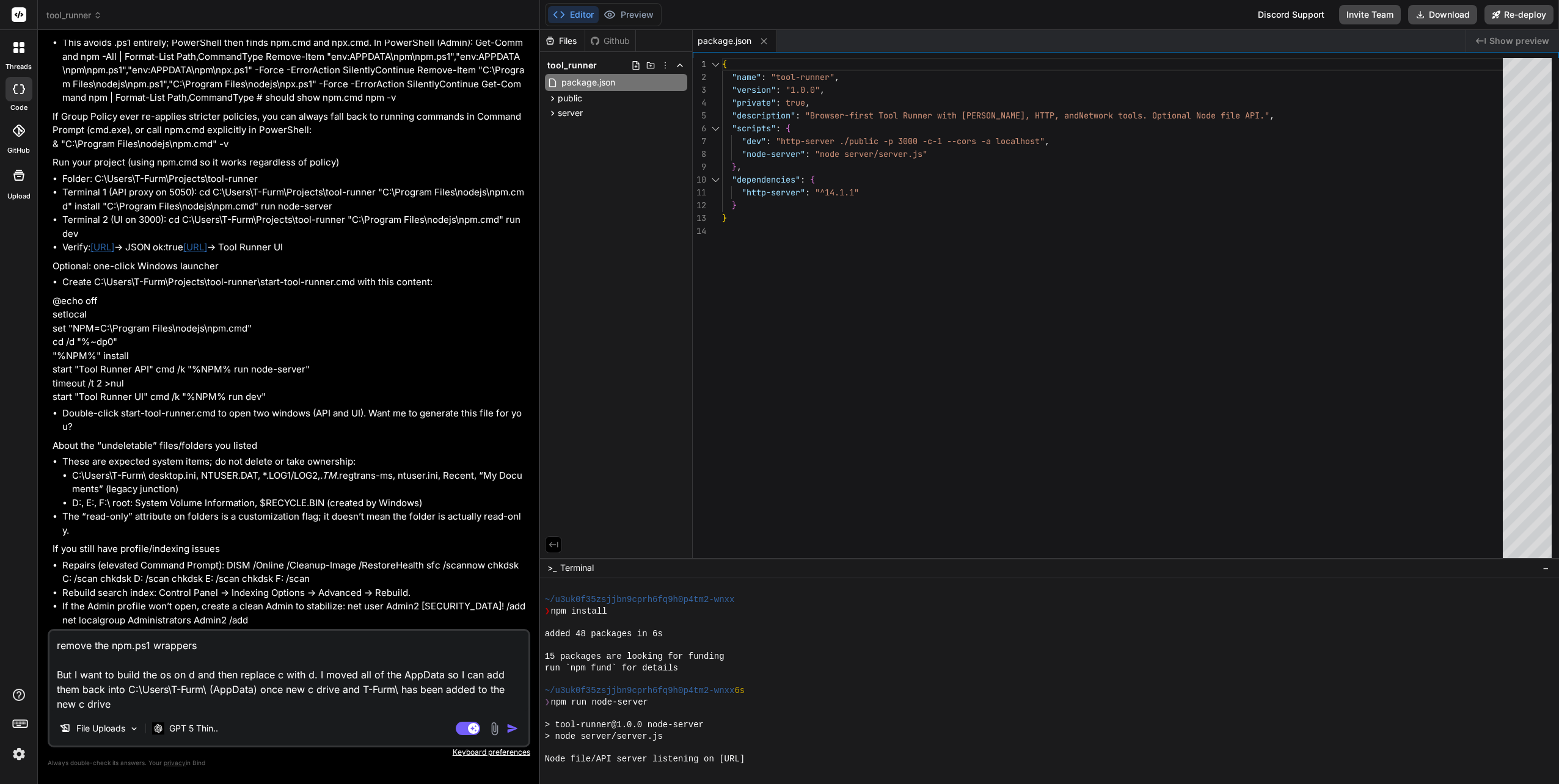
click at [361, 691] on textarea "remove the npm.ps1 wrappers But I want to build the os on d and then replace c …" at bounding box center [288, 670] width 479 height 80
drag, startPoint x: 55, startPoint y: 698, endPoint x: 157, endPoint y: 710, distance: 102.7
click at [157, 710] on textarea "remove the npm.ps1 wrappers But I want to build the os on d and then replace c …" at bounding box center [288, 670] width 479 height 80
click at [512, 730] on img "button" at bounding box center [513, 728] width 12 height 12
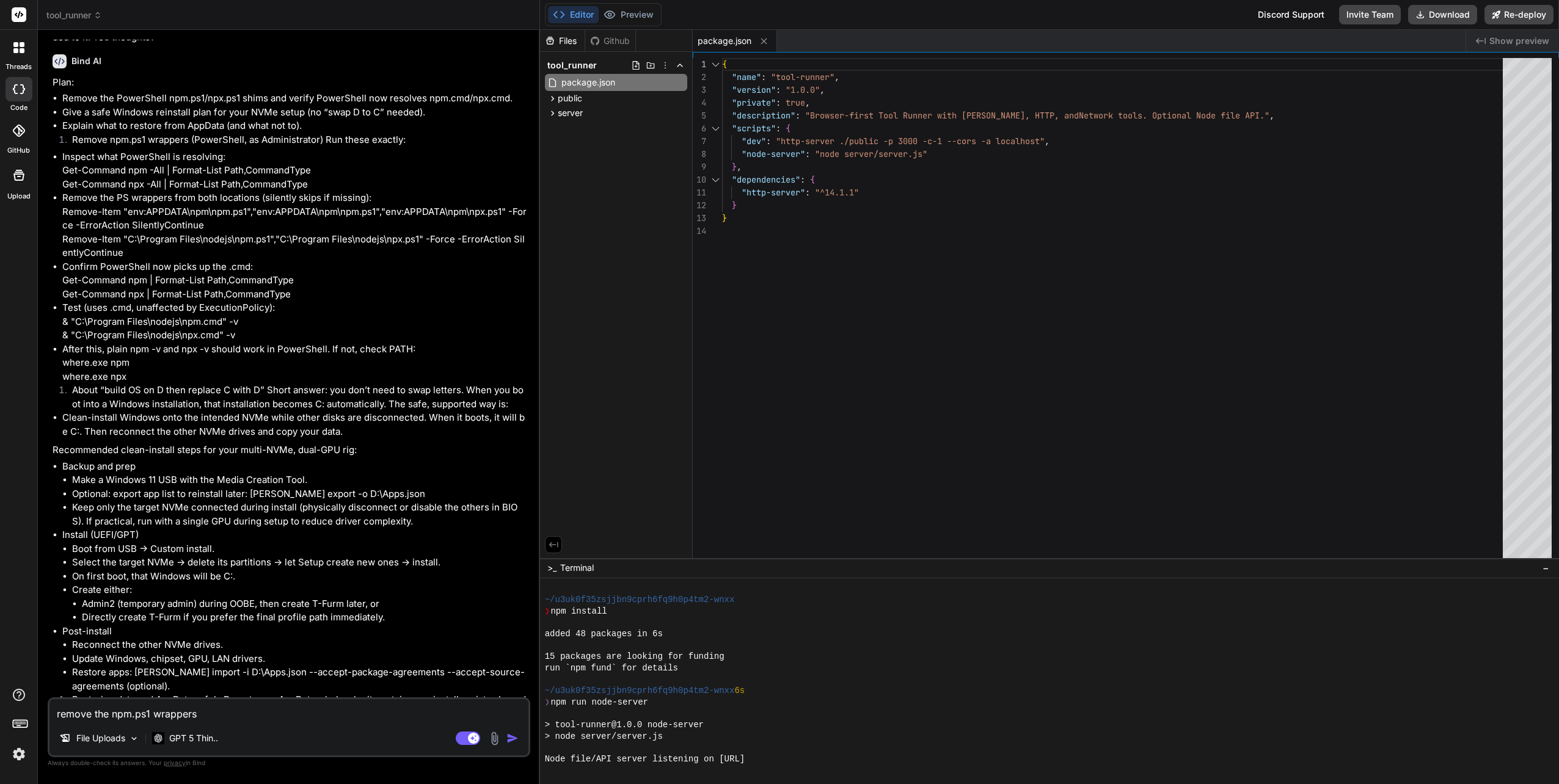
scroll to position [4537, 0]
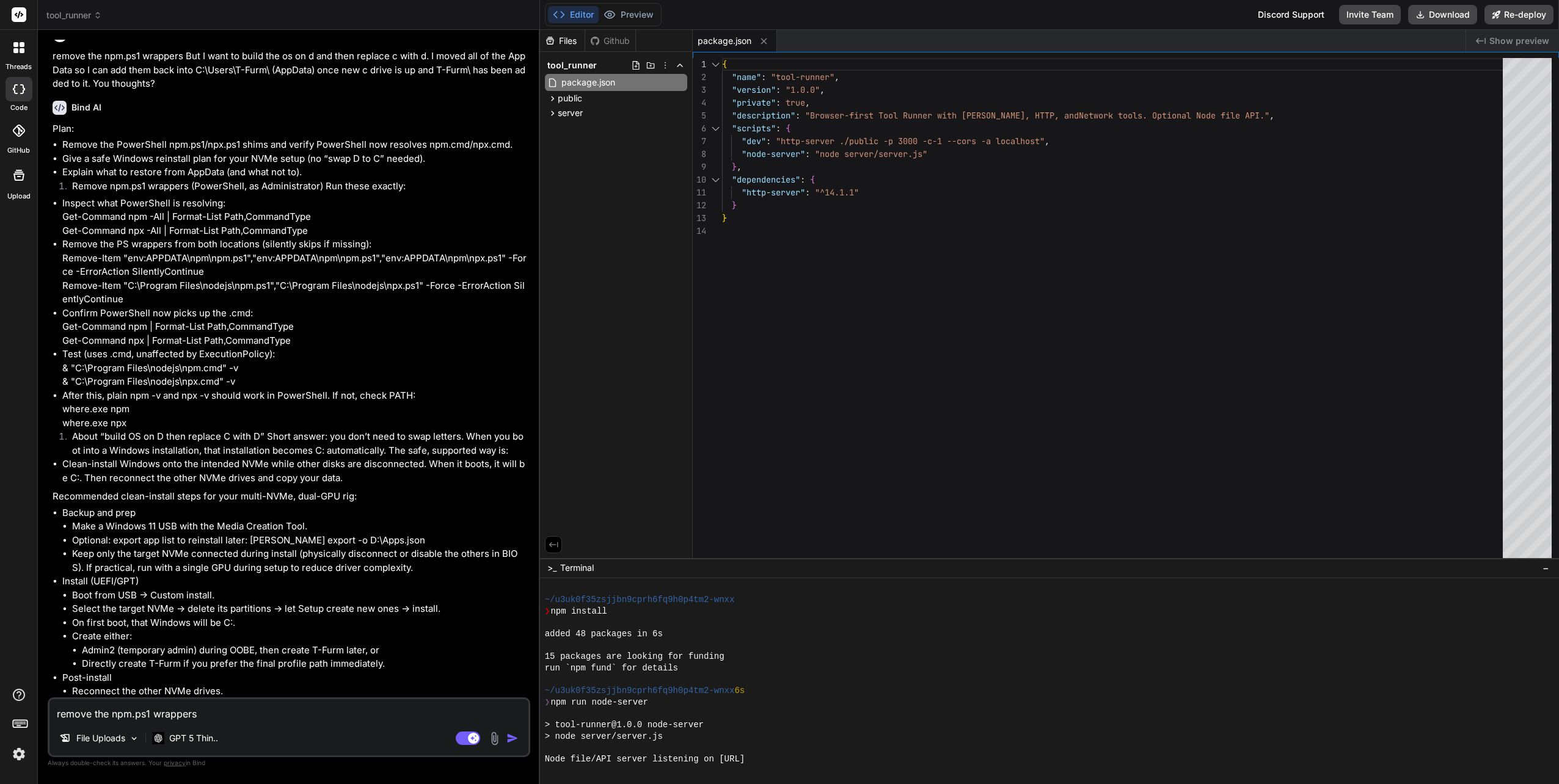
click at [147, 716] on textarea "remove the npm.ps1 wrappers But I want to build the os on d and then replace c …" at bounding box center [288, 710] width 479 height 22
click at [301, 737] on div "File Uploads GPT 5 Thin.." at bounding box center [288, 740] width 479 height 29
click at [408, 719] on textarea "I have all of my data on the F drive that is now removed from the system." at bounding box center [288, 710] width 479 height 22
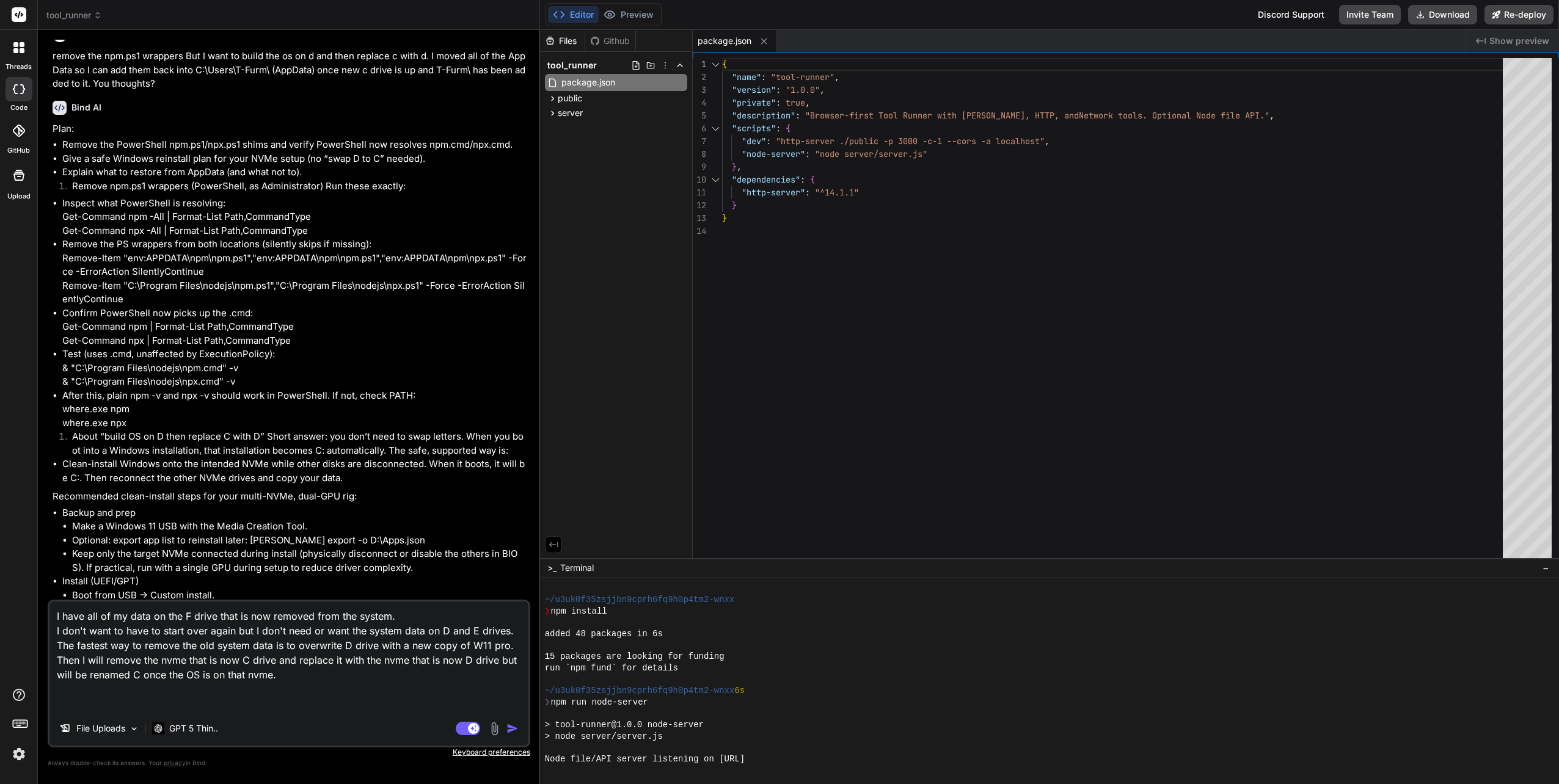
click at [507, 729] on img "button" at bounding box center [513, 728] width 12 height 12
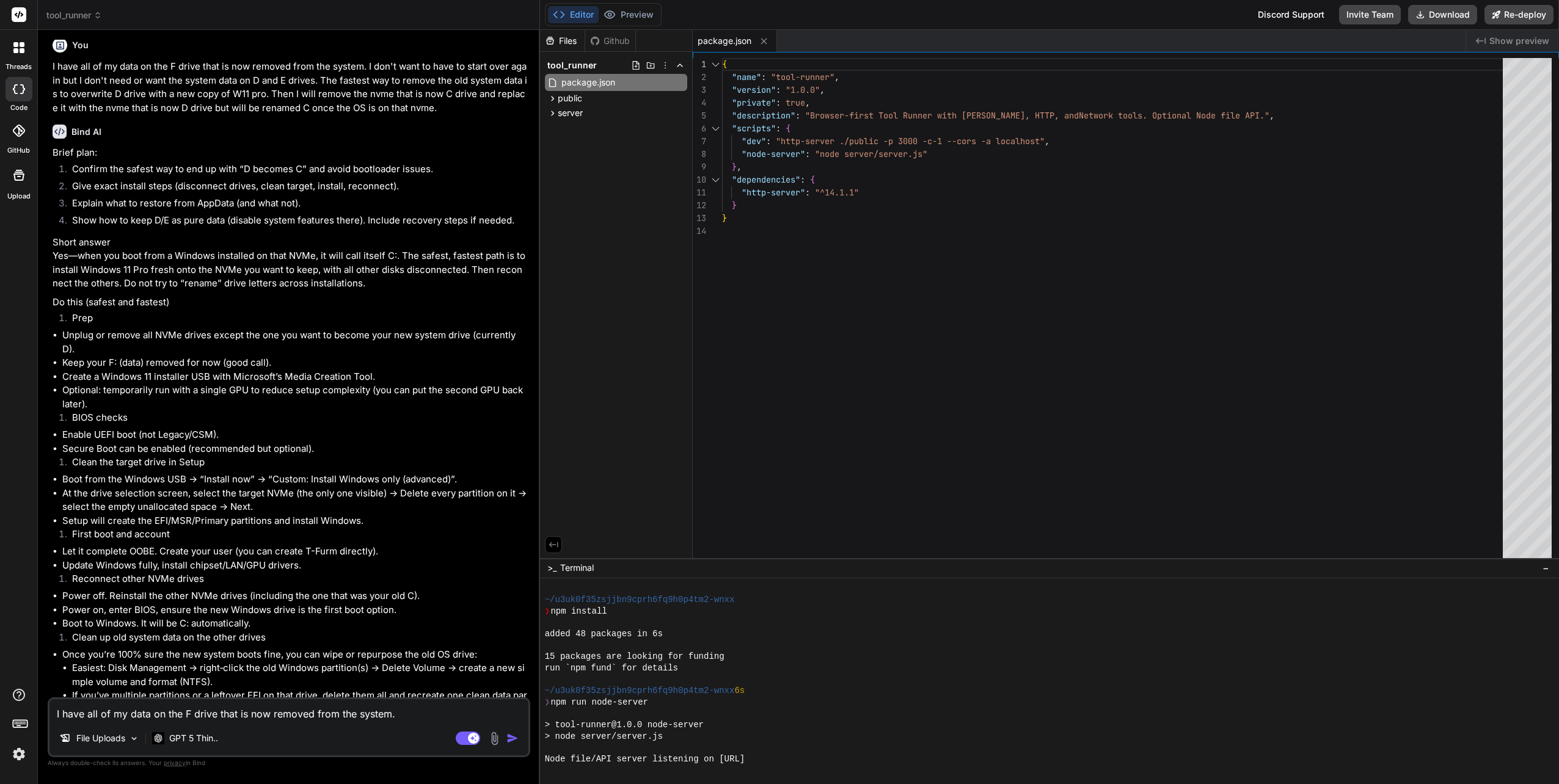
scroll to position [5621, 0]
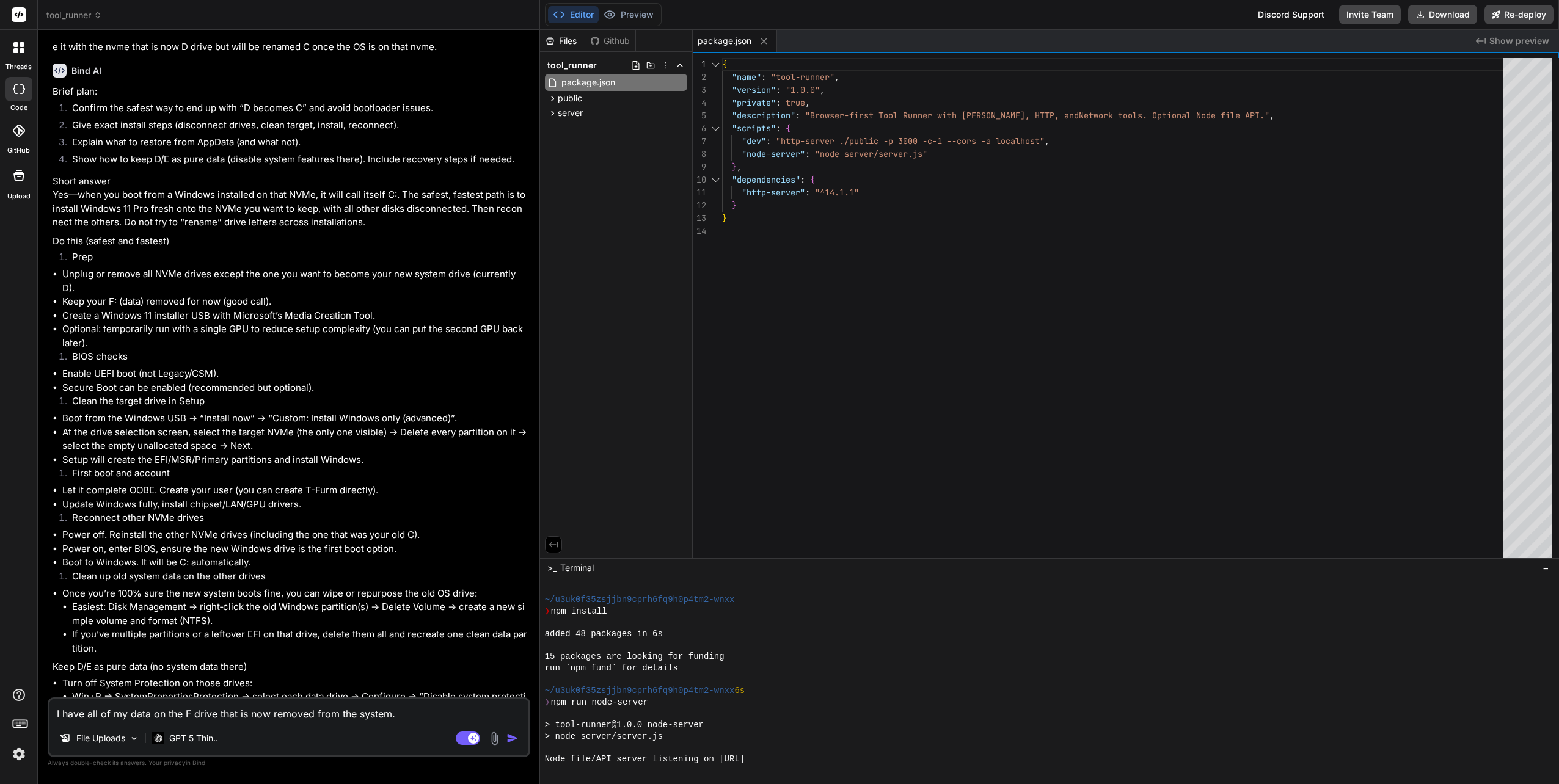
drag, startPoint x: 319, startPoint y: 330, endPoint x: 312, endPoint y: 329, distance: 7.1
click at [312, 323] on li "Create a Windows 11 installer USB with Microsoft’s Media Creation Tool." at bounding box center [294, 316] width 465 height 14
